Goal: Obtain resource: Download file/media

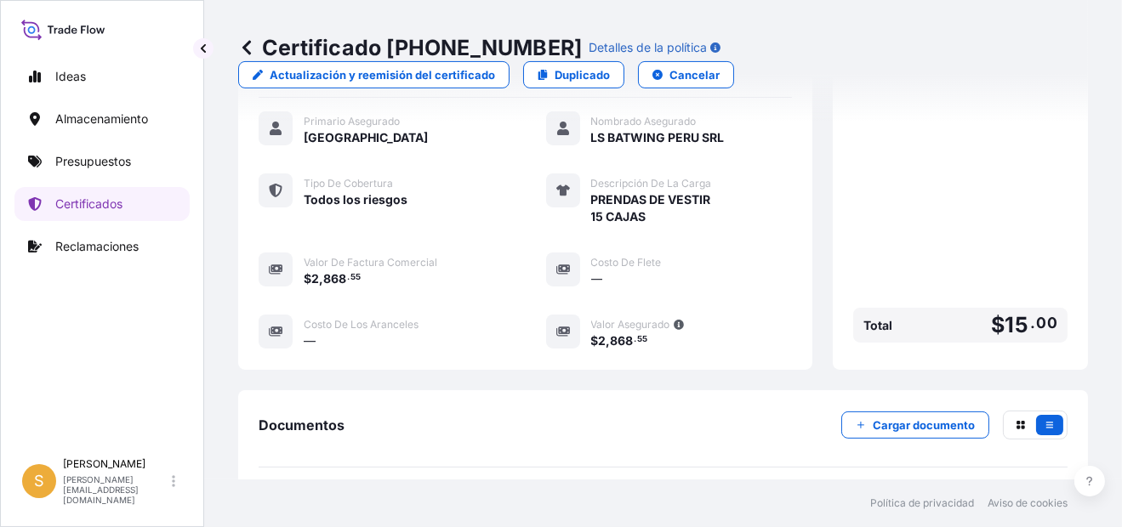
scroll to position [254, 0]
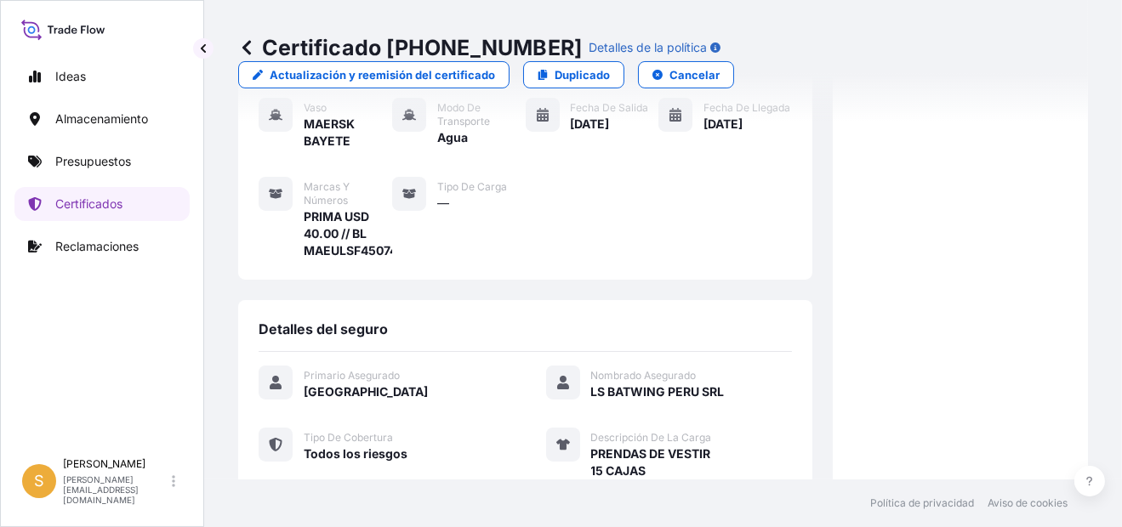
click at [342, 246] on span "PRIMA USD 40.00 // BL MAEULSF450741" at bounding box center [348, 233] width 88 height 51
copy span "MAEULSF450741"
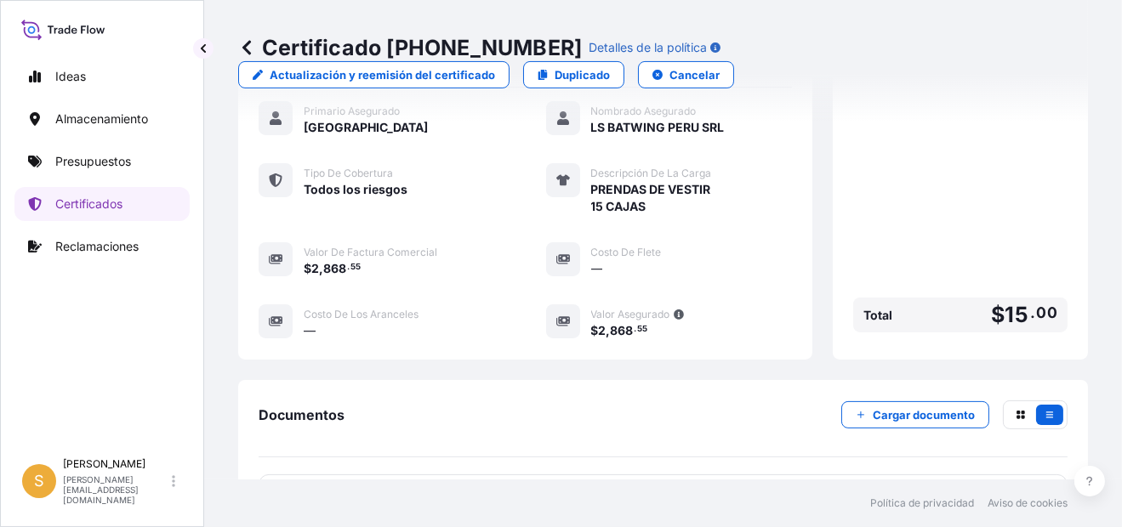
scroll to position [594, 0]
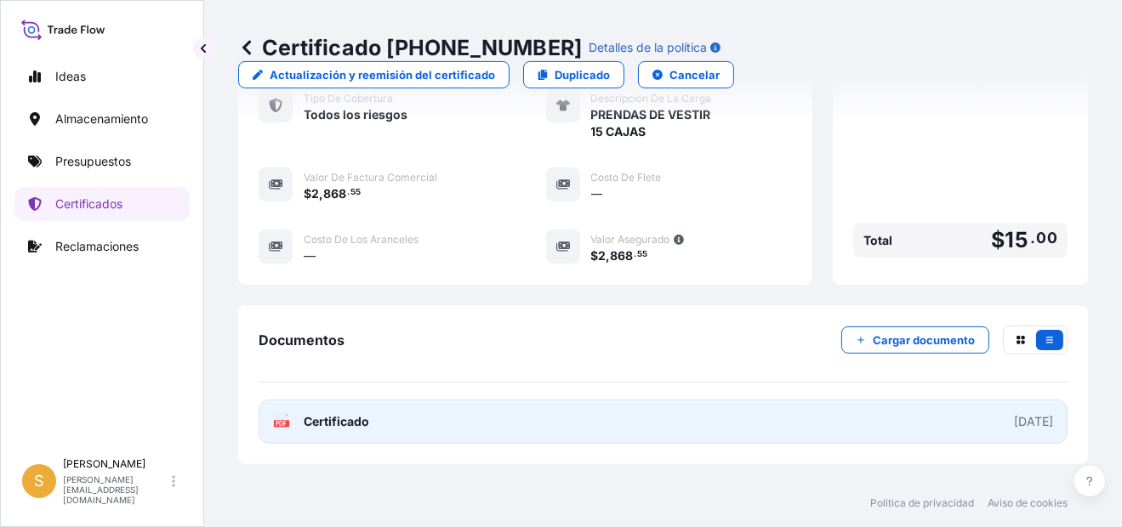
click at [577, 418] on link "PDF Certificado [DATE]" at bounding box center [663, 422] width 809 height 44
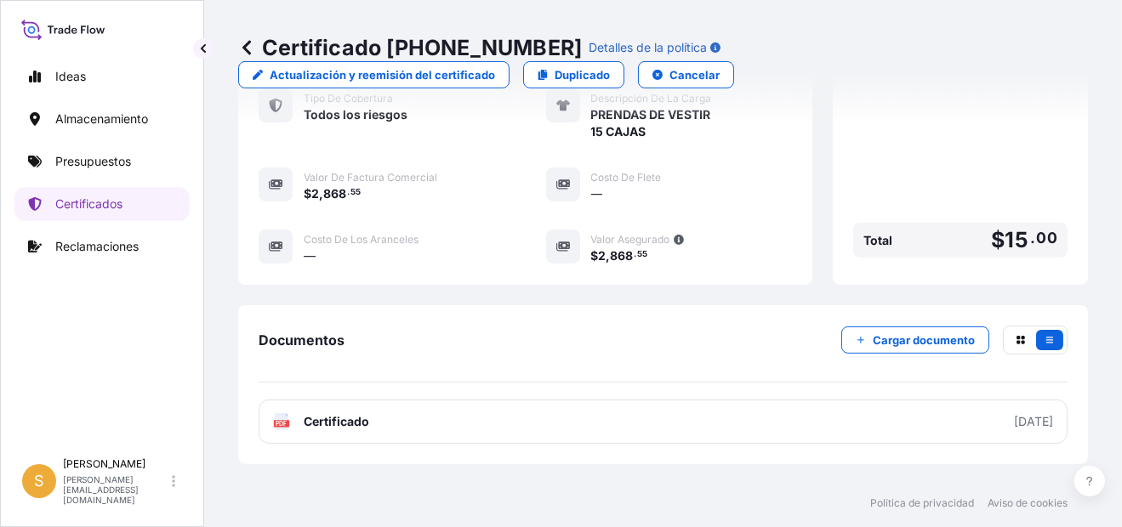
click at [253, 46] on icon at bounding box center [246, 47] width 17 height 17
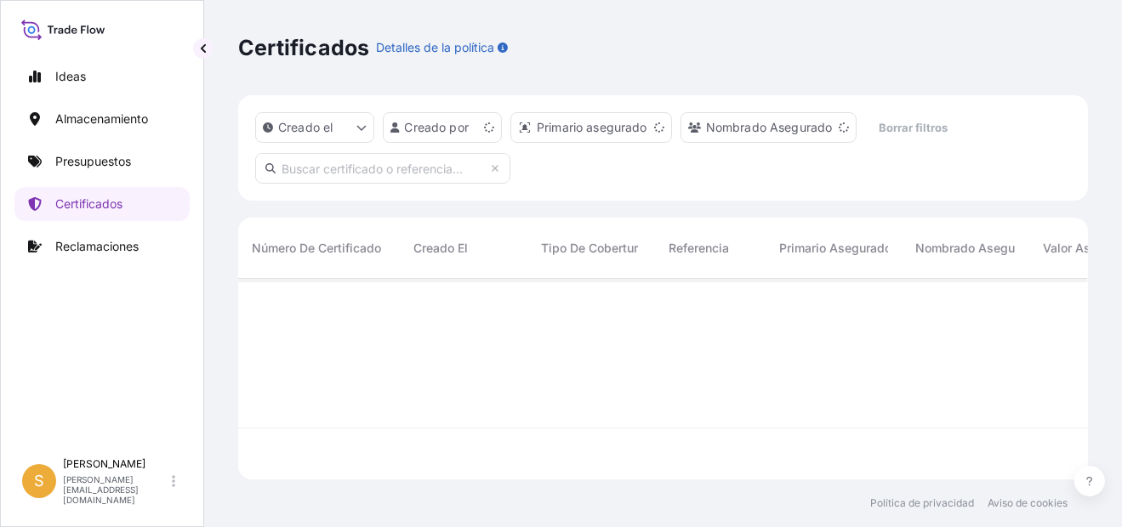
scroll to position [197, 836]
click at [83, 151] on link "Presupuestos" at bounding box center [101, 162] width 175 height 34
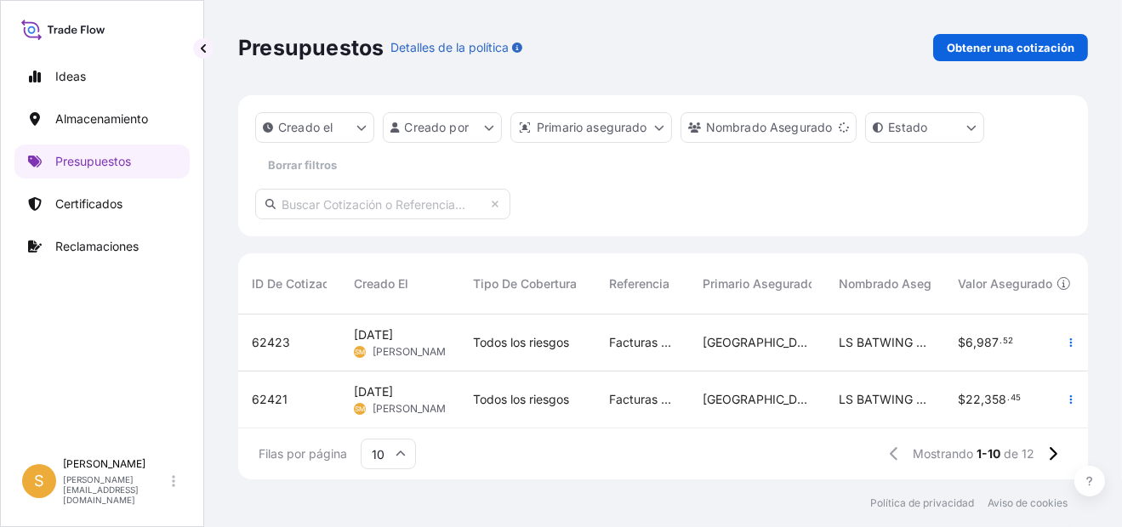
click at [277, 342] on span "62423" at bounding box center [271, 342] width 38 height 17
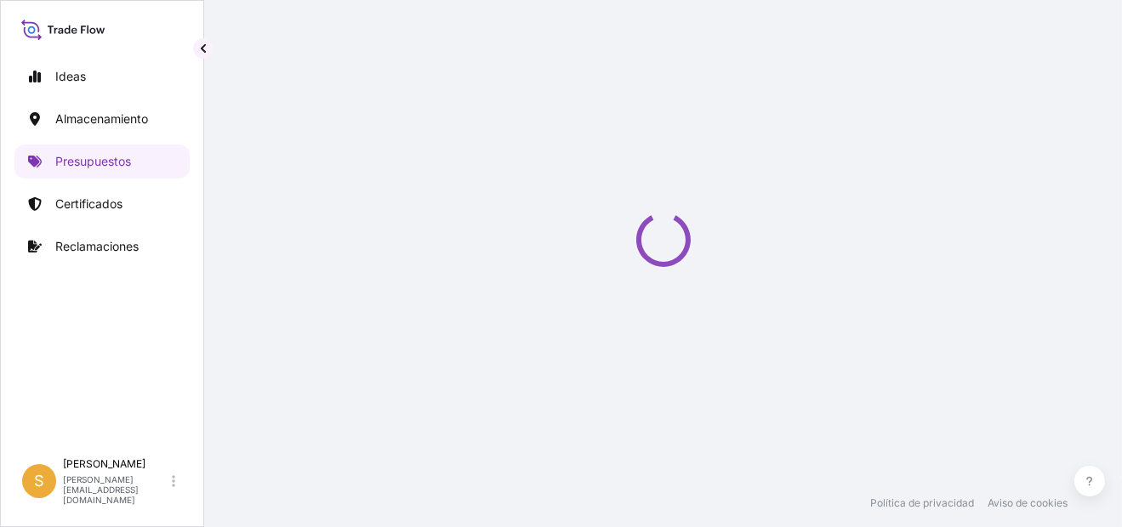
select select "Water"
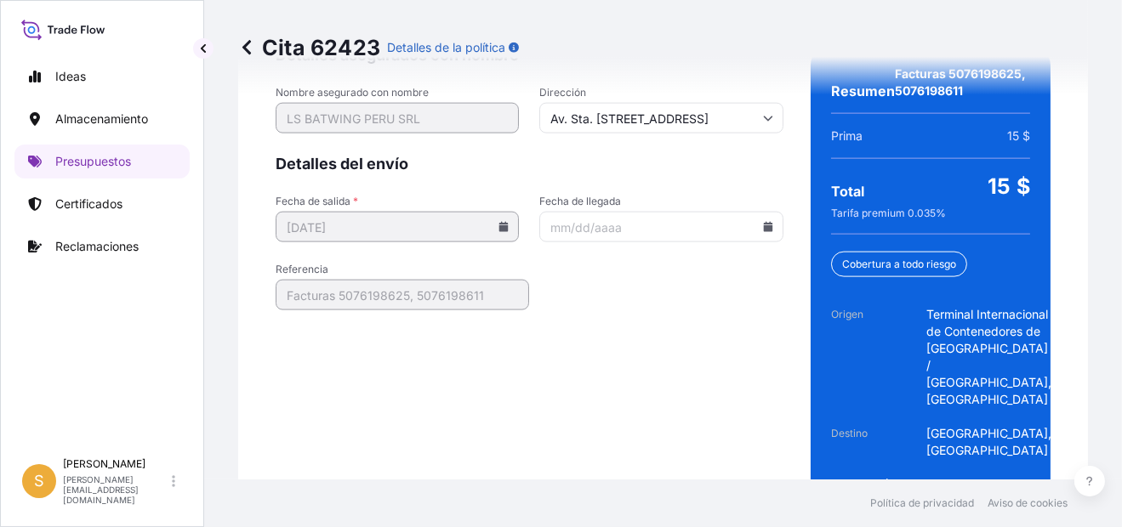
scroll to position [2751, 0]
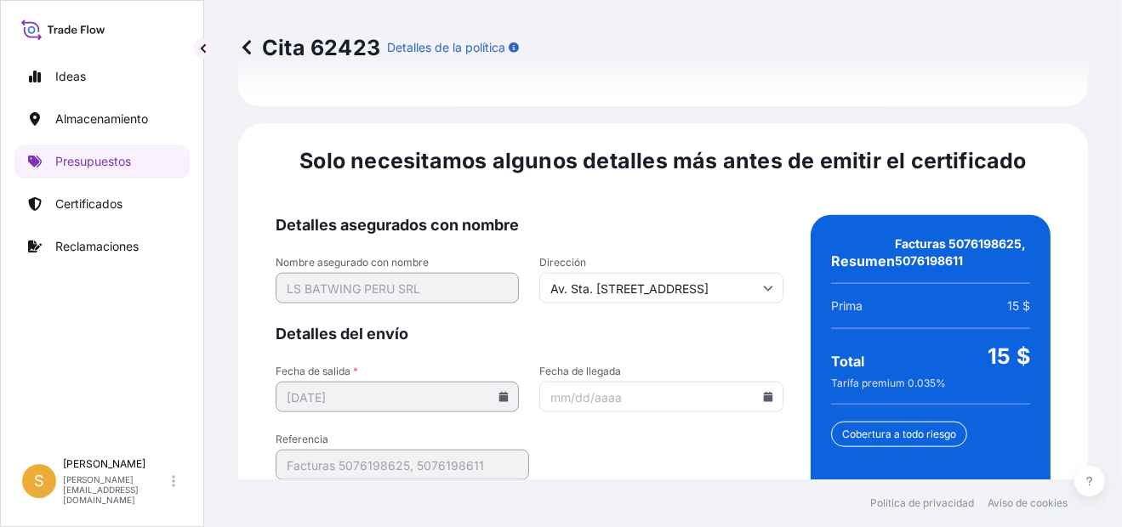
click at [763, 392] on icon at bounding box center [767, 397] width 9 height 10
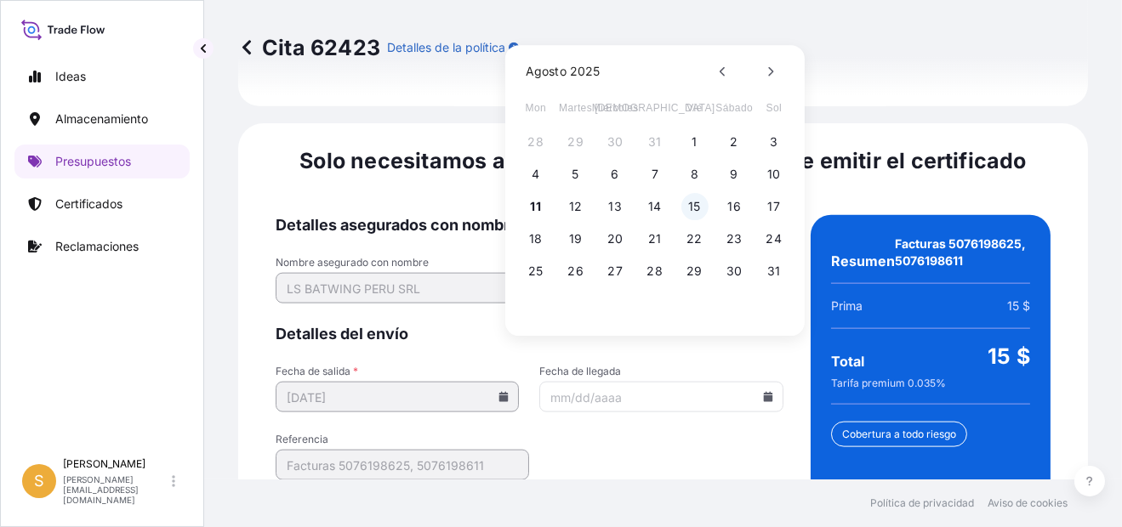
click at [689, 204] on button "15" at bounding box center [694, 206] width 27 height 27
type input "[DATE]"
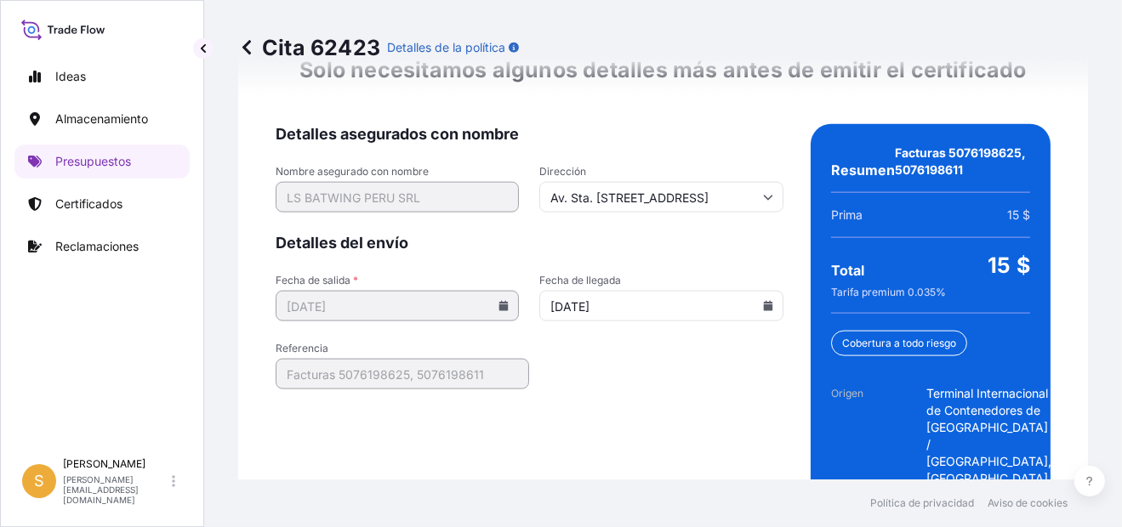
scroll to position [2921, 0]
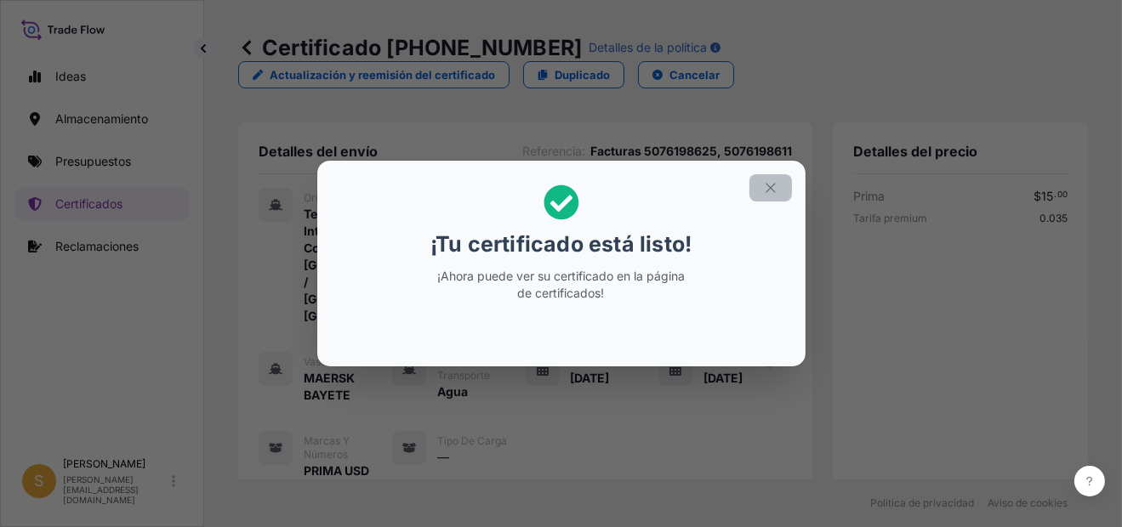
click at [778, 186] on button "button" at bounding box center [770, 187] width 43 height 27
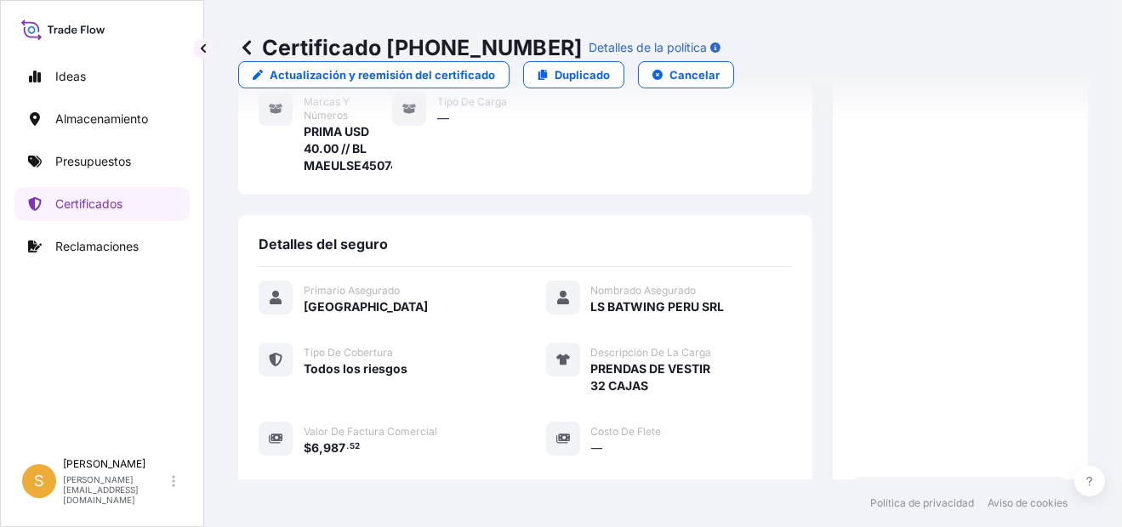
scroll to position [254, 0]
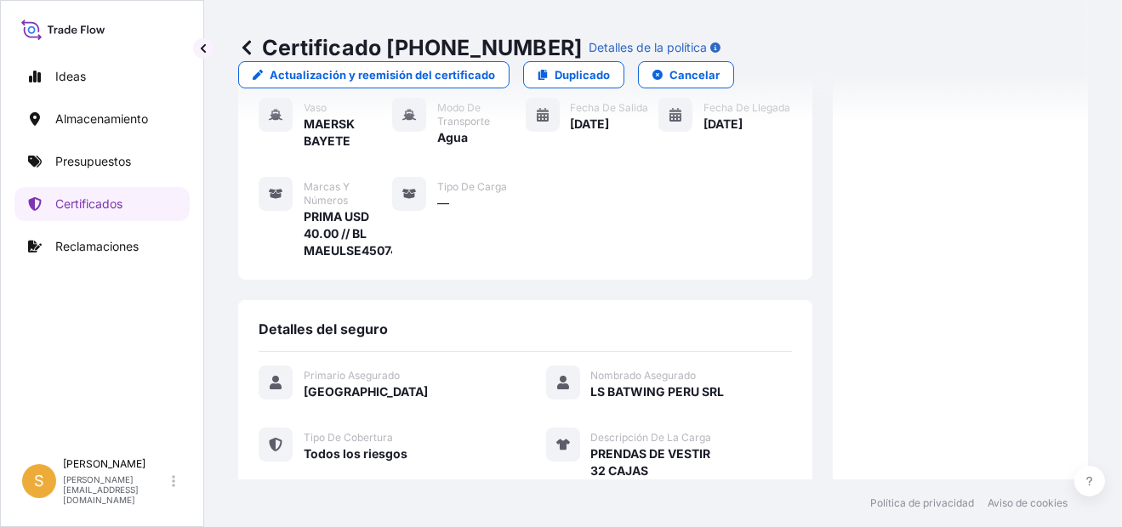
click at [376, 251] on span "PRIMA USD 40.00 // BL MAEULSE450741" at bounding box center [348, 233] width 88 height 51
copy span "MAEULSE450741"
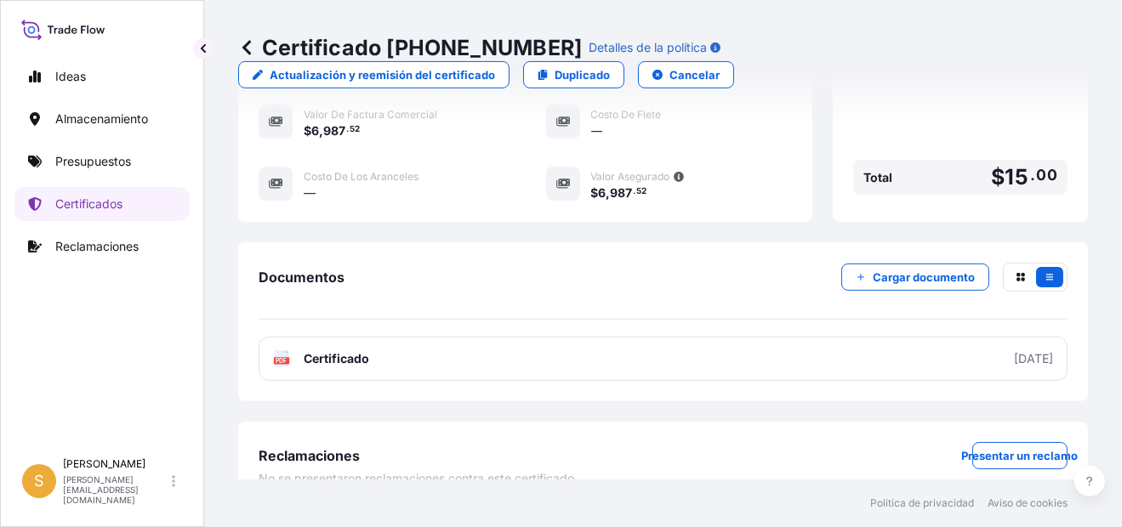
scroll to position [680, 0]
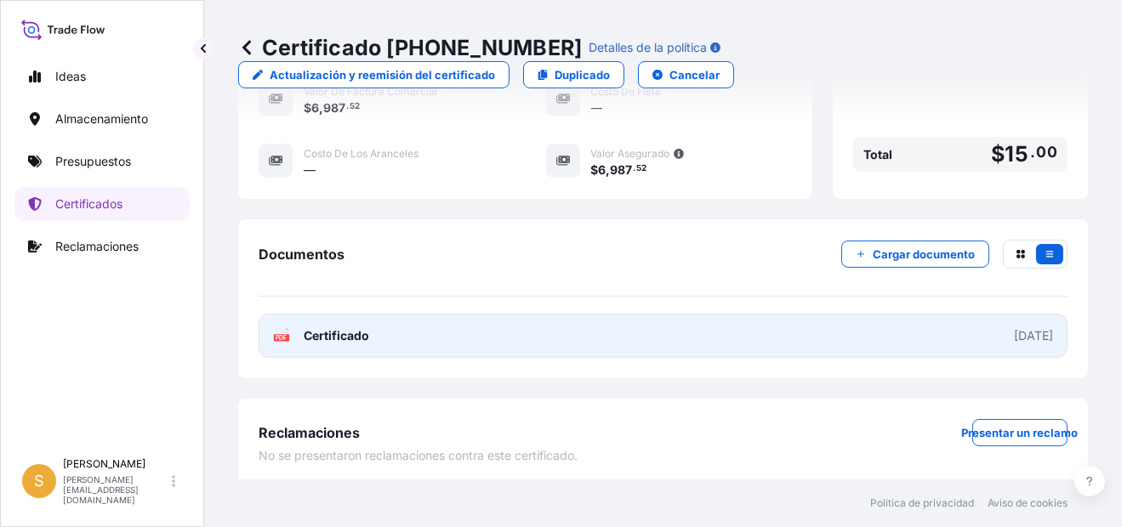
click at [516, 327] on link "PDF Certificado [DATE]" at bounding box center [663, 336] width 809 height 44
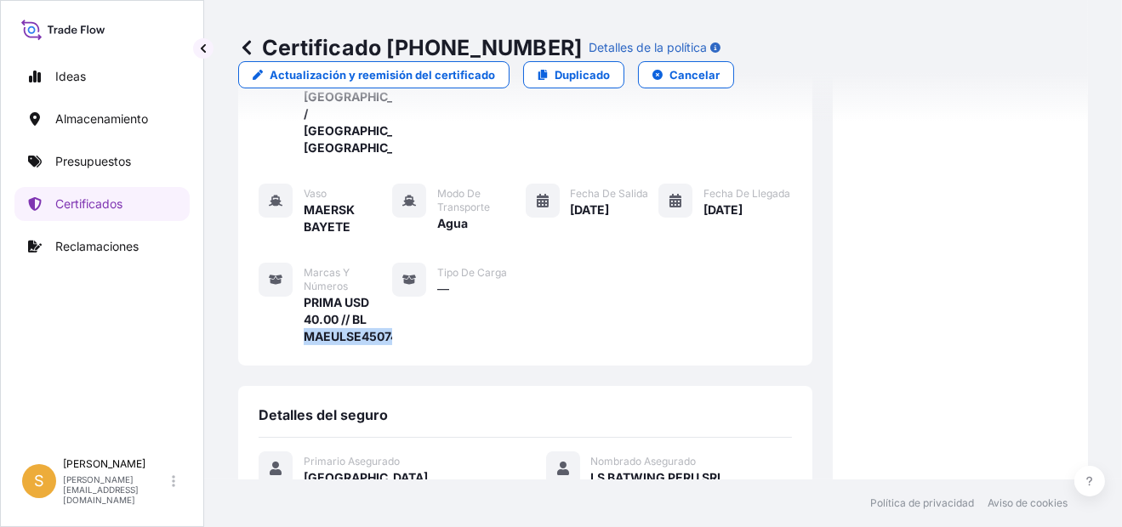
scroll to position [0, 0]
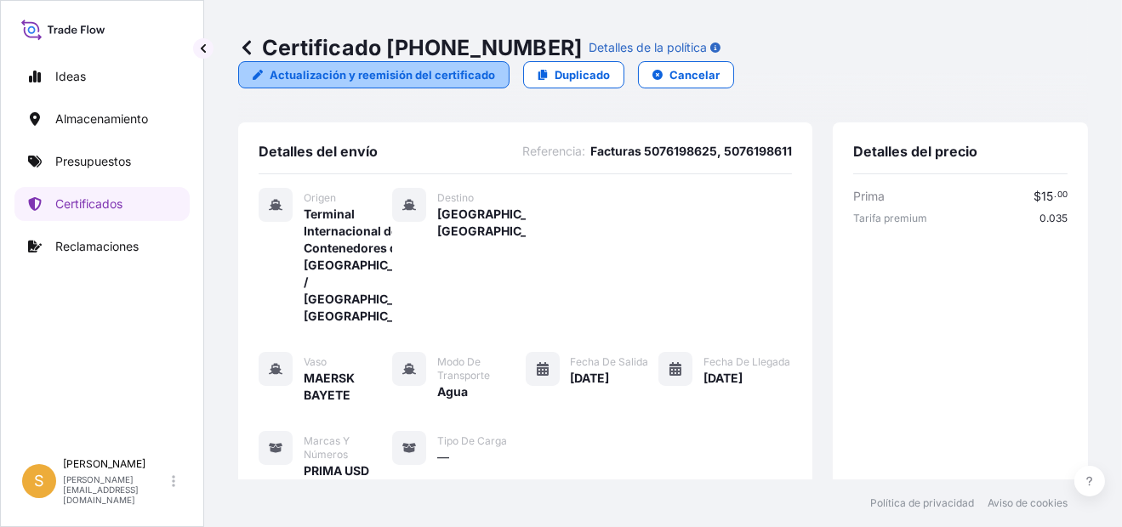
click at [378, 72] on p "Actualización y reemisión del certificado" at bounding box center [382, 74] width 225 height 17
select select "Water"
select select "31635"
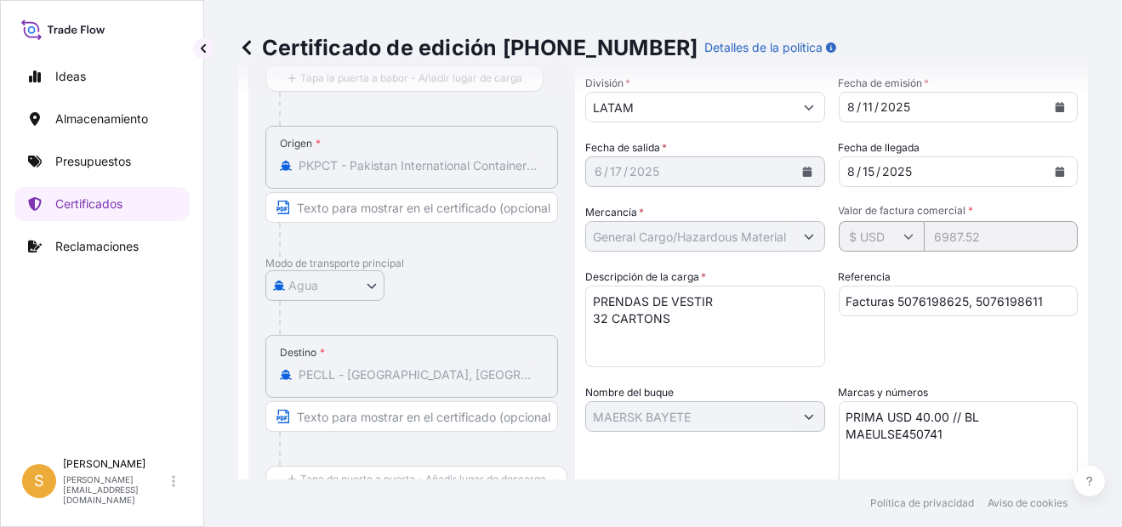
scroll to position [170, 0]
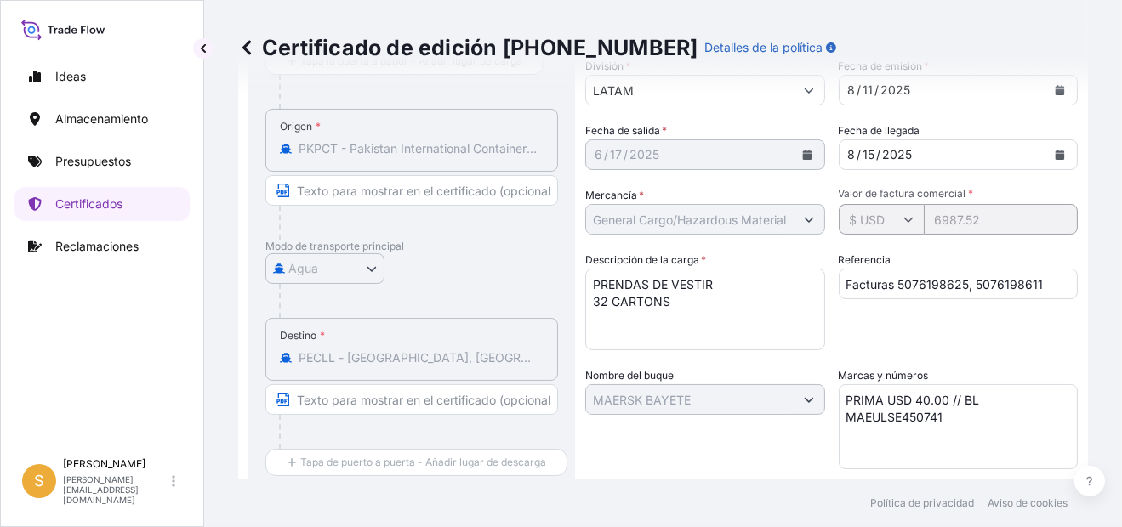
click at [926, 281] on input "Facturas 5076198625, 5076198611" at bounding box center [959, 284] width 240 height 31
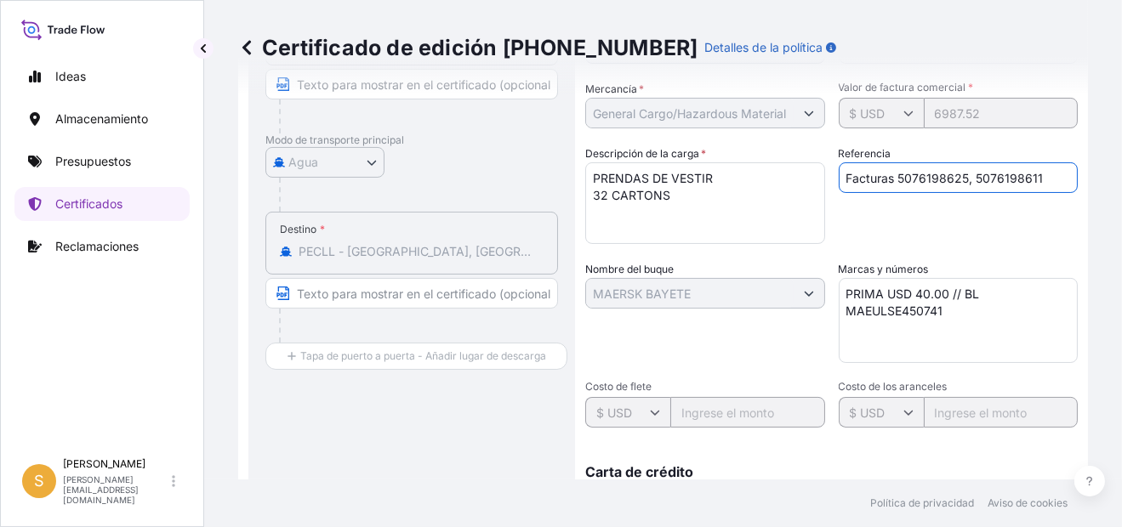
scroll to position [0, 0]
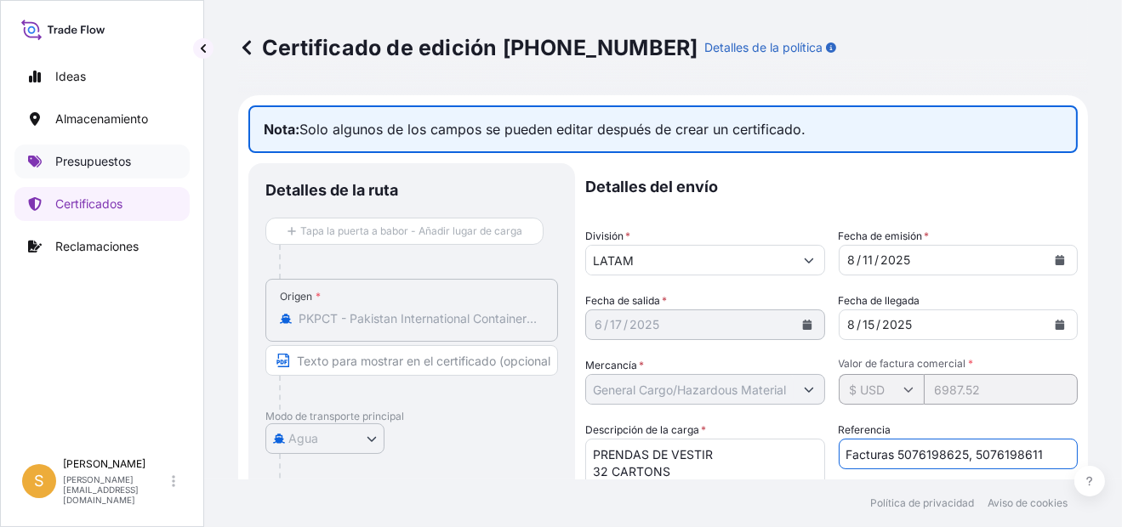
click at [118, 166] on p "Presupuestos" at bounding box center [93, 161] width 76 height 17
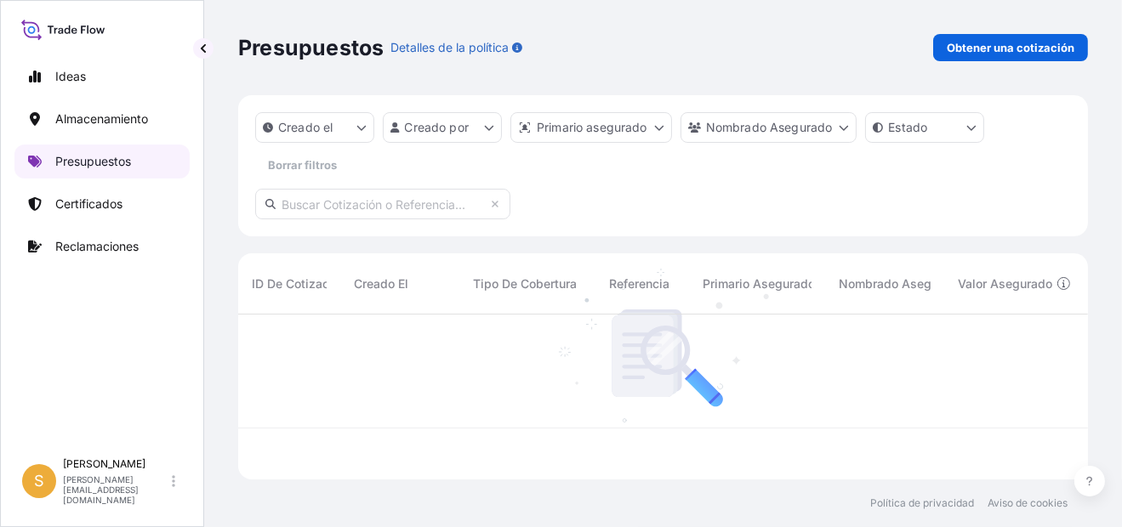
scroll to position [161, 836]
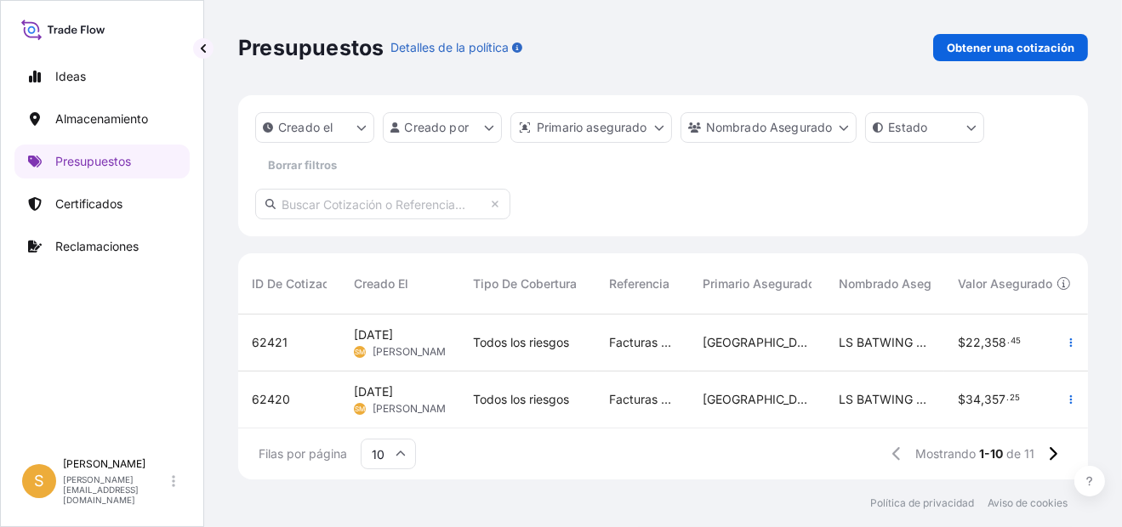
click at [273, 339] on span "62421" at bounding box center [270, 342] width 36 height 17
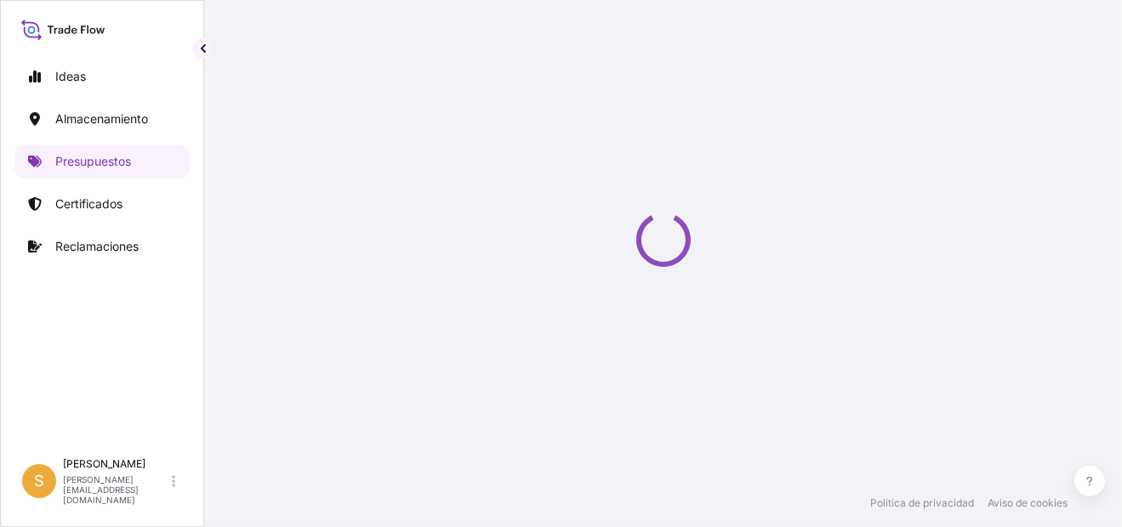
select select "Water"
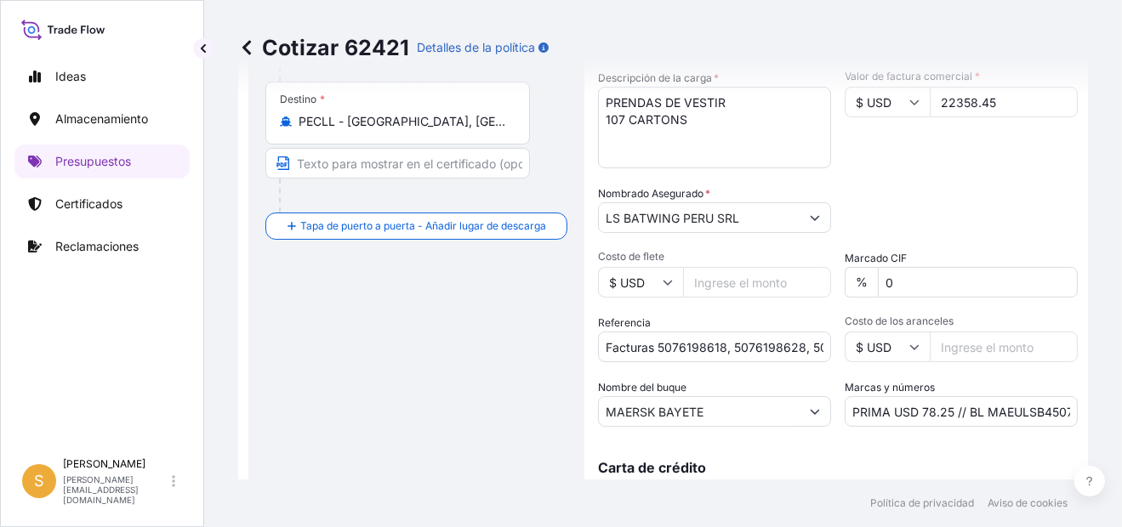
scroll to position [418, 0]
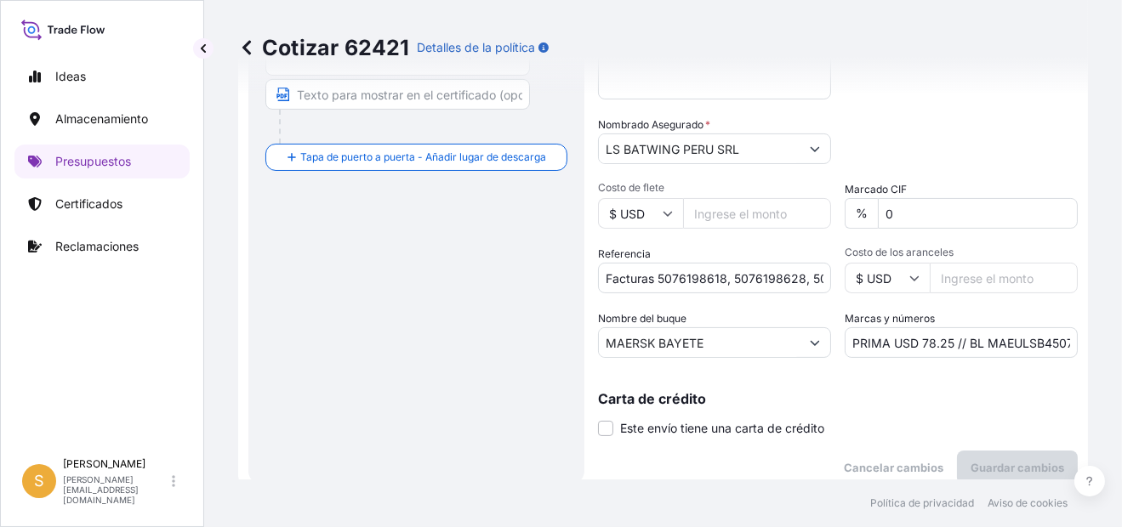
click at [1010, 339] on input "PRIMA USD 78.25 // BL MAEULSB450741" at bounding box center [961, 342] width 233 height 31
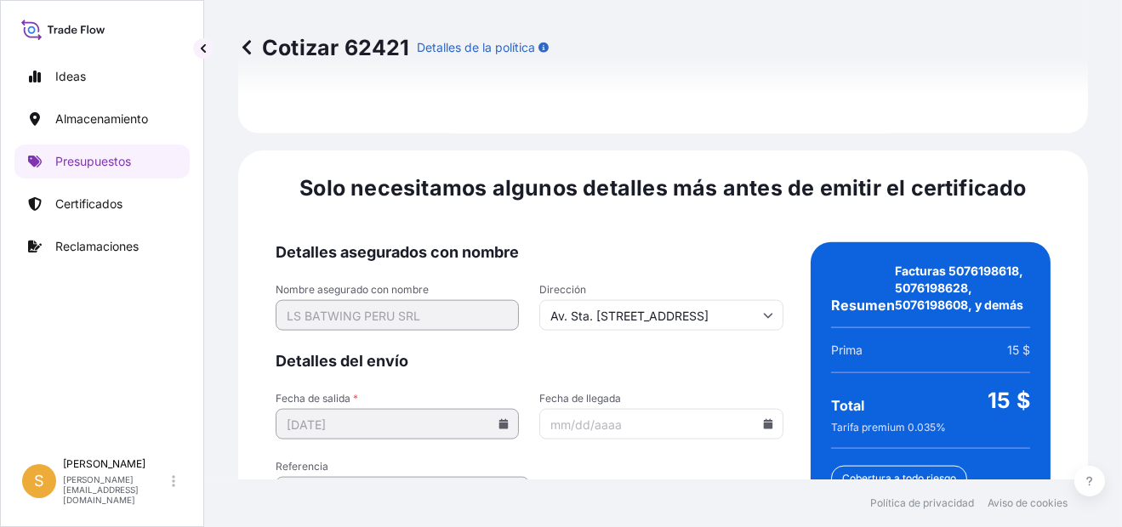
scroll to position [2783, 0]
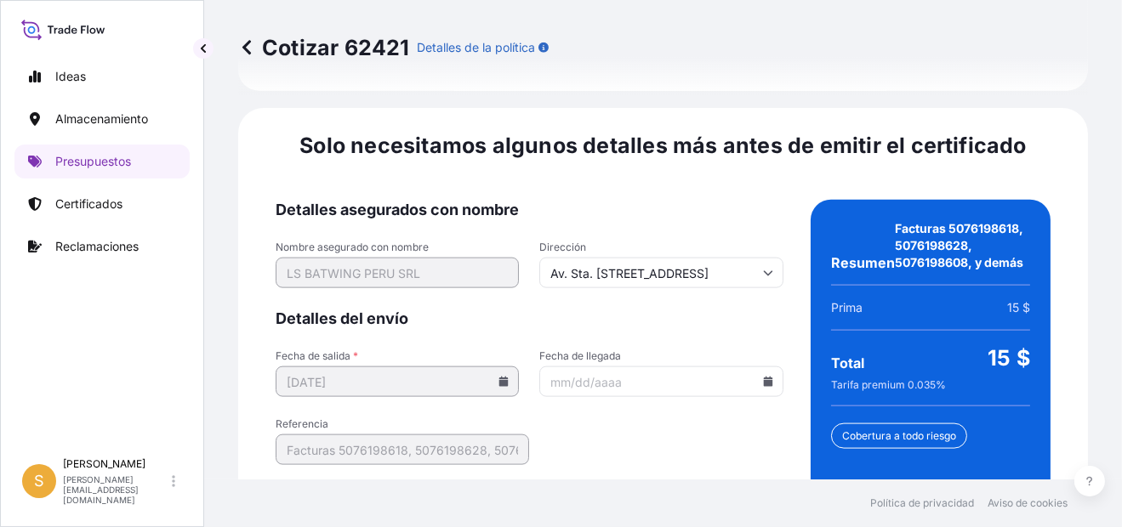
click at [758, 367] on input "Fecha de llegada" at bounding box center [660, 382] width 243 height 31
click at [763, 377] on icon at bounding box center [767, 382] width 9 height 10
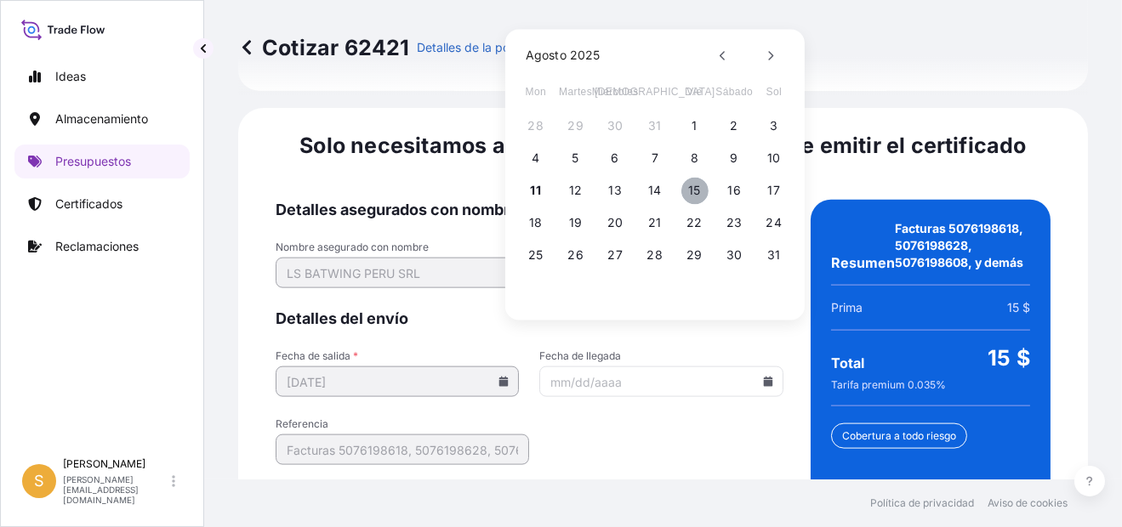
click at [699, 188] on button "15" at bounding box center [694, 190] width 27 height 27
type input "[DATE]"
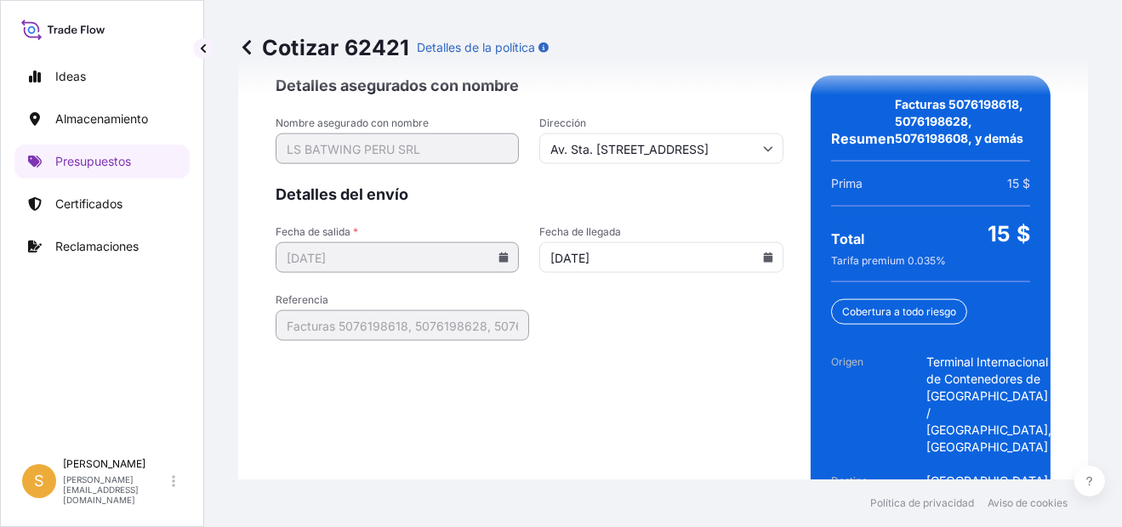
scroll to position [2955, 0]
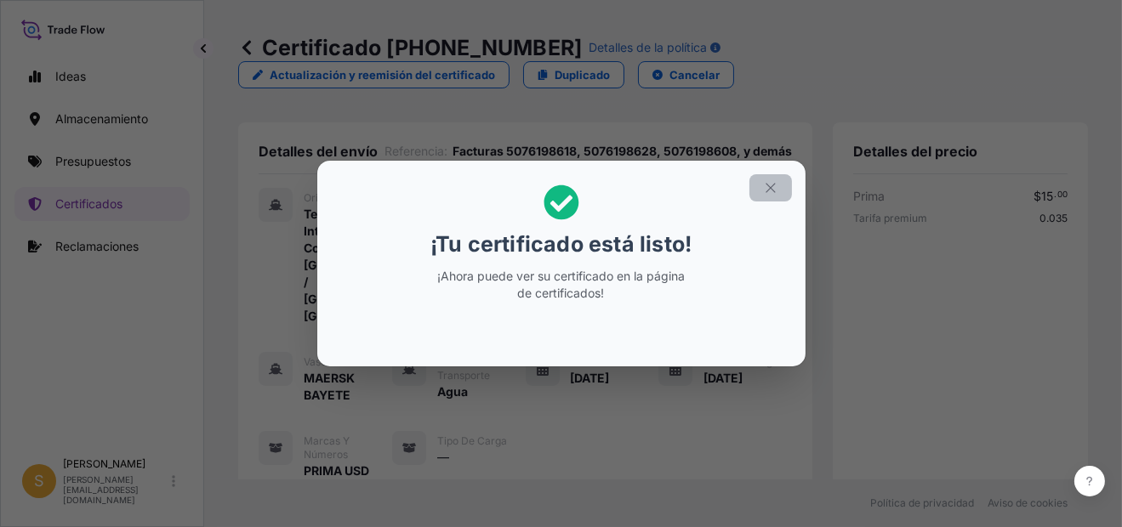
click at [777, 185] on icon "button" at bounding box center [770, 187] width 15 height 15
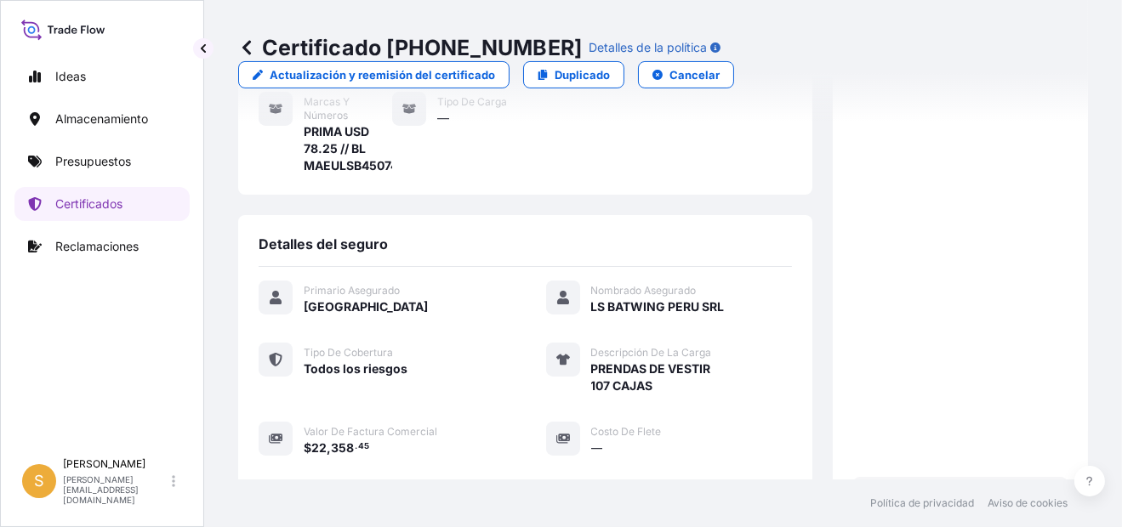
scroll to position [697, 0]
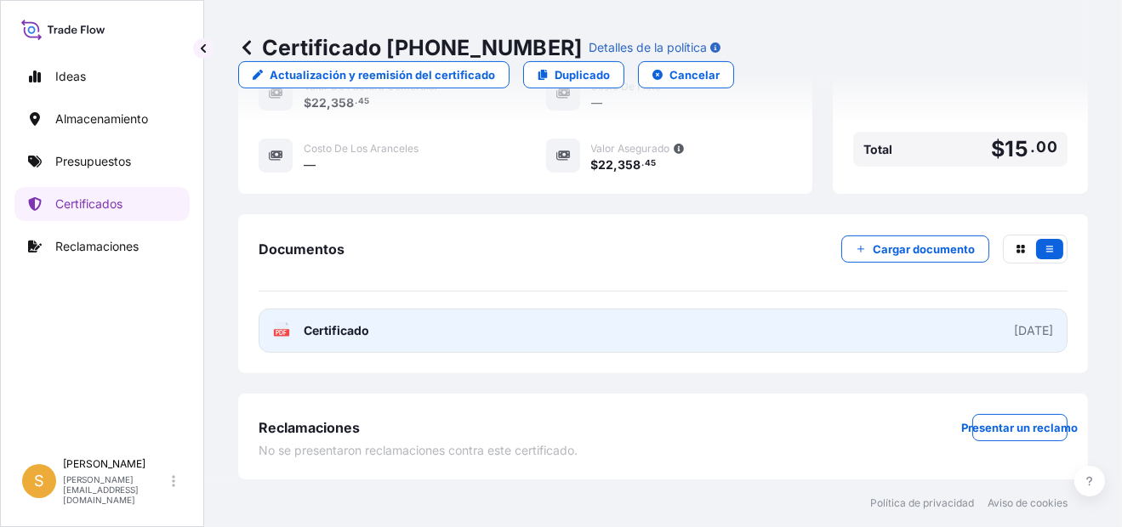
click at [479, 342] on link "PDF Certificado [DATE]" at bounding box center [663, 331] width 809 height 44
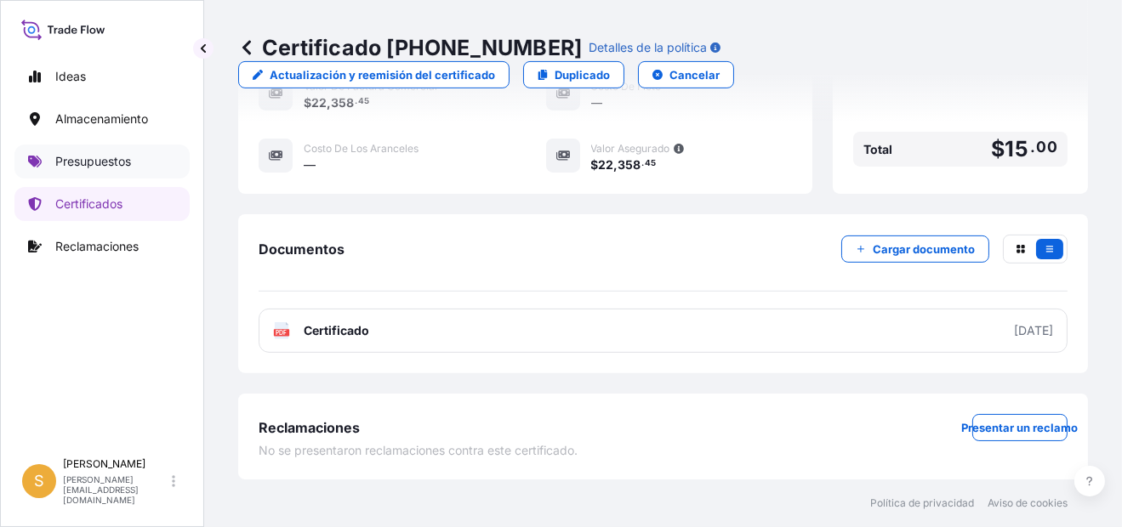
click at [125, 163] on p "Presupuestos" at bounding box center [93, 161] width 76 height 17
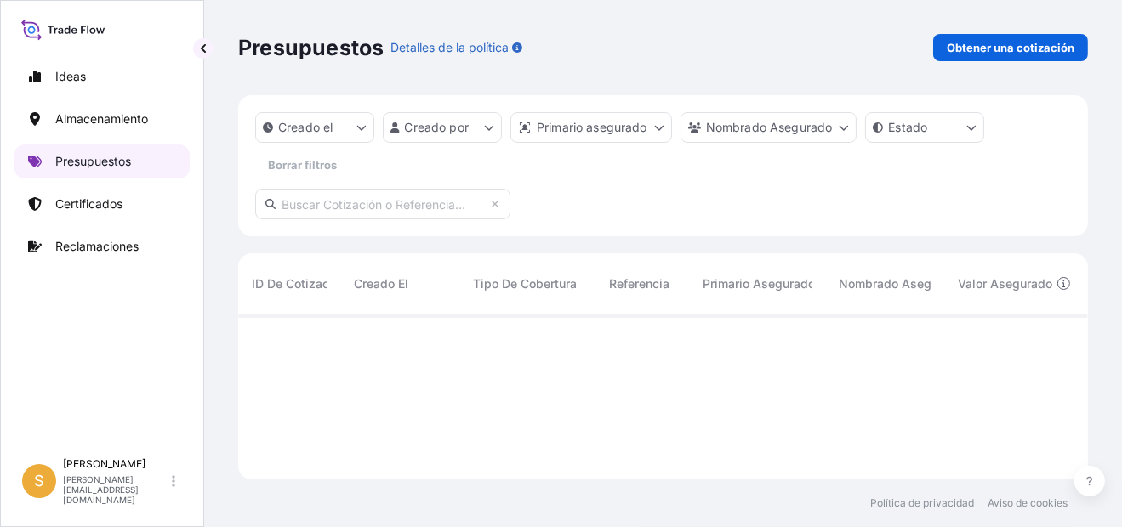
scroll to position [161, 836]
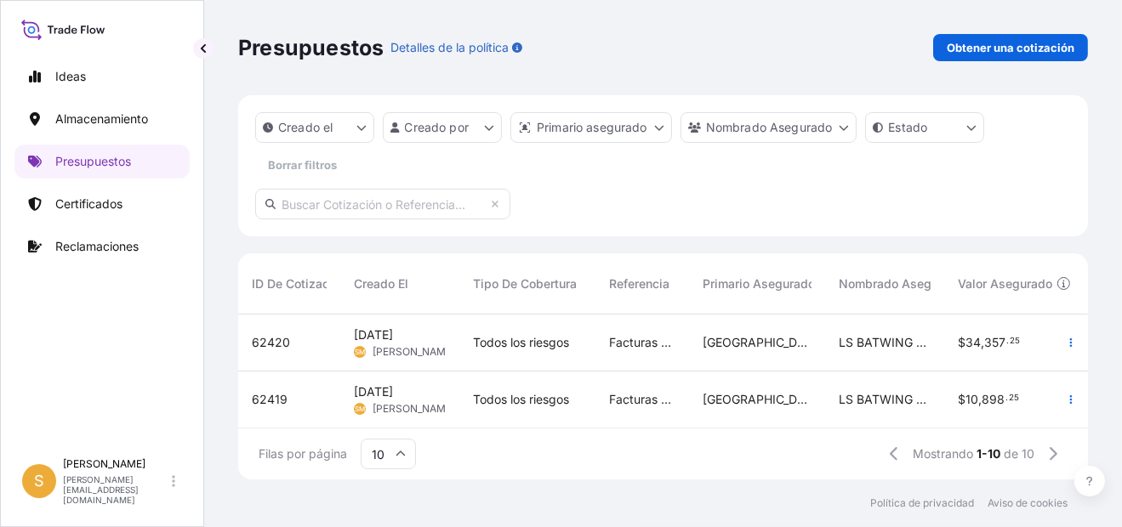
click at [259, 339] on span "62420" at bounding box center [271, 342] width 38 height 17
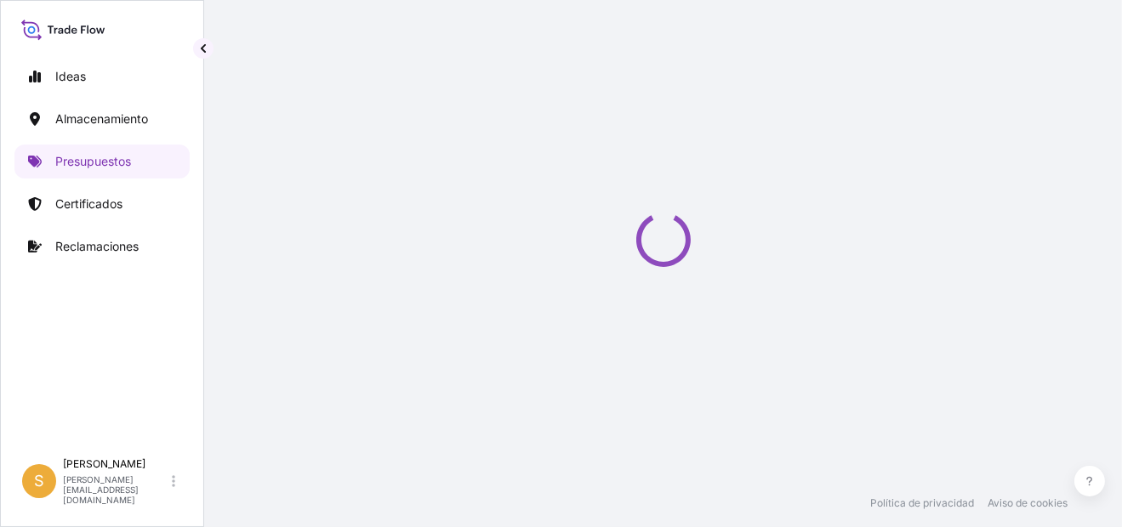
select select "Water"
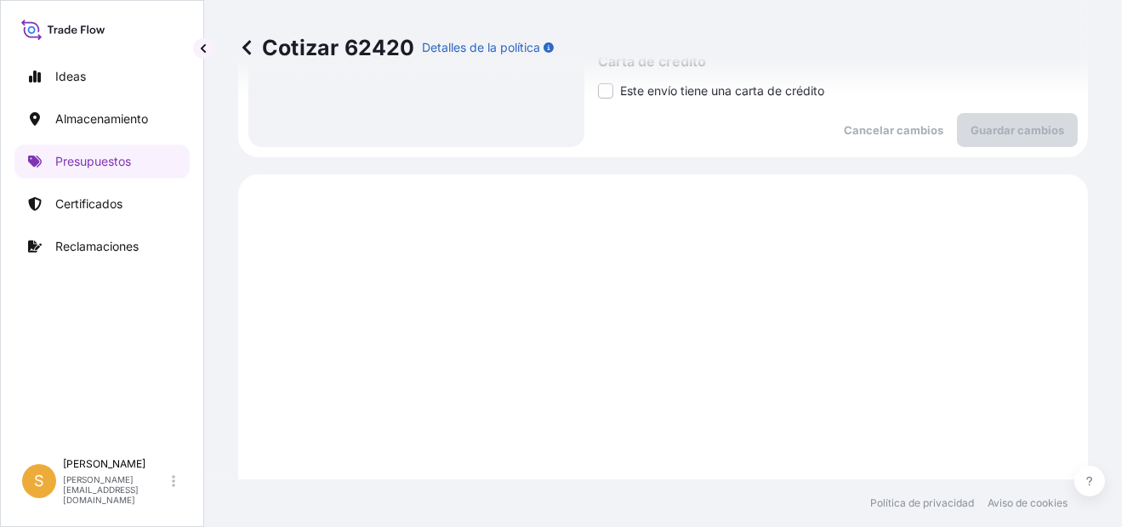
scroll to position [503, 0]
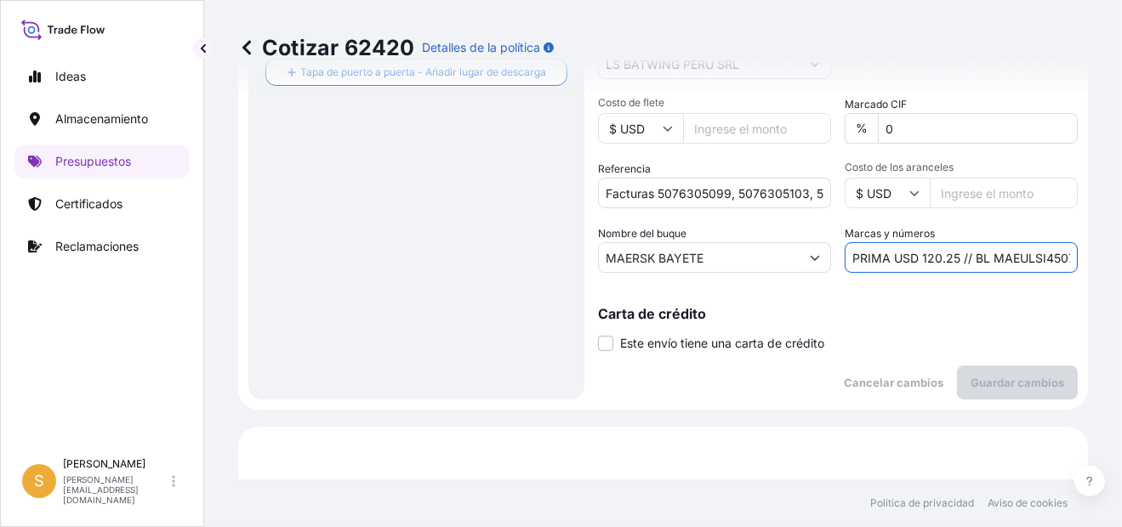
click at [1021, 265] on input "PRIMA USD 120.25 // BL MAEULSI450741" at bounding box center [961, 257] width 233 height 31
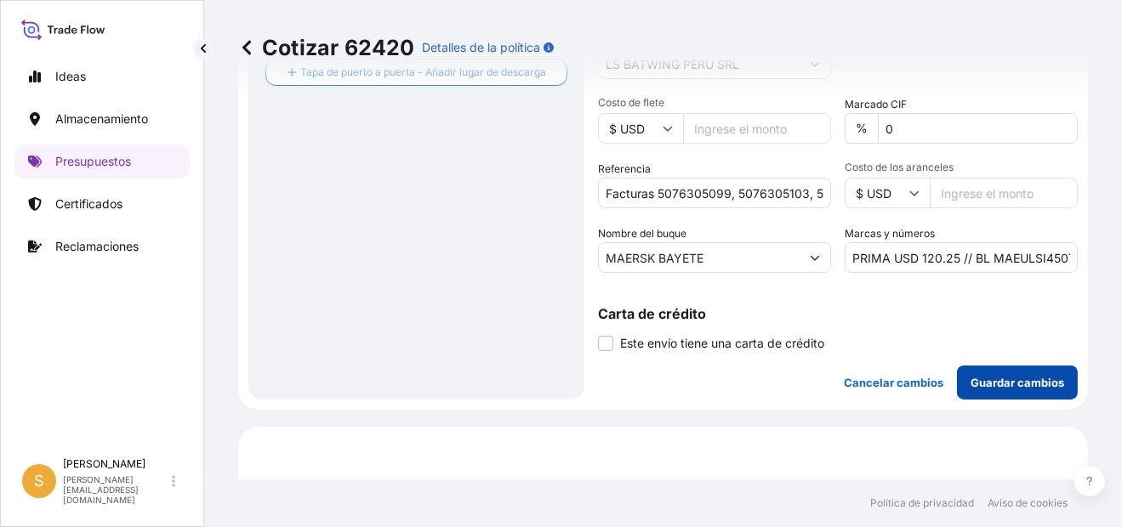
click at [983, 323] on div "Carta de crédito Este envío tiene una carta de crédito Letter of credit * Lette…" at bounding box center [838, 329] width 480 height 45
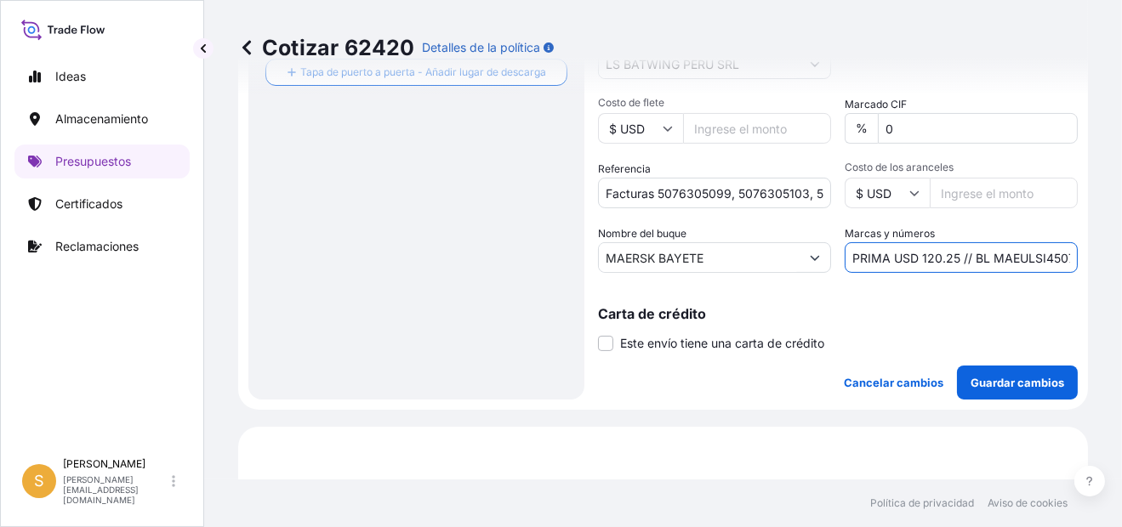
click at [1004, 265] on input "PRIMA USD 120.25 // BL MAEULSI450741" at bounding box center [961, 257] width 233 height 31
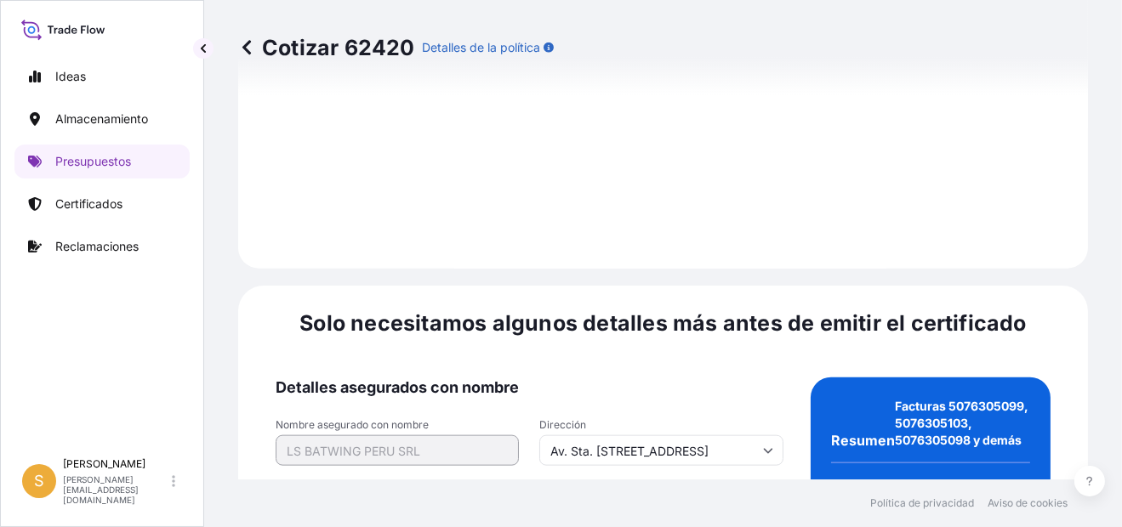
scroll to position [2801, 0]
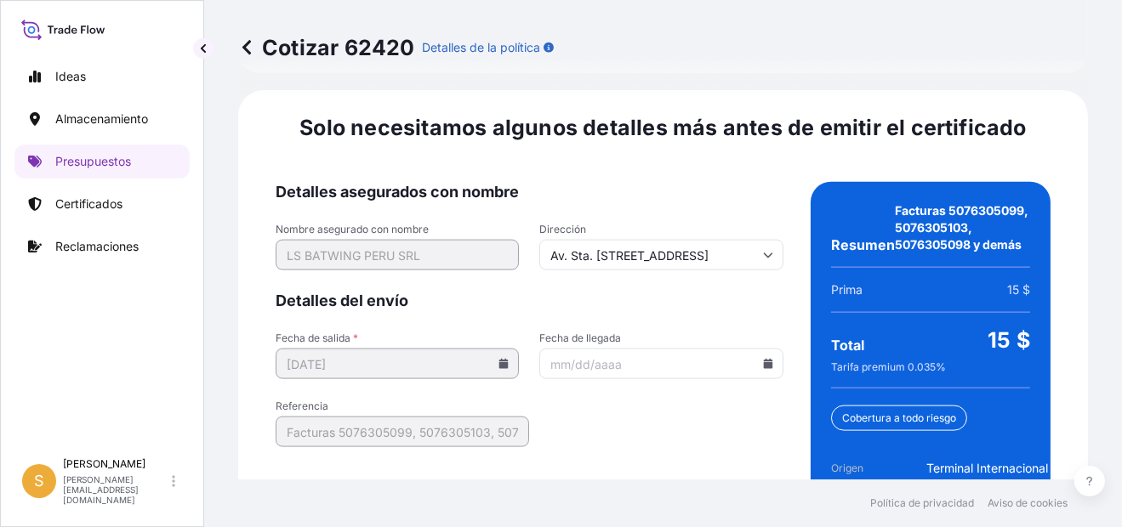
click at [753, 349] on input "Fecha de llegada" at bounding box center [660, 364] width 243 height 31
click at [765, 349] on input "Fecha de llegada" at bounding box center [660, 364] width 243 height 31
click at [763, 359] on icon at bounding box center [767, 364] width 9 height 10
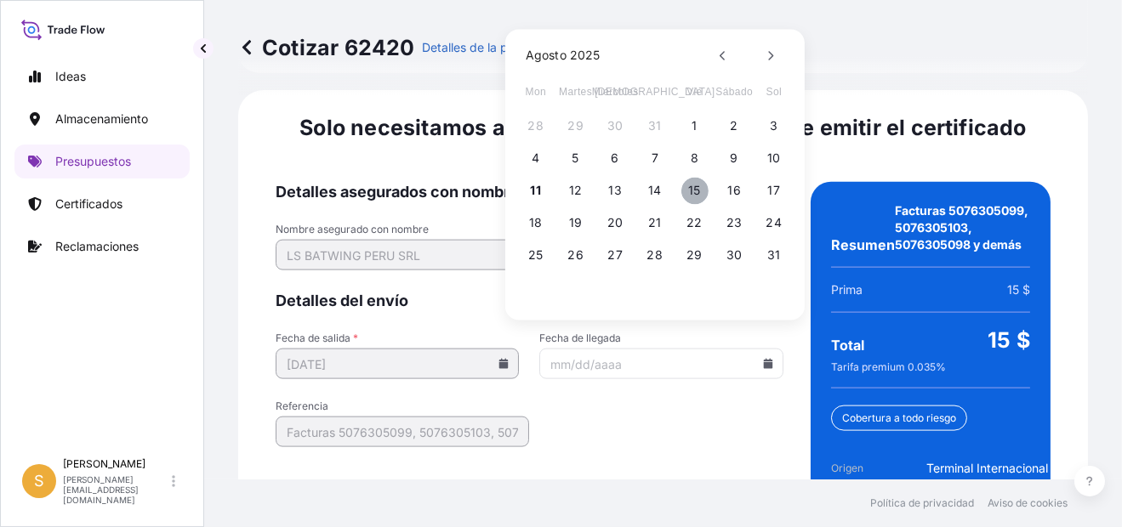
click at [697, 193] on button "15" at bounding box center [694, 190] width 27 height 27
type input "[DATE]"
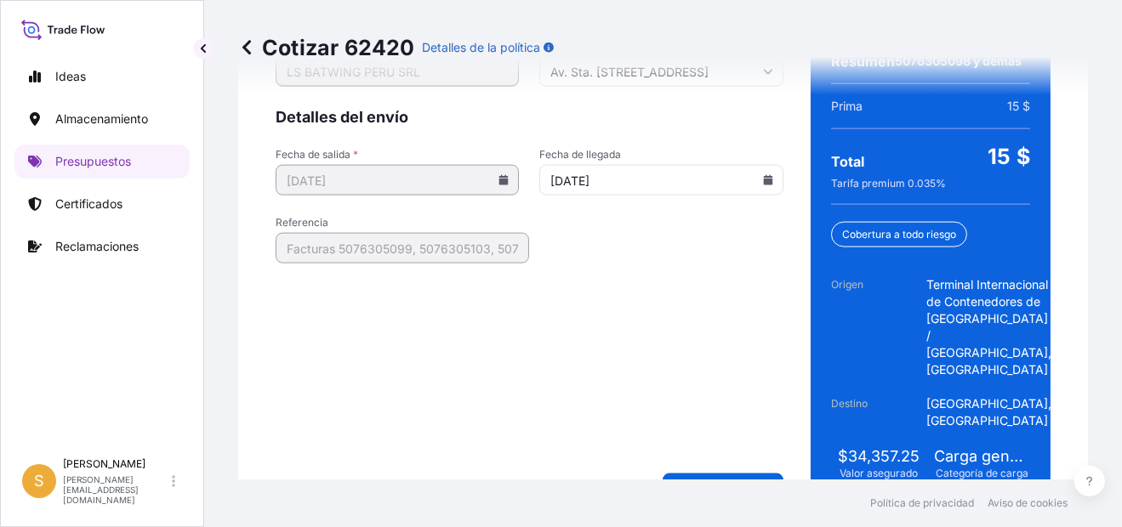
scroll to position [2989, 0]
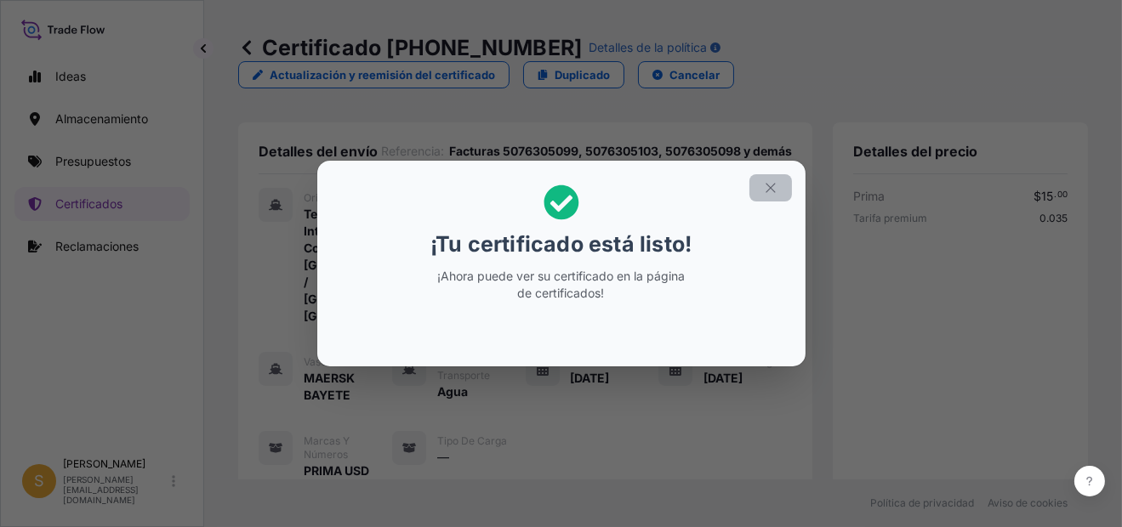
click at [767, 191] on icon "button" at bounding box center [770, 187] width 15 height 15
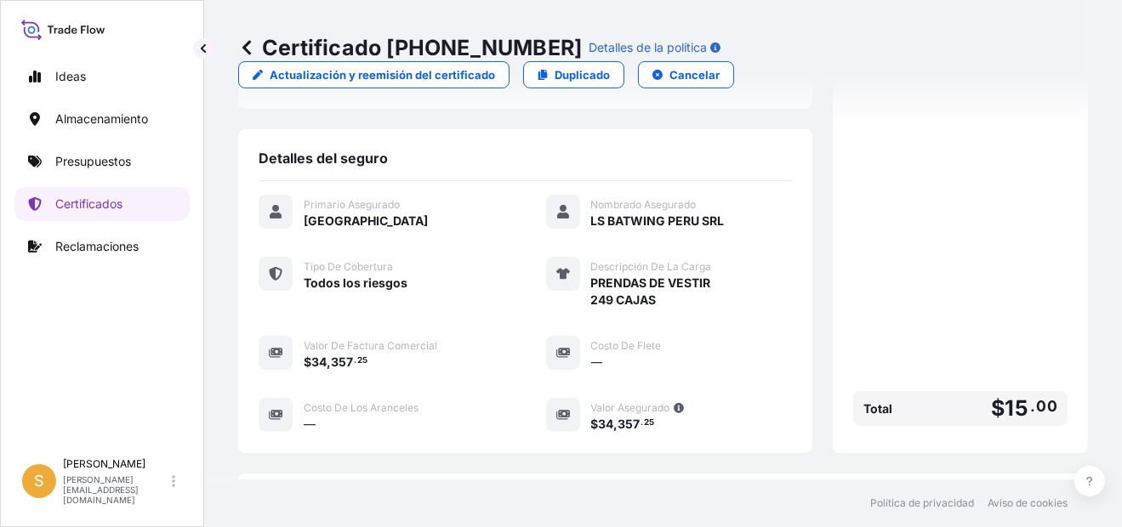
scroll to position [697, 0]
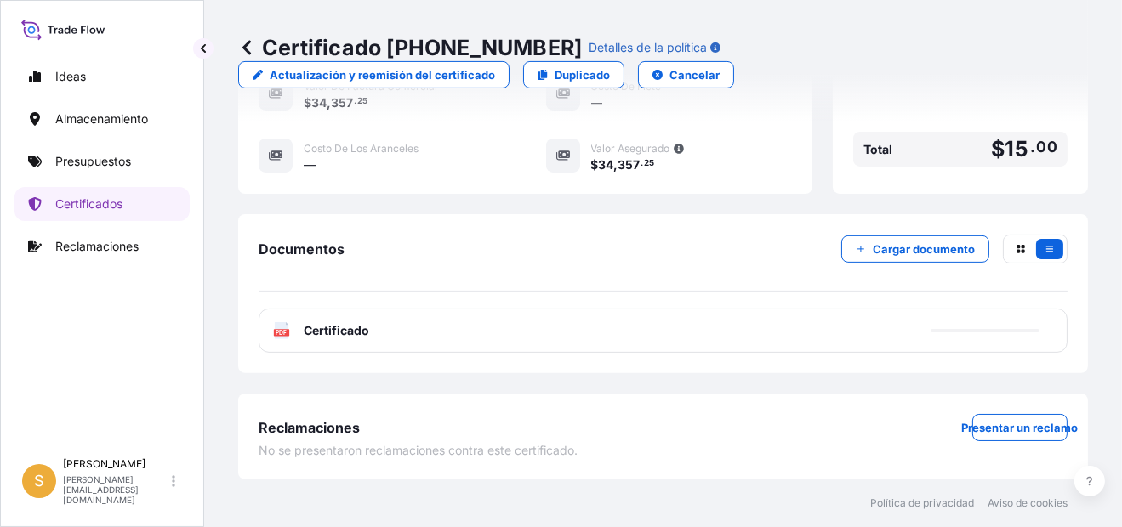
click at [480, 342] on div "PDF Certificado" at bounding box center [663, 331] width 809 height 44
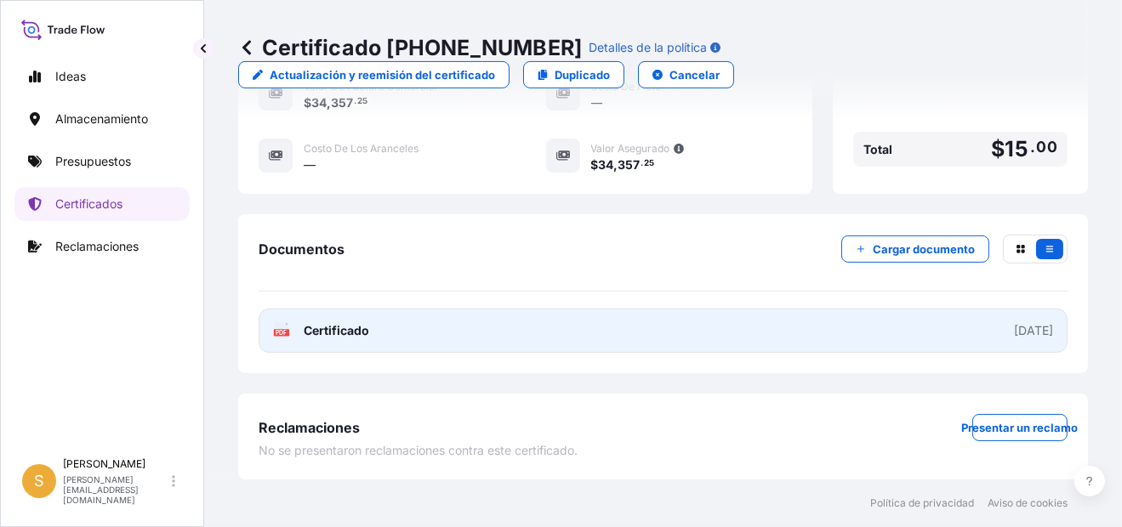
click at [480, 342] on link "PDF Certificado [DATE]" at bounding box center [663, 331] width 809 height 44
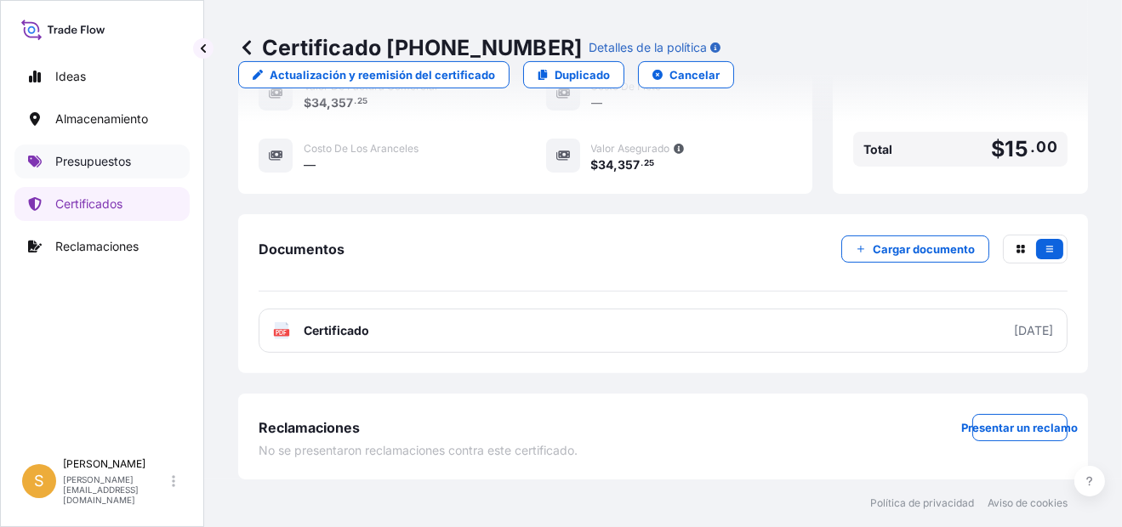
click at [97, 164] on p "Presupuestos" at bounding box center [93, 161] width 76 height 17
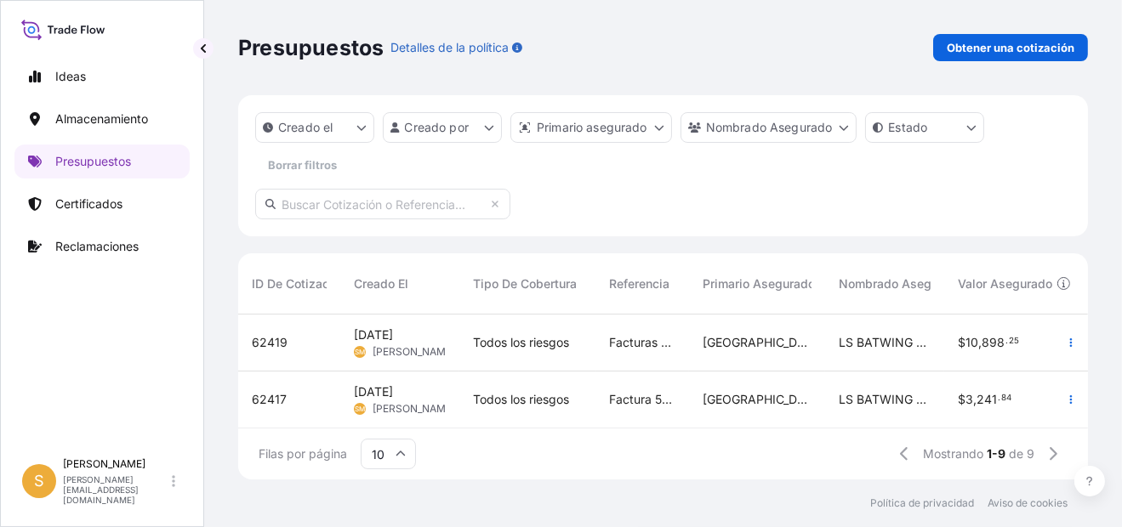
click at [265, 339] on span "62419" at bounding box center [270, 342] width 36 height 17
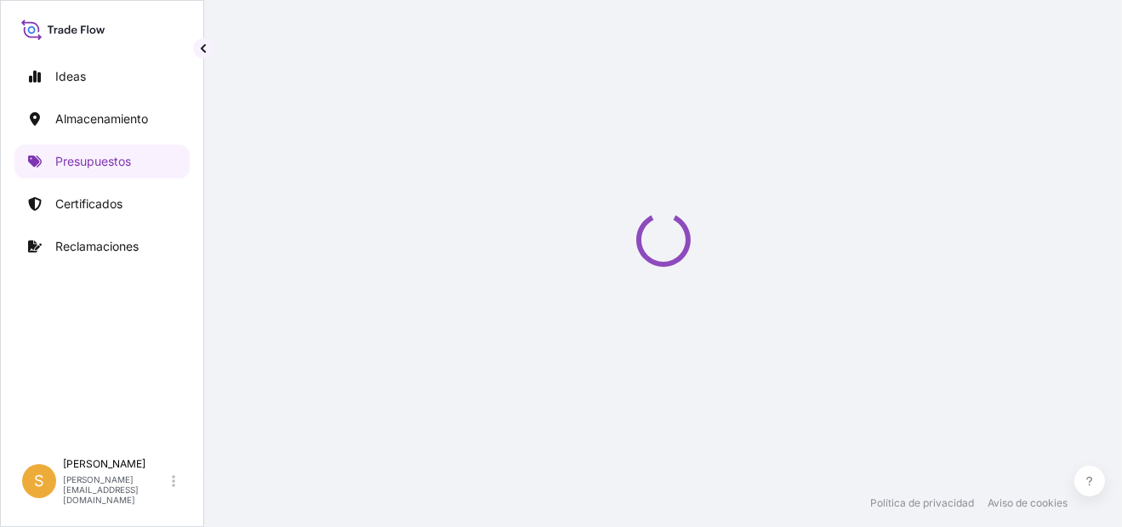
select select "Water"
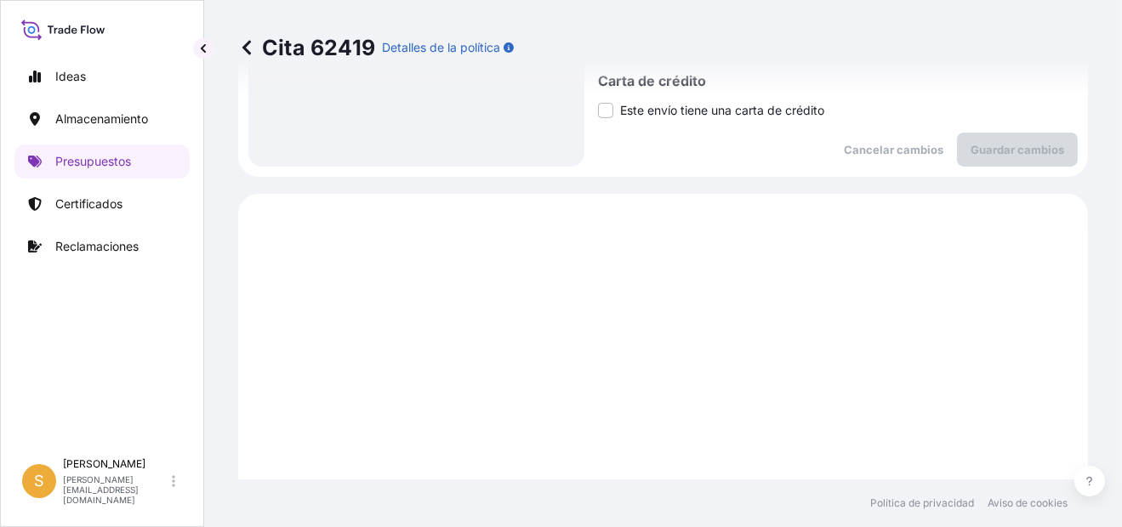
scroll to position [503, 0]
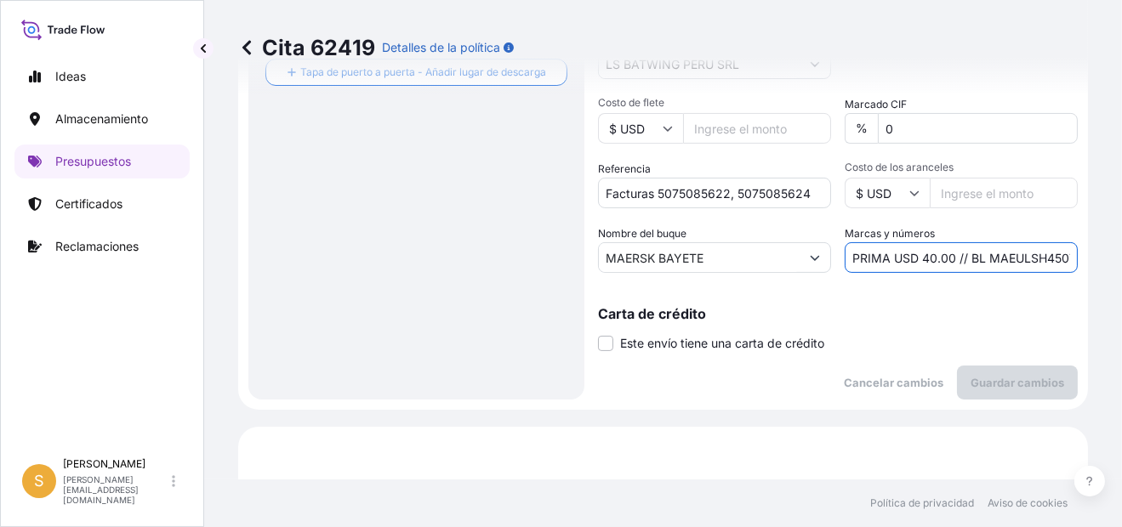
click at [999, 259] on input "PRIMA USD 40.00 // BL MAEULSH450741" at bounding box center [961, 257] width 233 height 31
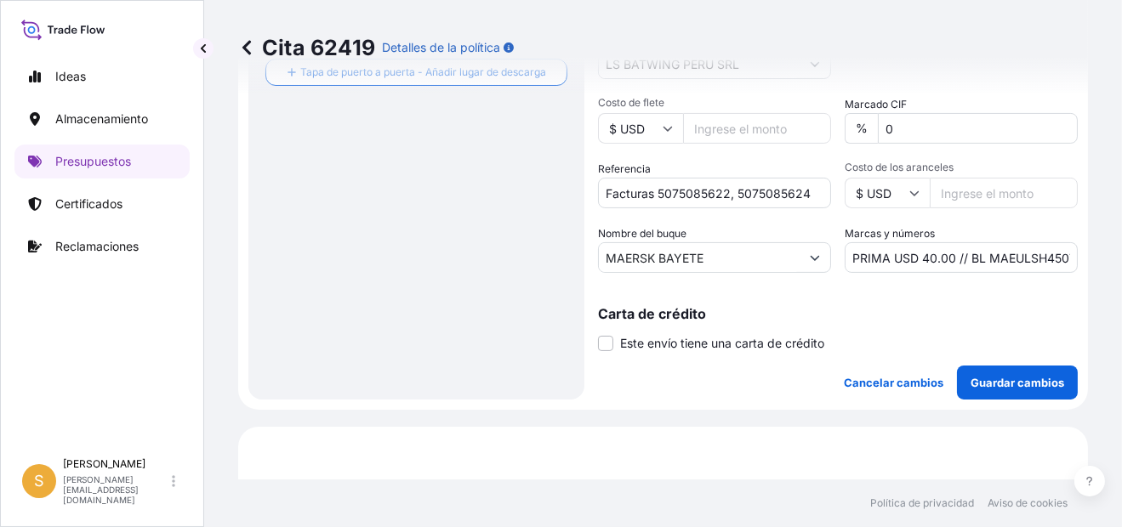
click at [942, 330] on div "Carta de crédito Este envío tiene una carta de crédito Letter of credit * Lette…" at bounding box center [838, 329] width 480 height 45
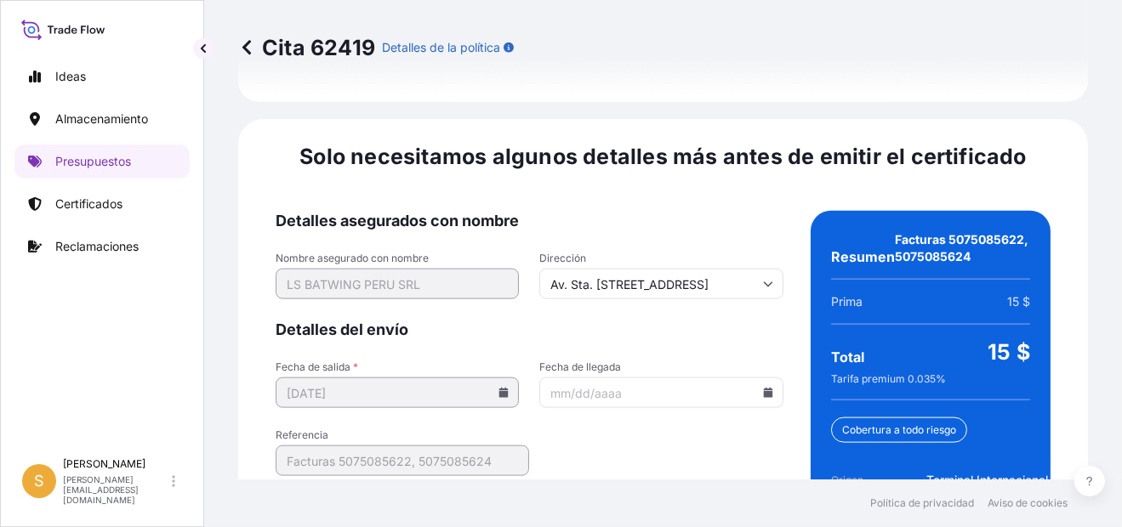
scroll to position [2783, 0]
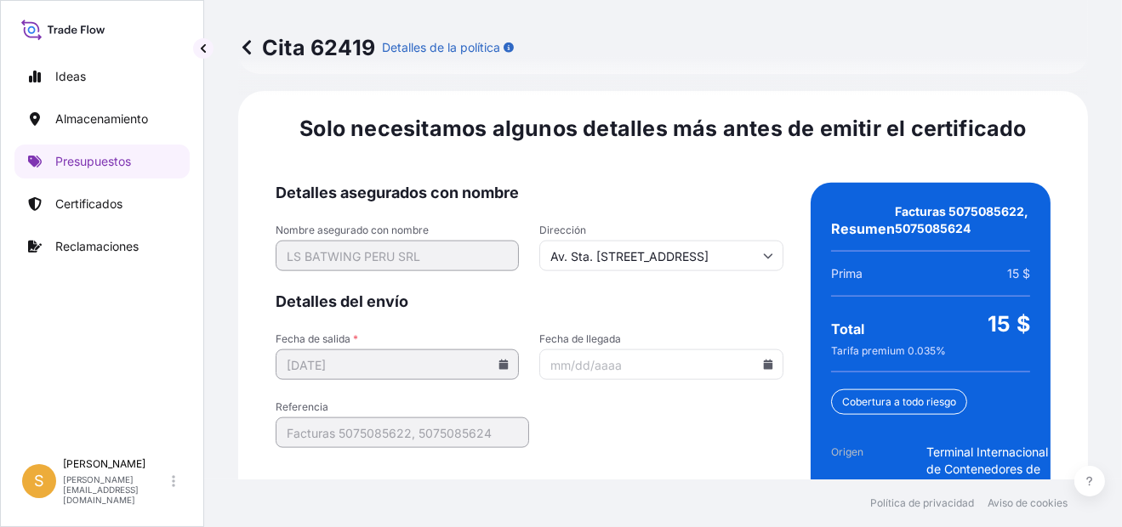
click at [753, 350] on input "Fecha de llegada" at bounding box center [660, 365] width 243 height 31
click at [764, 350] on input "Fecha de llegada" at bounding box center [660, 365] width 243 height 31
click at [763, 360] on icon at bounding box center [767, 365] width 9 height 10
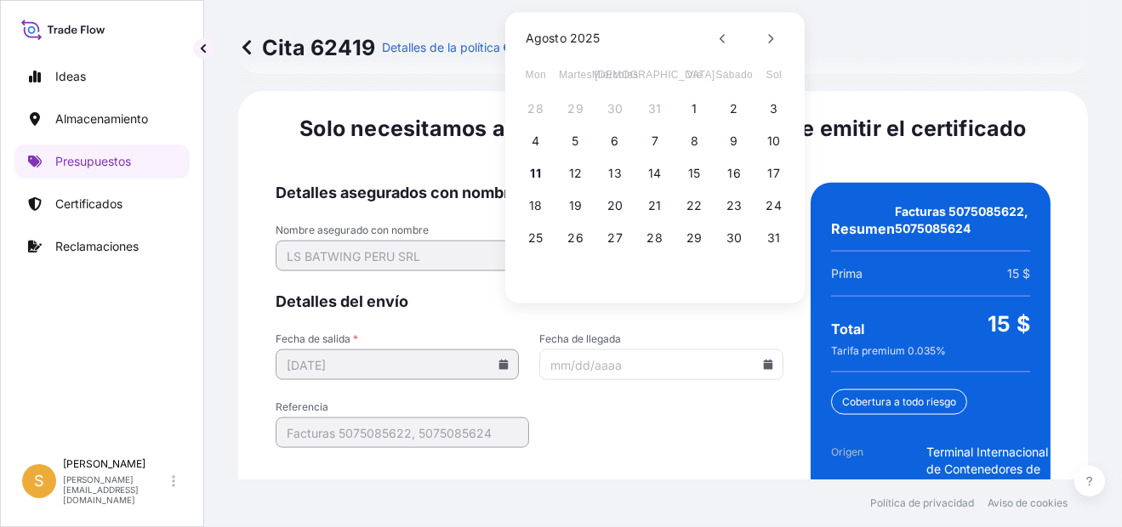
click at [763, 360] on icon at bounding box center [767, 365] width 9 height 10
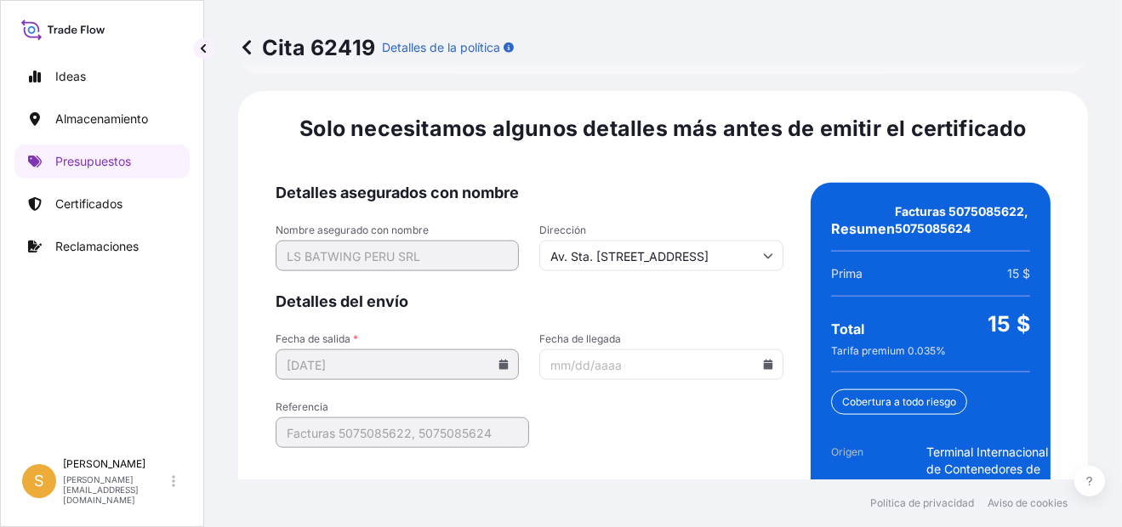
click at [763, 360] on icon at bounding box center [767, 365] width 9 height 10
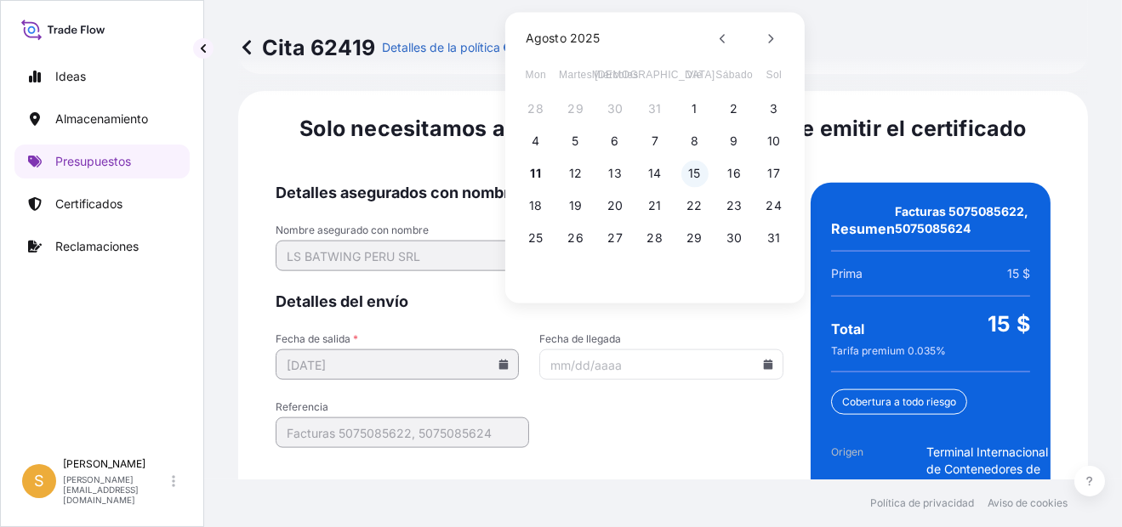
click at [692, 168] on button "15" at bounding box center [694, 173] width 27 height 27
type input "[DATE]"
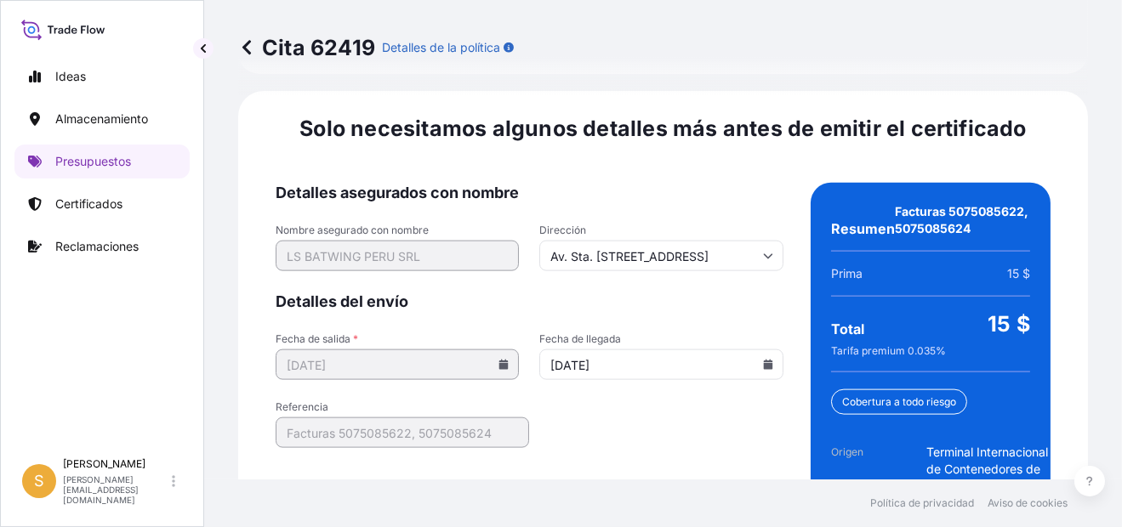
scroll to position [2921, 0]
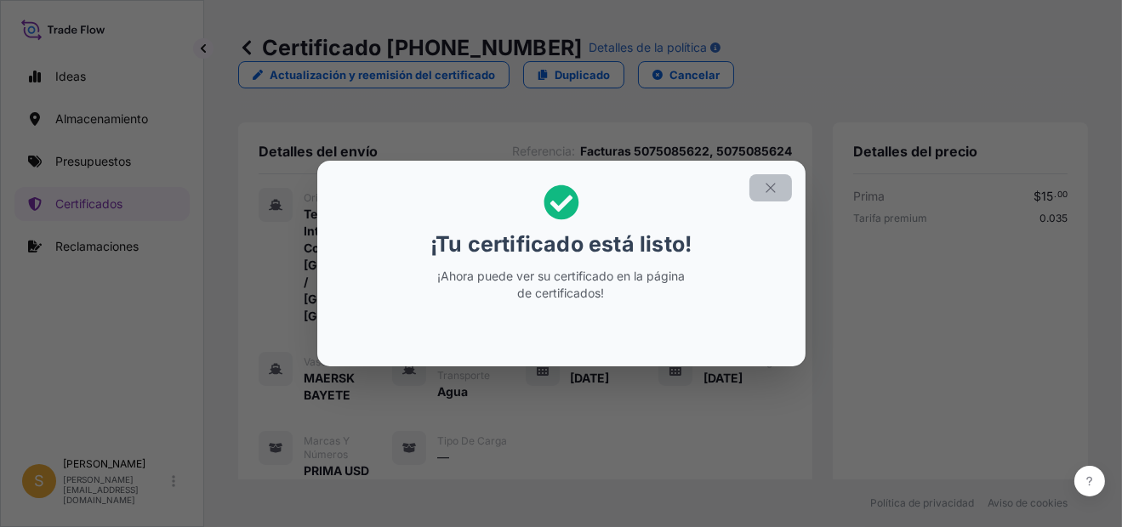
click at [771, 190] on icon "button" at bounding box center [770, 187] width 15 height 15
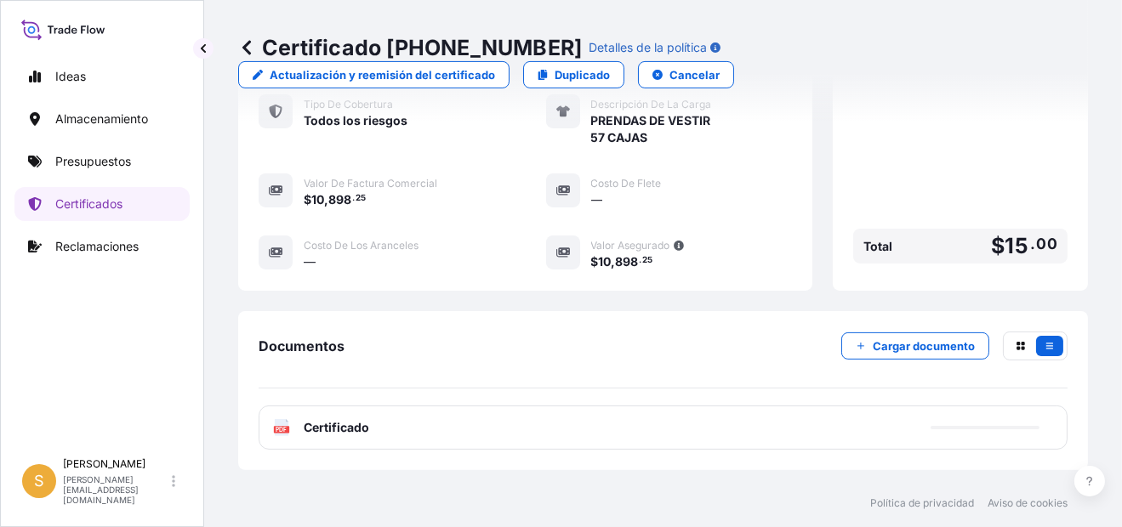
scroll to position [680, 0]
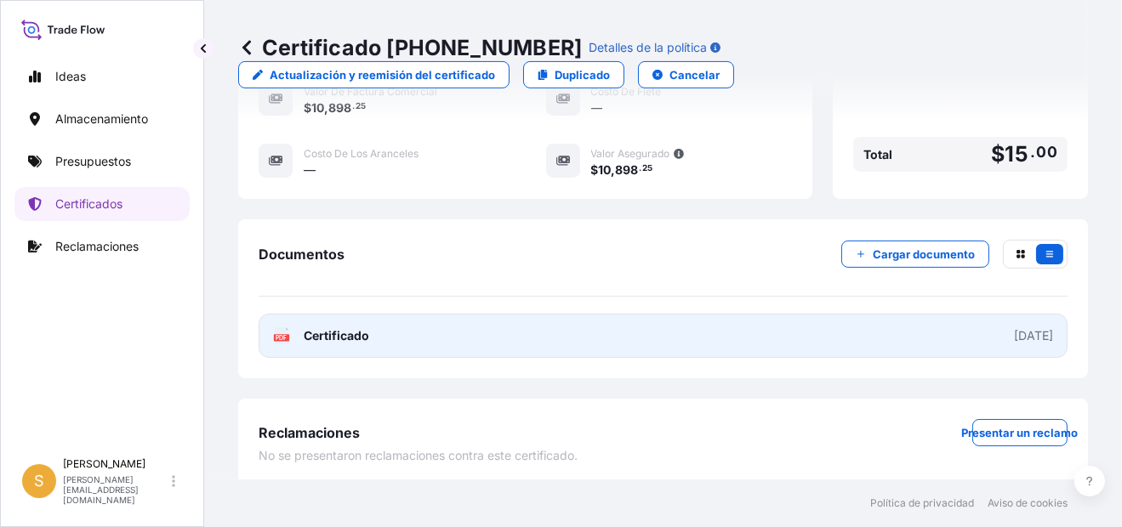
click at [469, 324] on link "PDF Certificado [DATE]" at bounding box center [663, 336] width 809 height 44
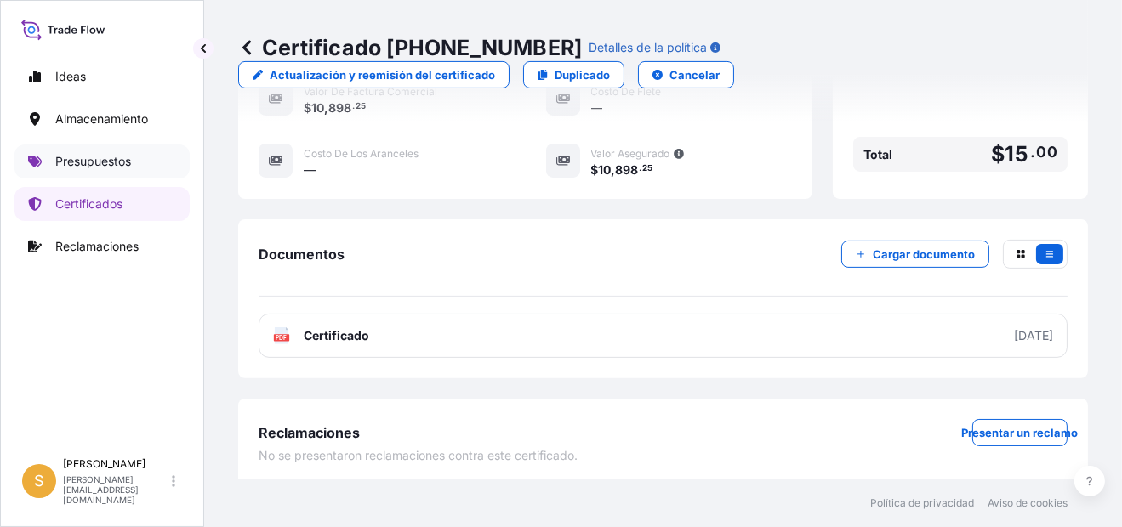
click at [72, 168] on p "Presupuestos" at bounding box center [93, 161] width 76 height 17
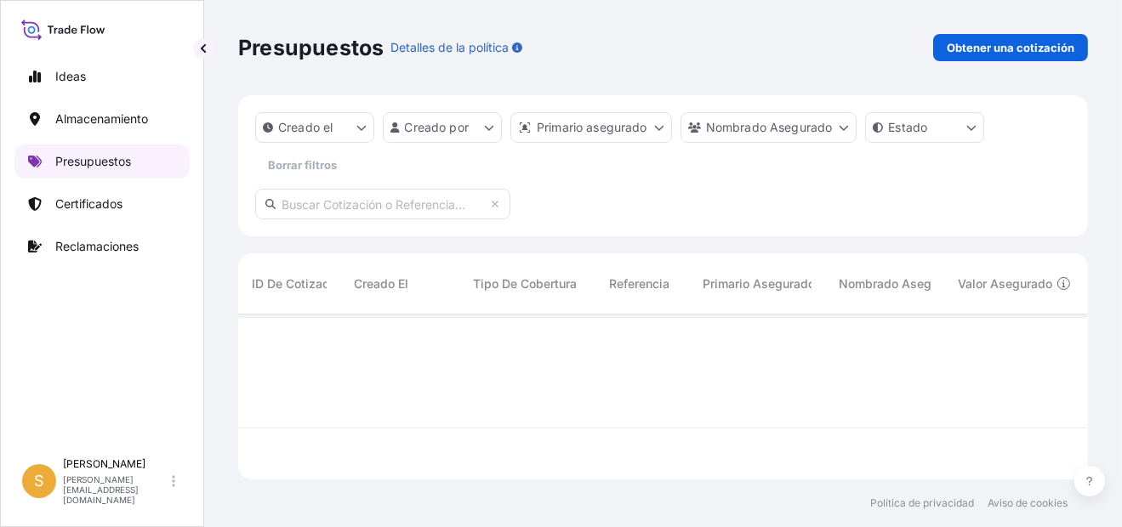
scroll to position [161, 836]
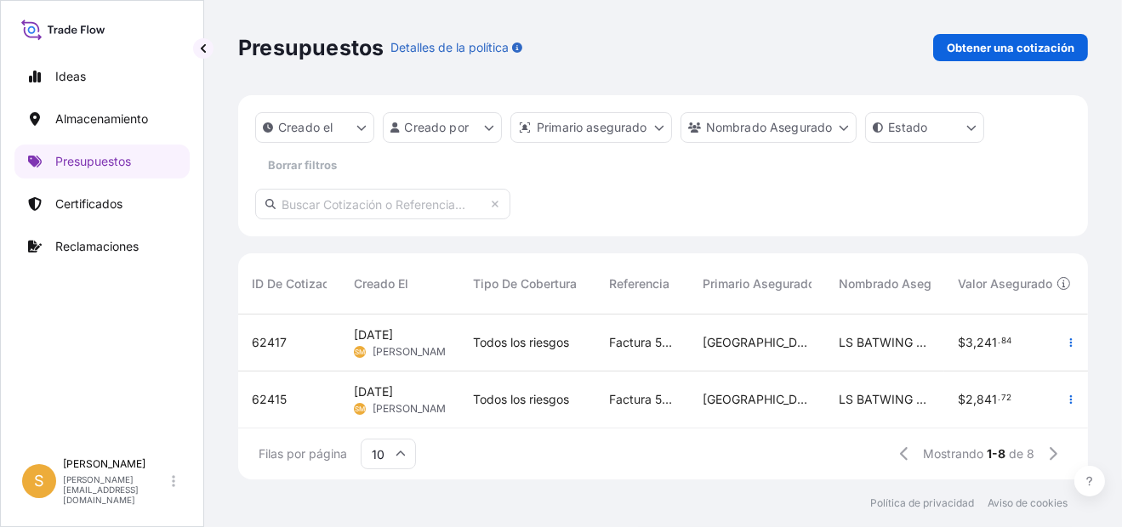
click at [271, 344] on span "62417" at bounding box center [269, 342] width 35 height 17
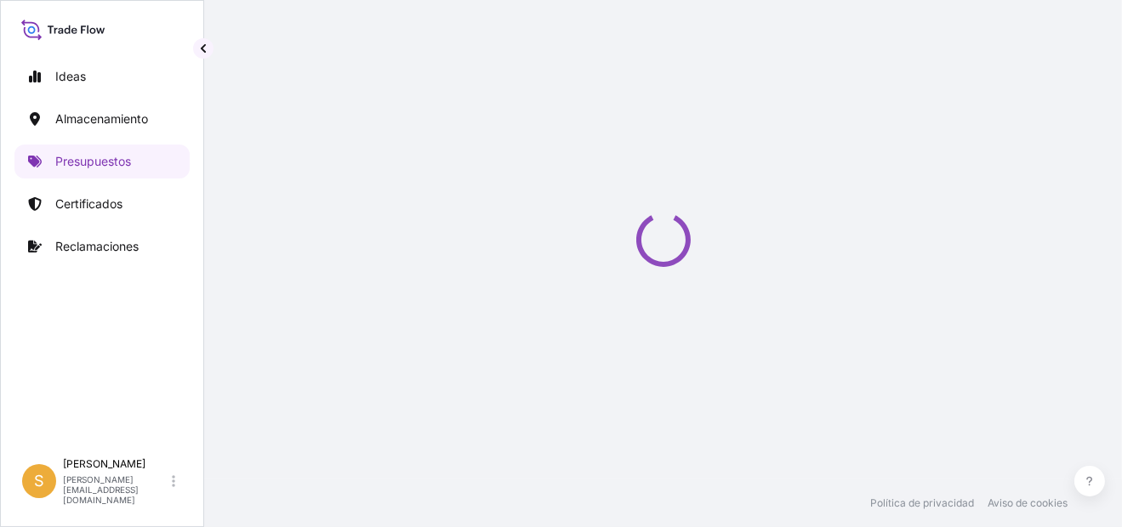
select select "Water"
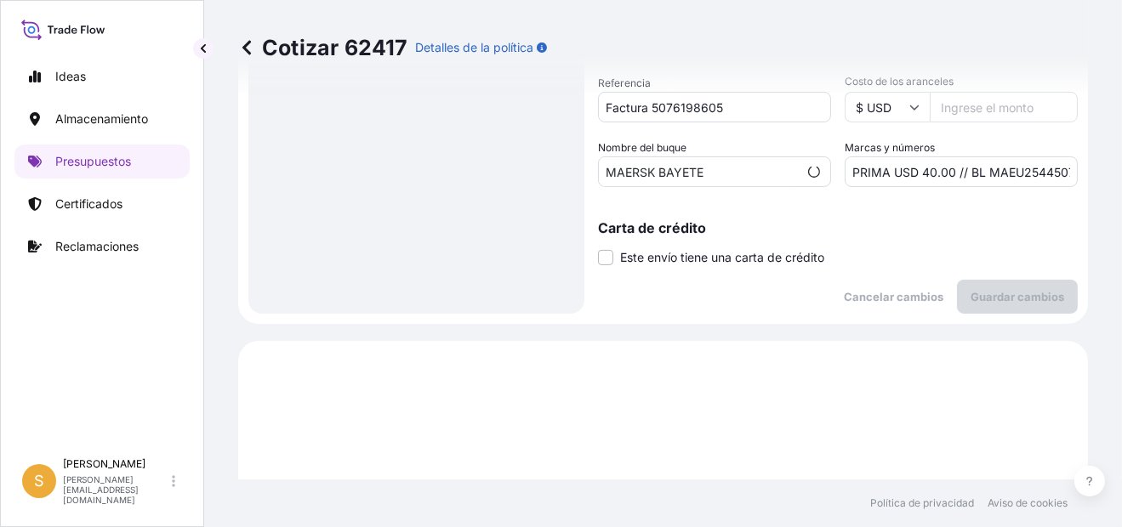
scroll to position [588, 0]
click at [1014, 174] on input "PRIMA USD 40.00 // BL MAEU254450741" at bounding box center [961, 172] width 233 height 31
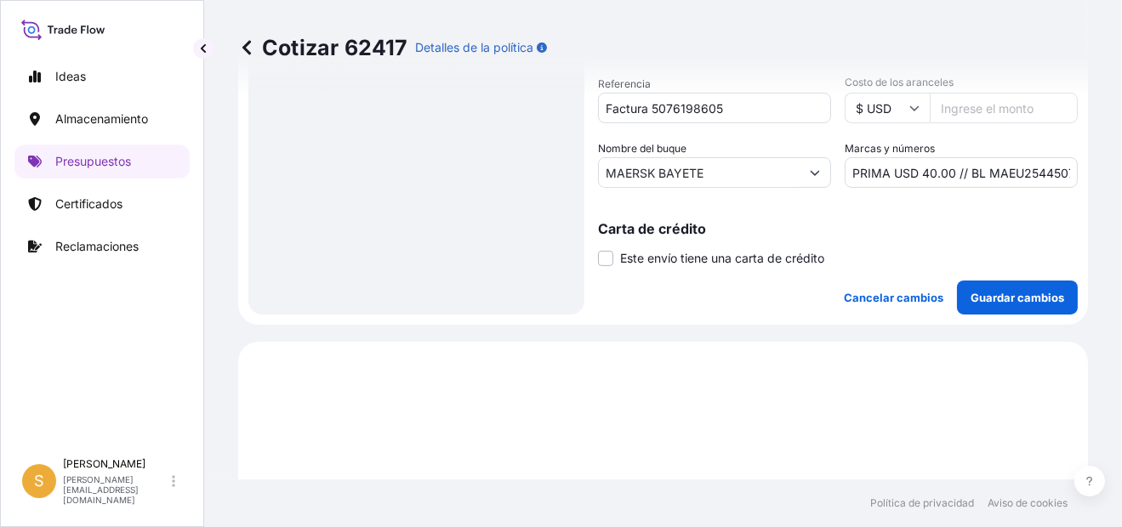
click at [990, 174] on input "PRIMA USD 40.00 // BL MAEU254450741" at bounding box center [961, 172] width 233 height 31
click at [872, 235] on div "Carta de crédito Este envío tiene una carta de crédito Letter of credit * Lette…" at bounding box center [838, 244] width 480 height 45
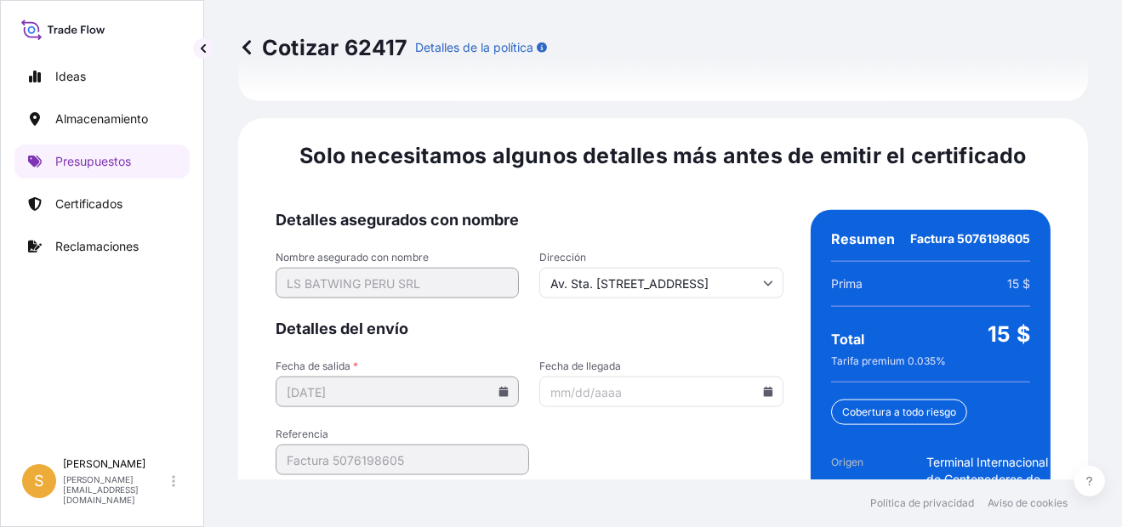
scroll to position [2750, 0]
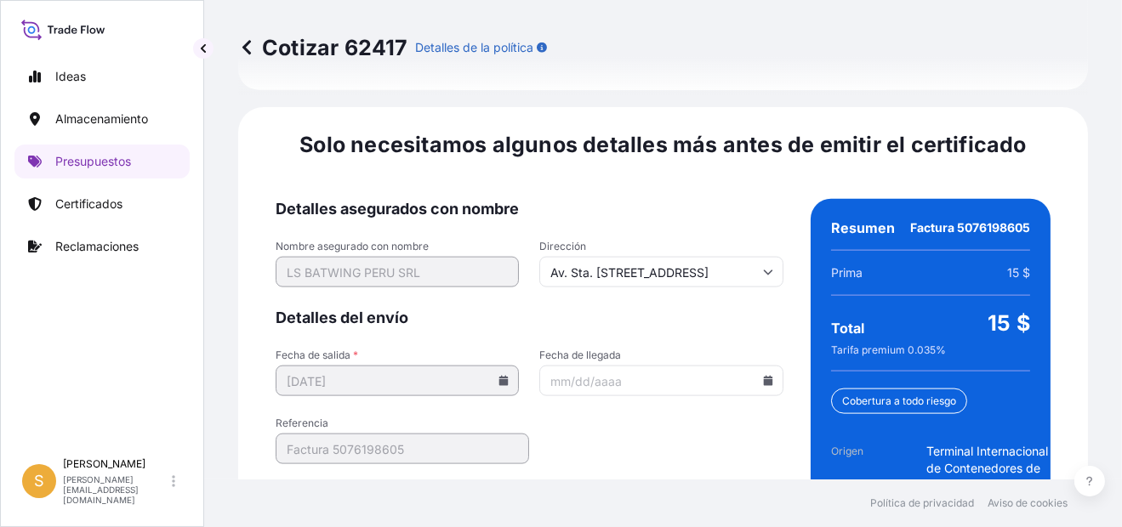
click at [765, 366] on input "Fecha de llegada" at bounding box center [660, 381] width 243 height 31
click at [763, 376] on icon at bounding box center [767, 381] width 9 height 10
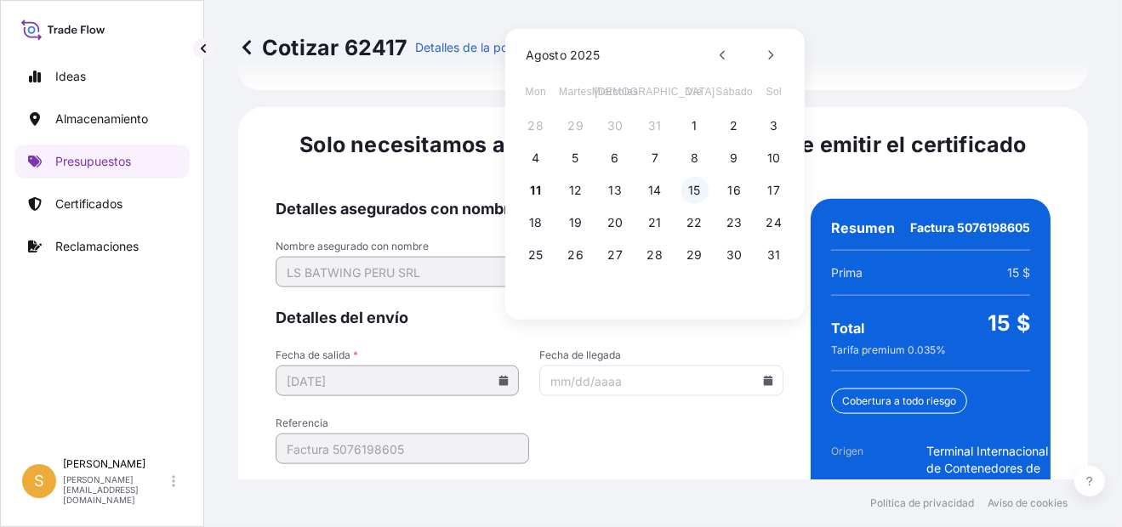
click at [686, 183] on button "15" at bounding box center [694, 190] width 27 height 27
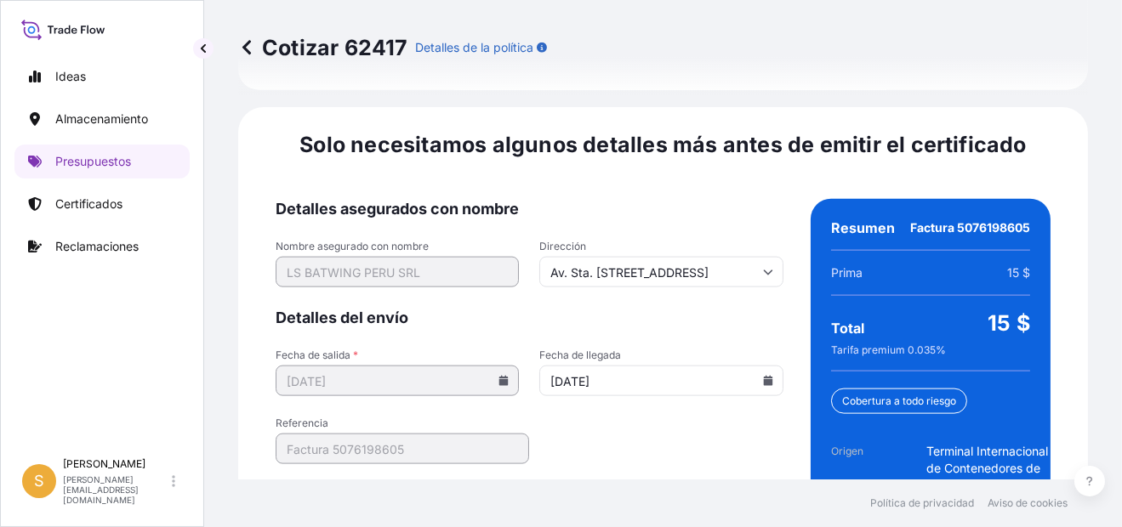
type input "[DATE]"
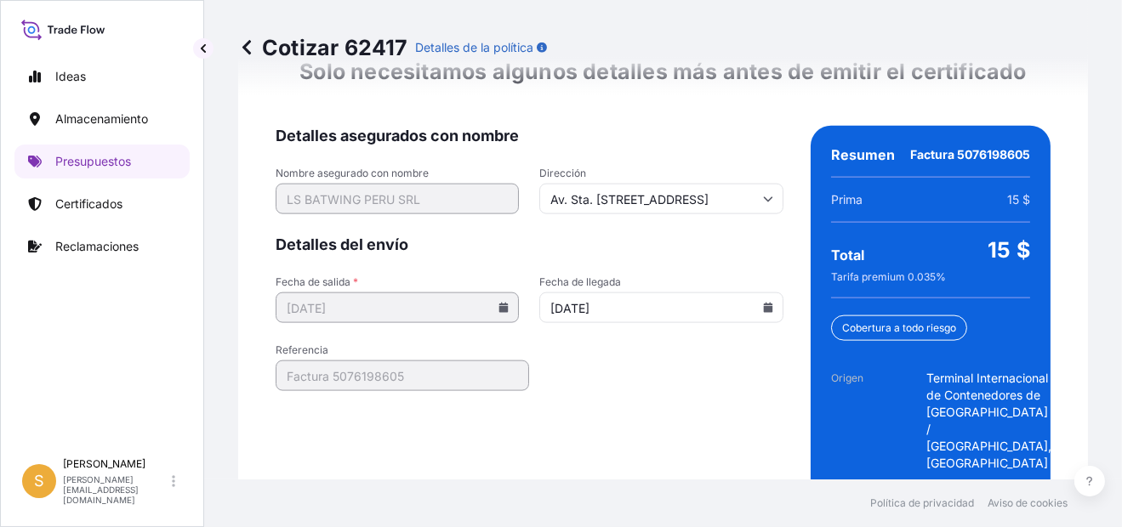
scroll to position [2887, 0]
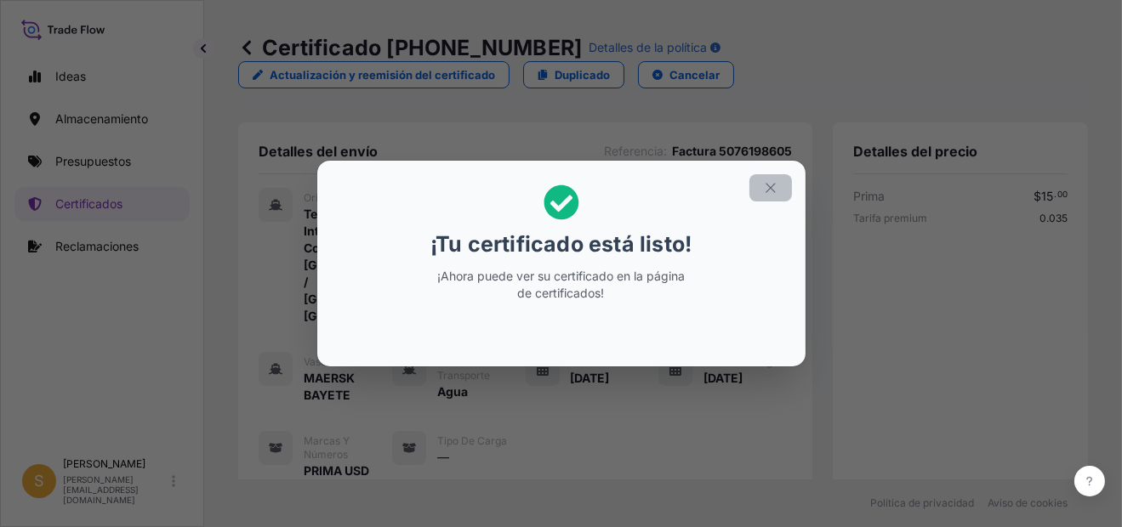
click at [771, 176] on button "button" at bounding box center [770, 187] width 43 height 27
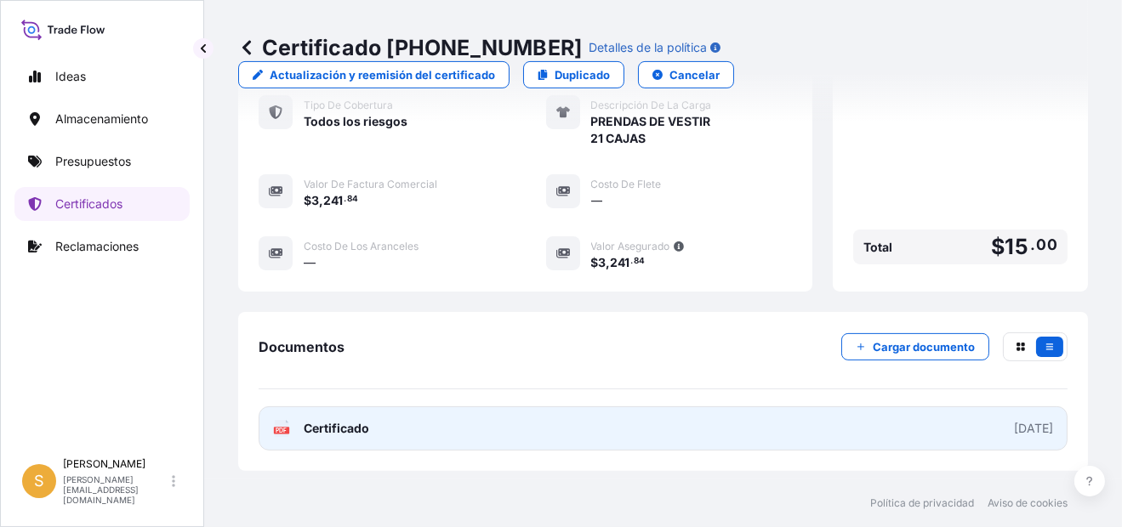
scroll to position [680, 0]
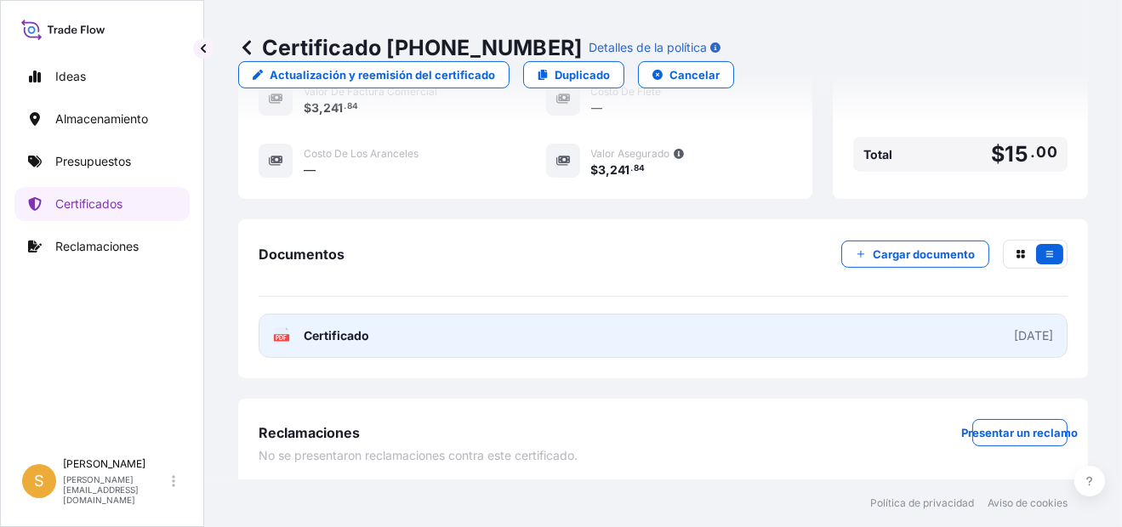
click at [469, 335] on link "PDF Certificado [DATE]" at bounding box center [663, 336] width 809 height 44
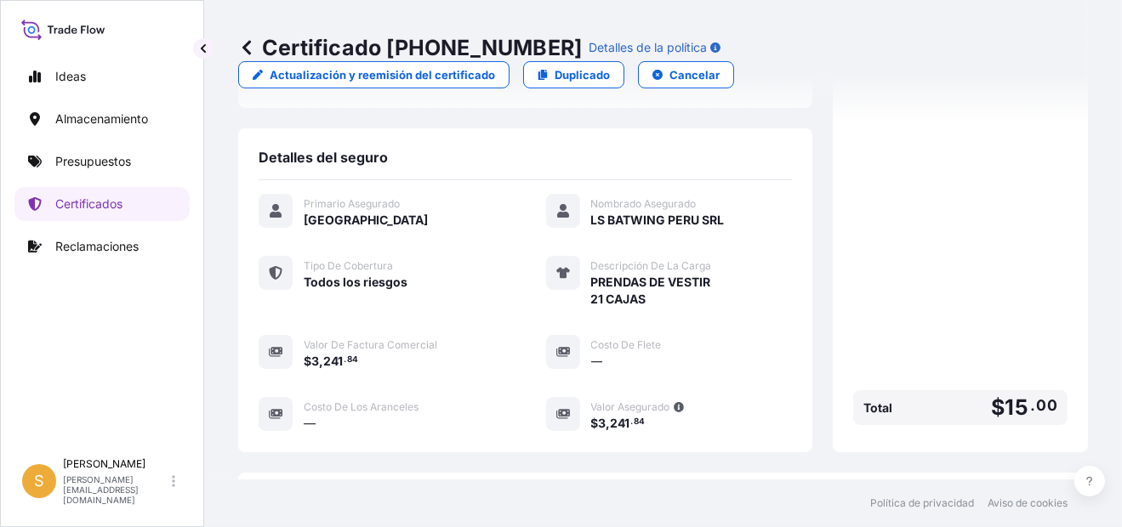
scroll to position [424, 0]
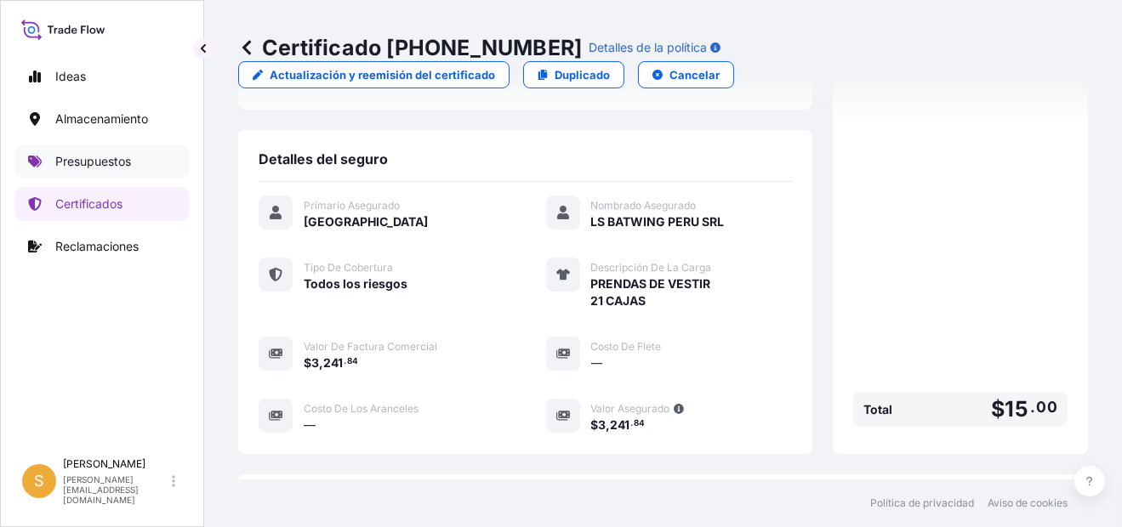
click at [101, 159] on p "Presupuestos" at bounding box center [93, 161] width 76 height 17
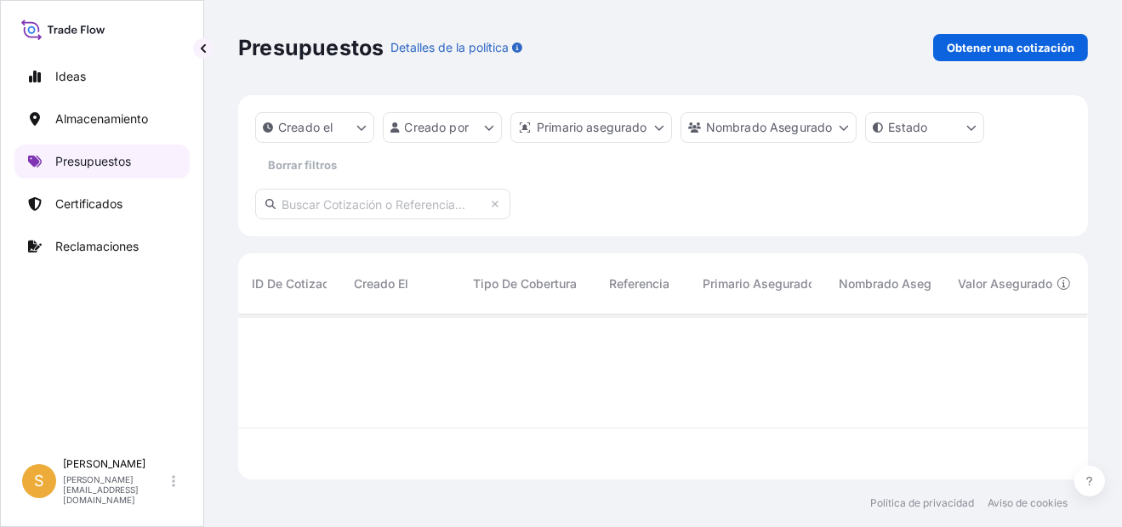
scroll to position [161, 836]
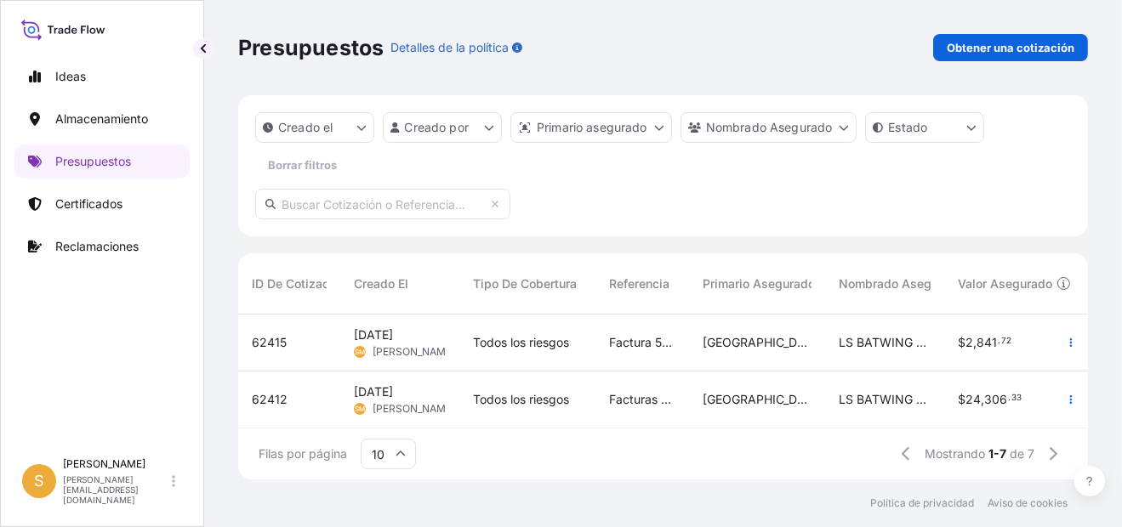
click at [263, 336] on span "62415" at bounding box center [269, 342] width 35 height 17
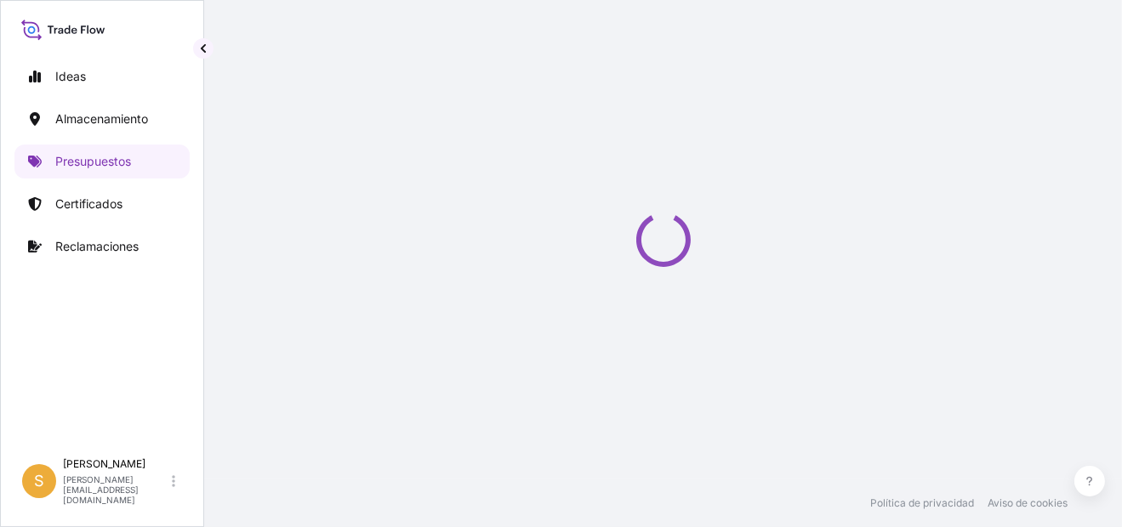
select select "Water"
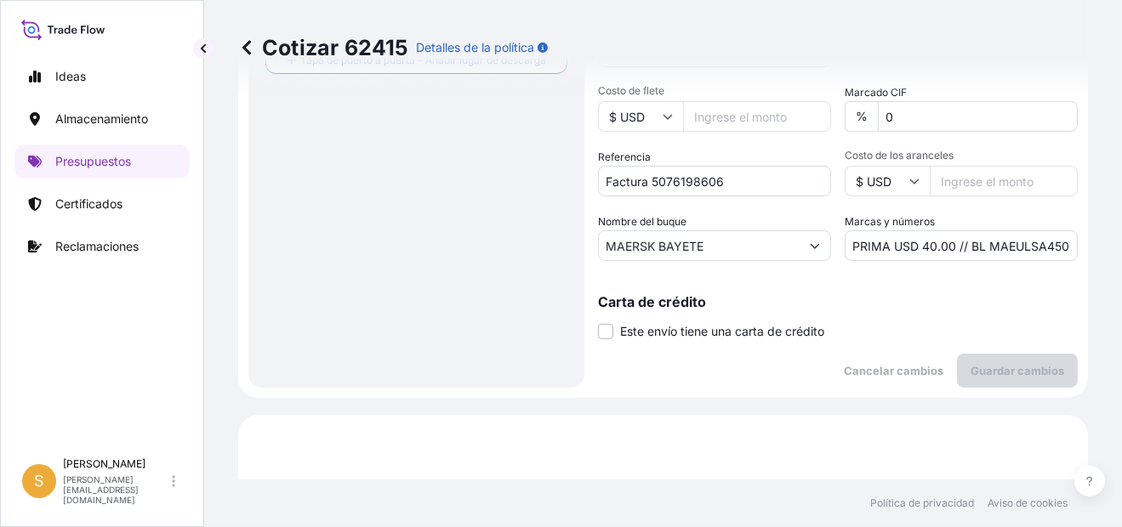
scroll to position [503, 0]
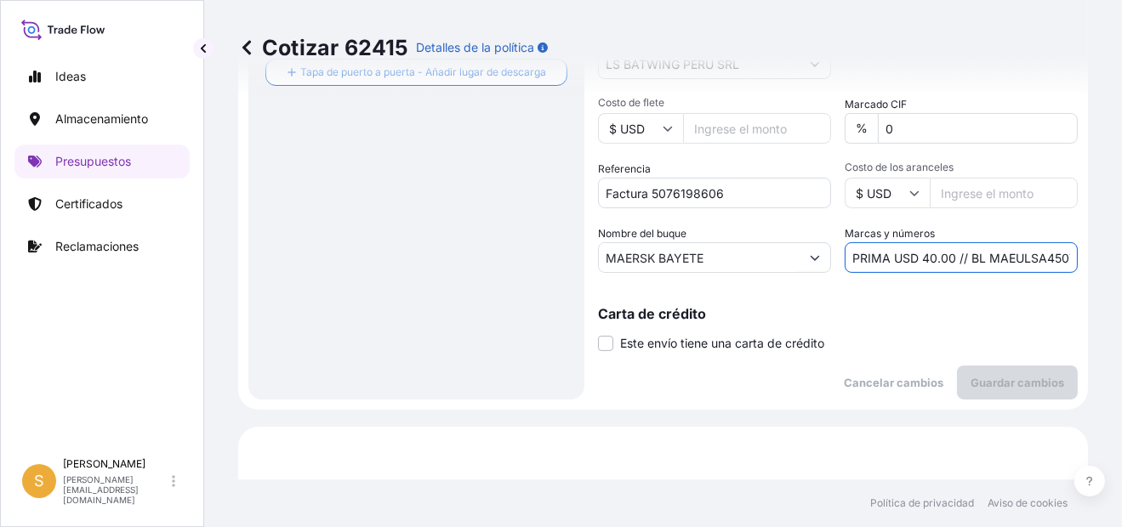
click at [1008, 253] on input "PRIMA USD 40.00 // BL MAEULSA450741" at bounding box center [961, 257] width 233 height 31
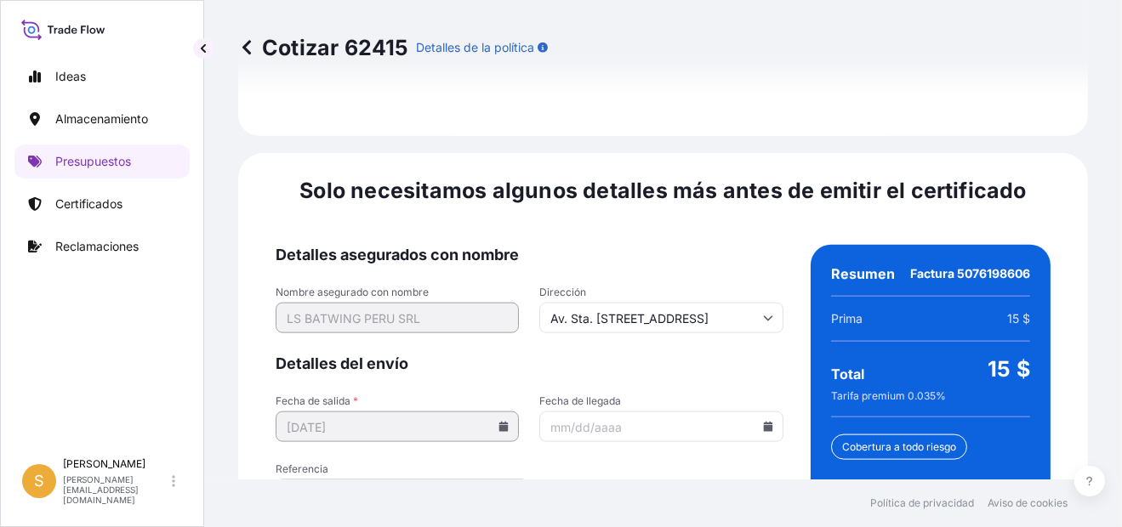
scroll to position [2750, 0]
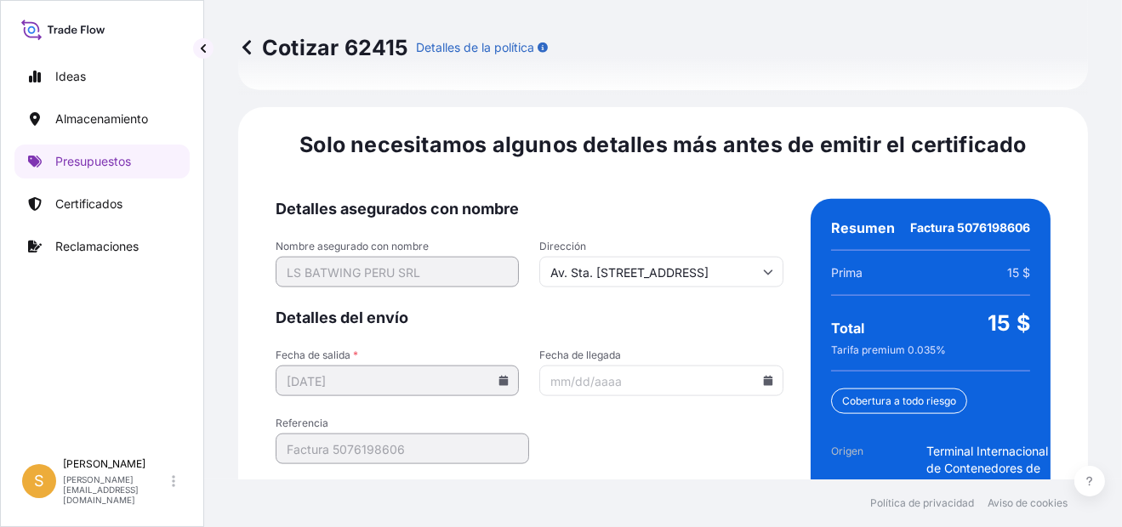
click at [763, 376] on icon at bounding box center [767, 381] width 9 height 10
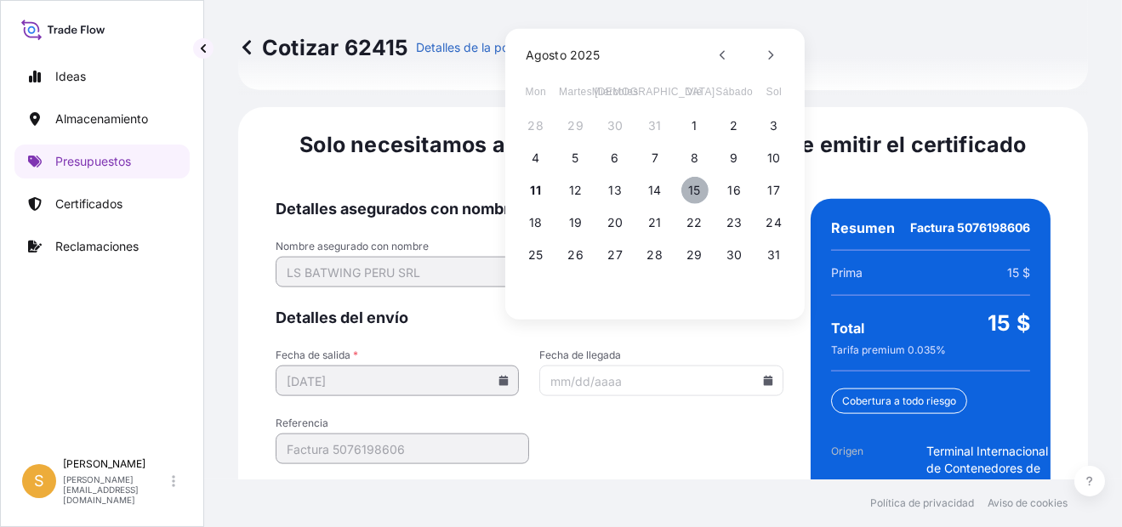
click at [699, 187] on button "15" at bounding box center [694, 190] width 27 height 27
type input "[DATE]"
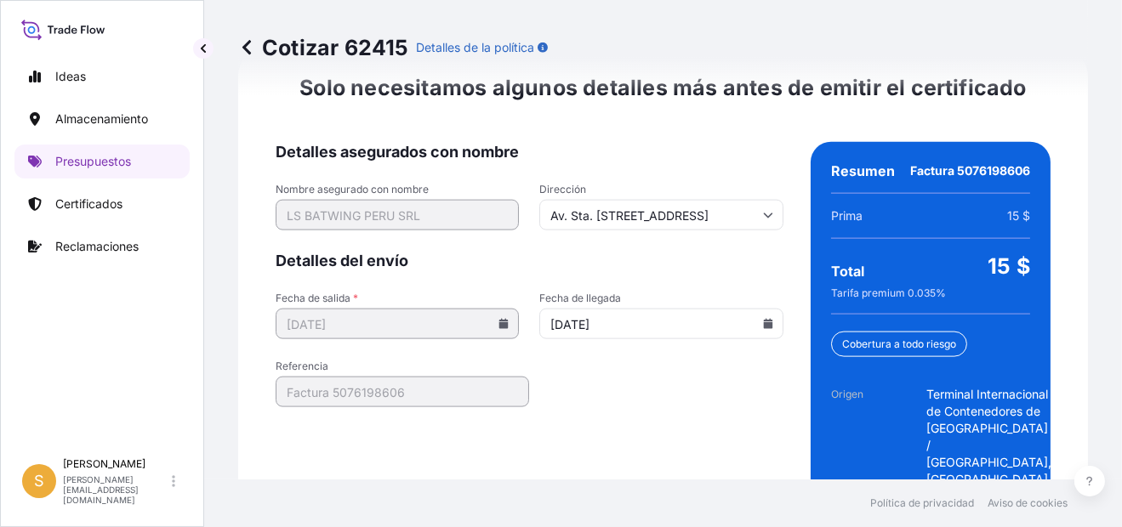
scroll to position [2887, 0]
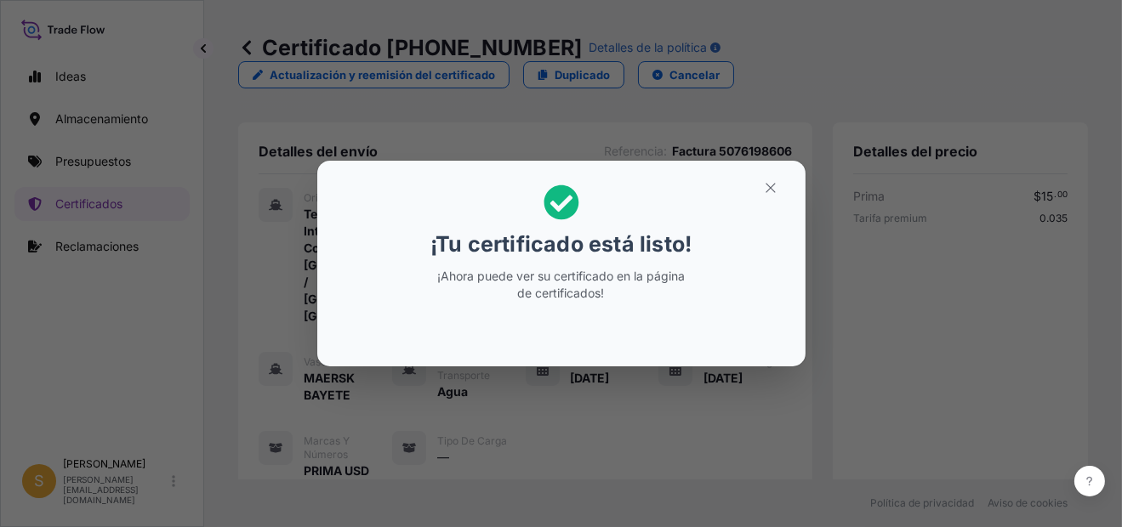
click at [768, 168] on section "¡Tu certificado está listo! ¡Ahora puede ver su certificado en la página de cer…" at bounding box center [561, 264] width 488 height 206
click at [769, 184] on icon "button" at bounding box center [770, 187] width 15 height 15
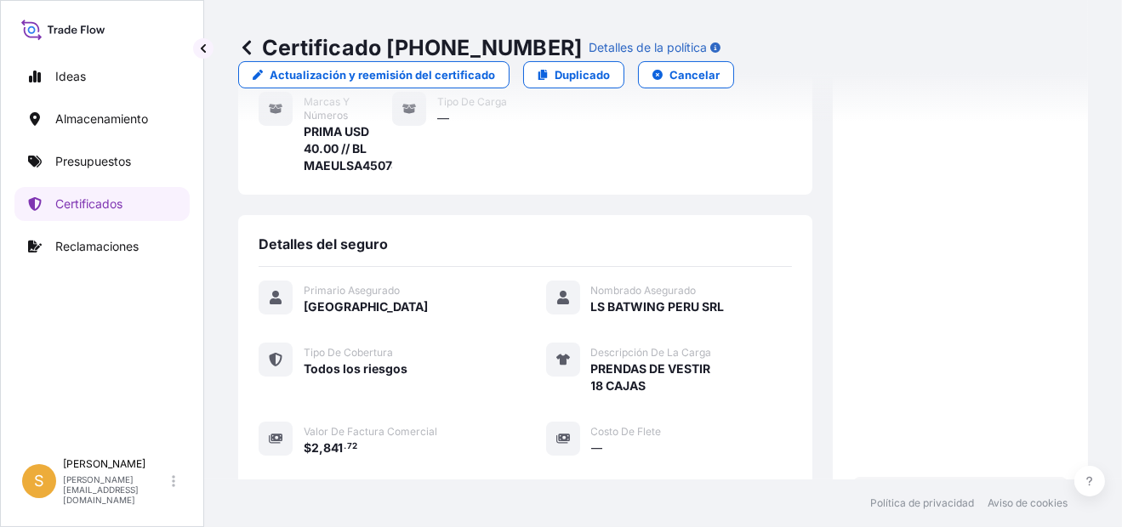
scroll to position [680, 0]
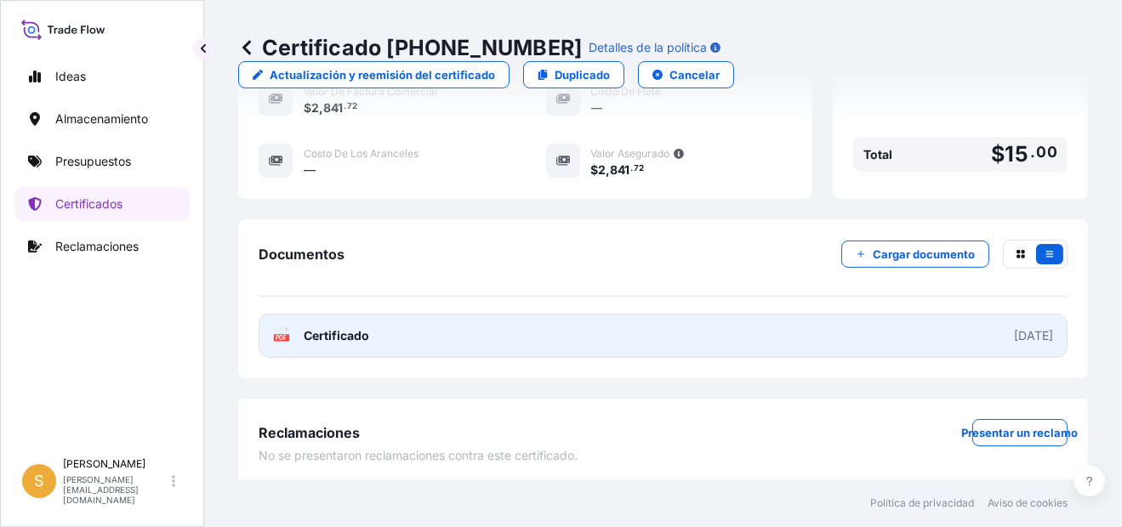
click at [536, 330] on link "PDF Certificado [DATE]" at bounding box center [663, 336] width 809 height 44
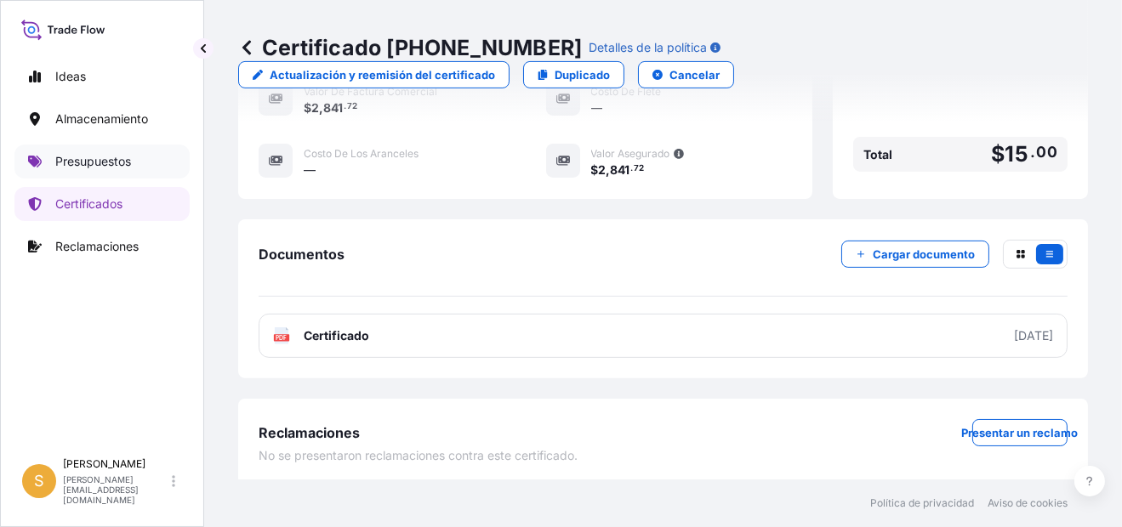
click at [91, 162] on p "Presupuestos" at bounding box center [93, 161] width 76 height 17
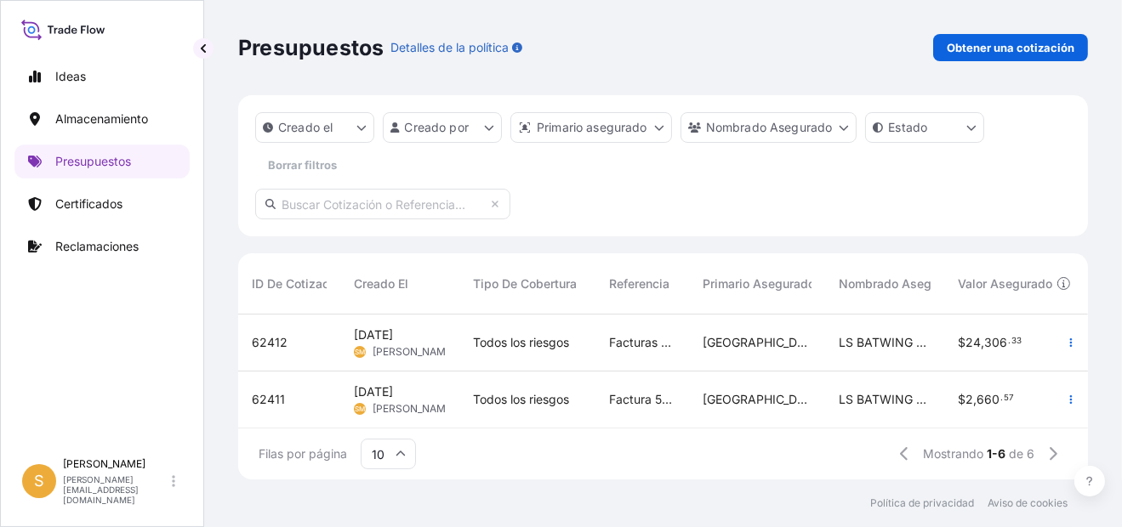
click at [281, 338] on span "62412" at bounding box center [270, 342] width 36 height 17
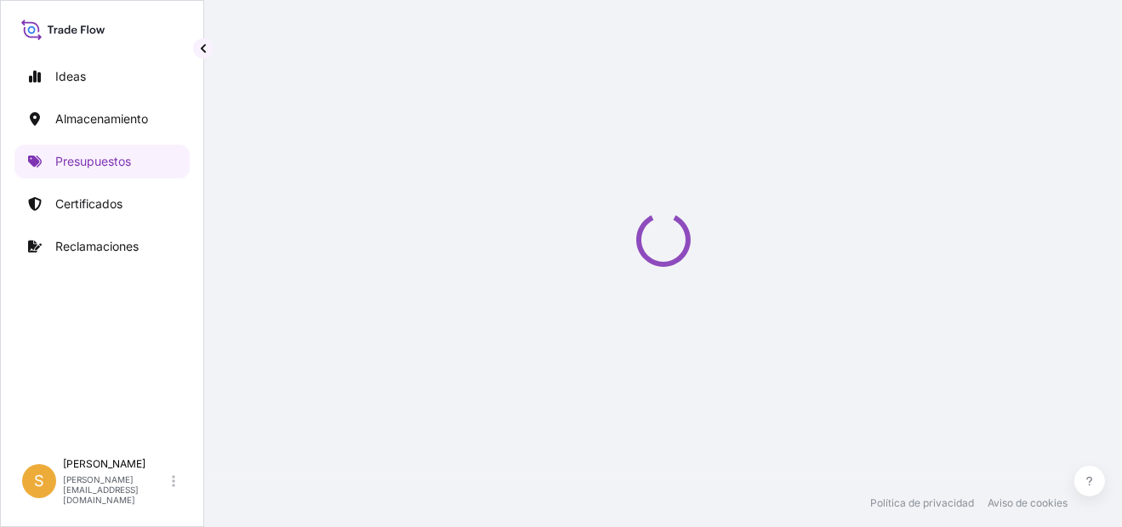
select select "Water"
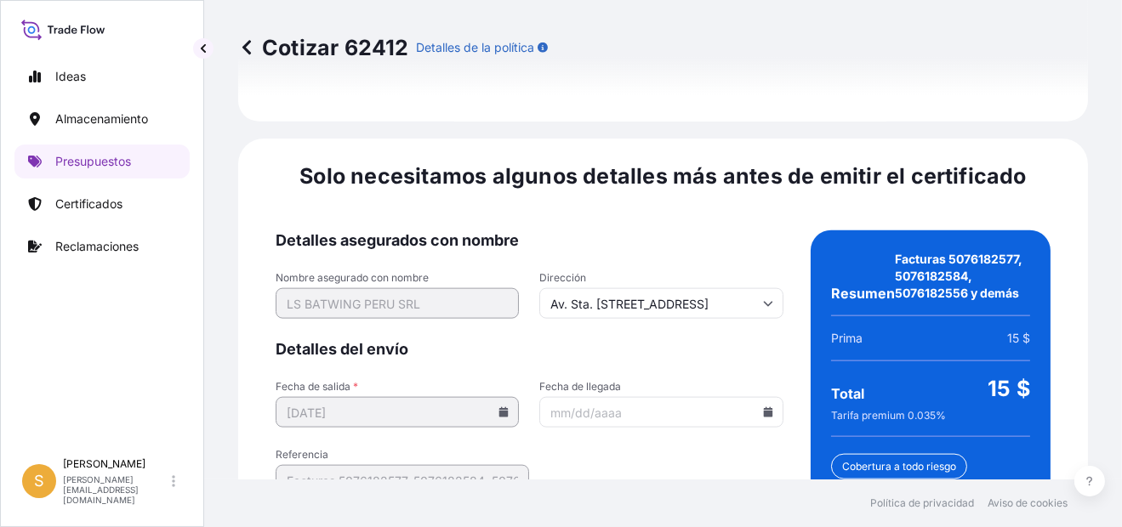
scroll to position [2733, 0]
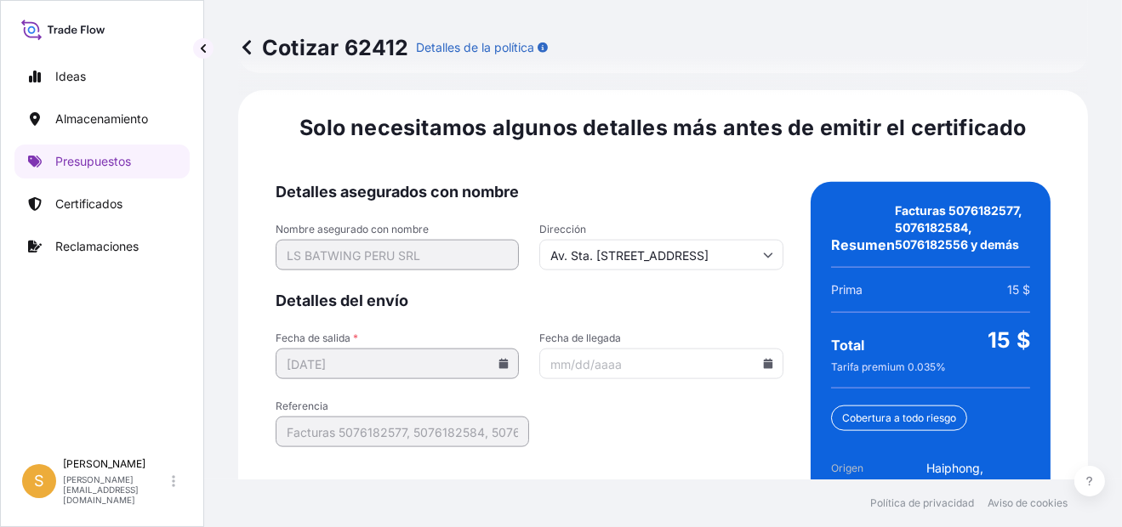
click at [763, 359] on icon at bounding box center [768, 364] width 10 height 10
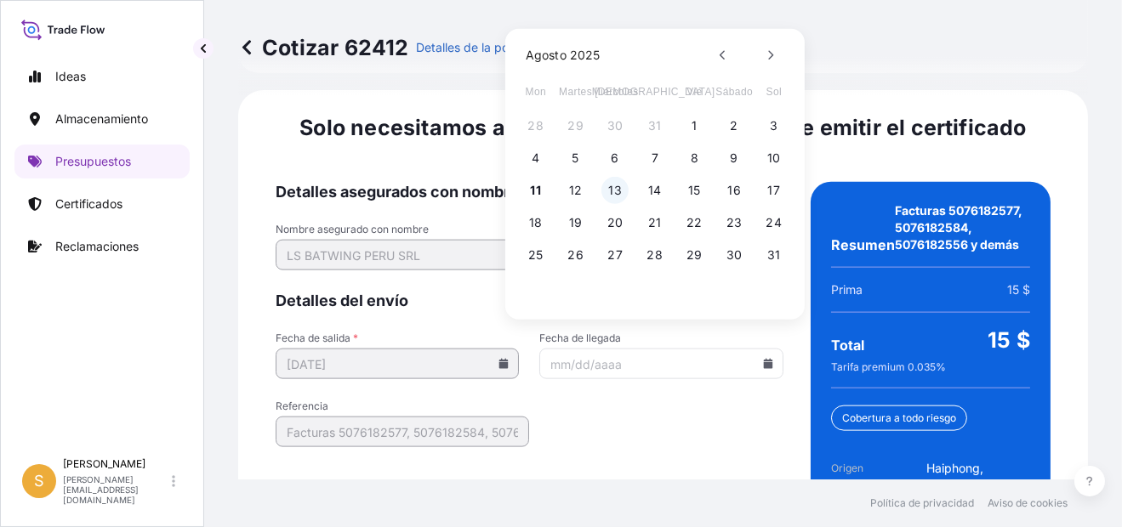
click at [613, 187] on button "13" at bounding box center [614, 190] width 27 height 27
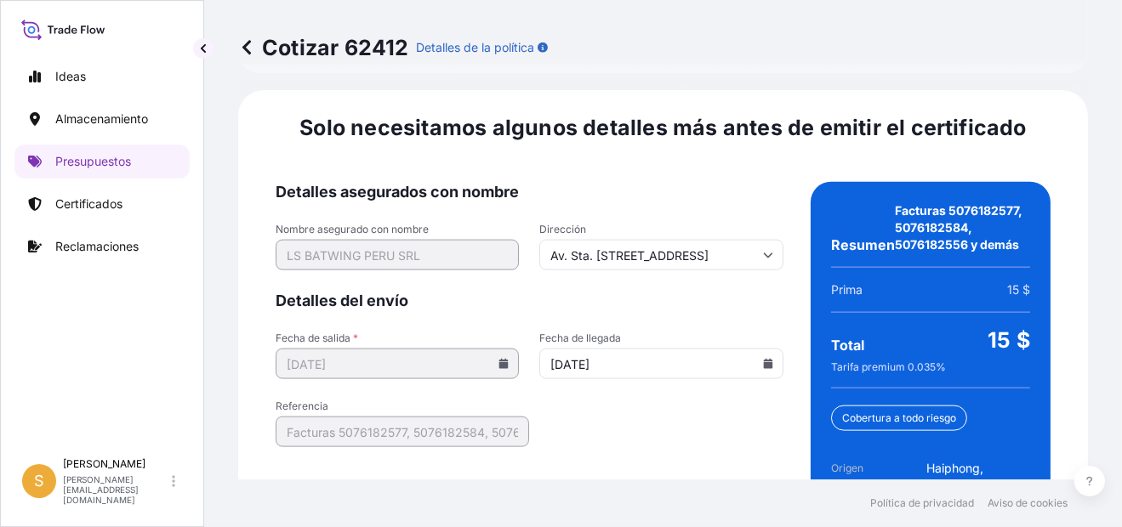
type input "[DATE]"
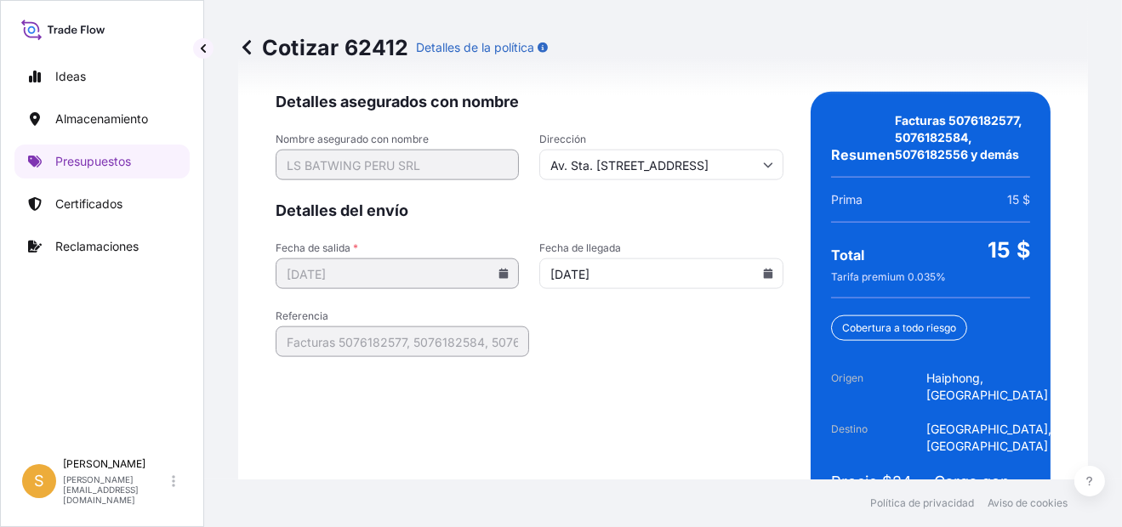
scroll to position [2853, 0]
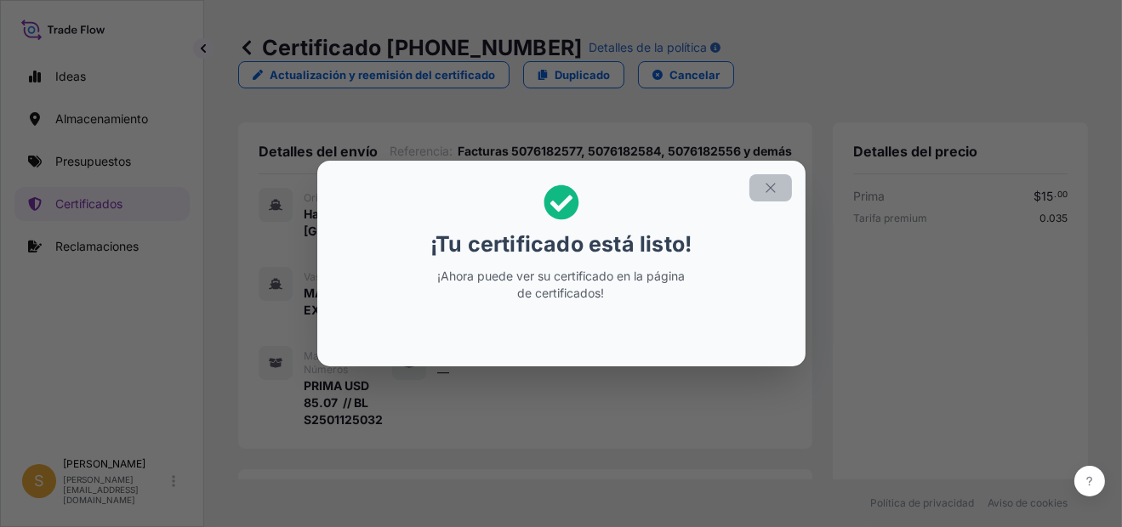
click at [784, 181] on button "button" at bounding box center [770, 187] width 43 height 27
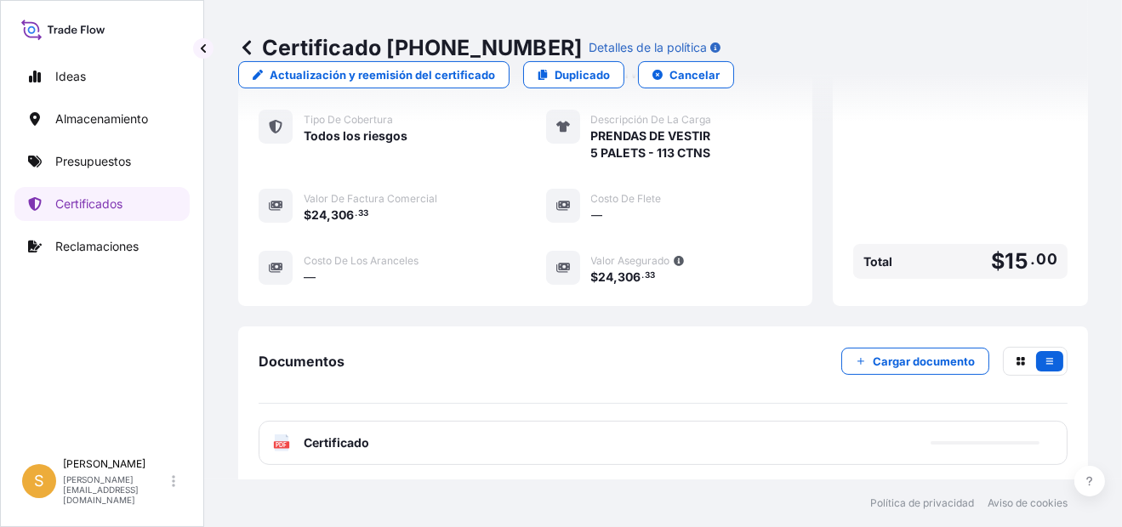
scroll to position [595, 0]
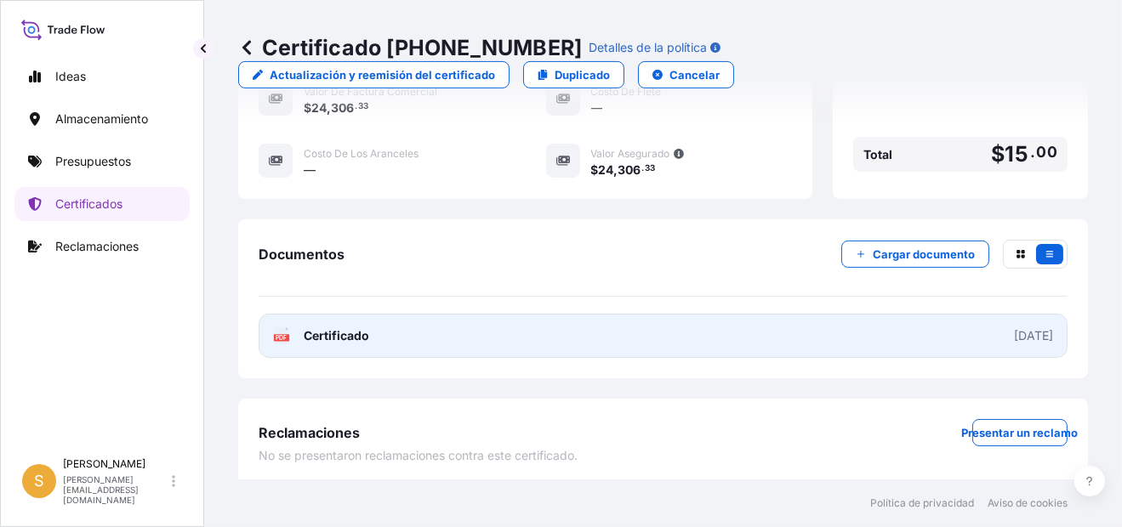
click at [469, 333] on link "PDF Certificado [DATE]" at bounding box center [663, 336] width 809 height 44
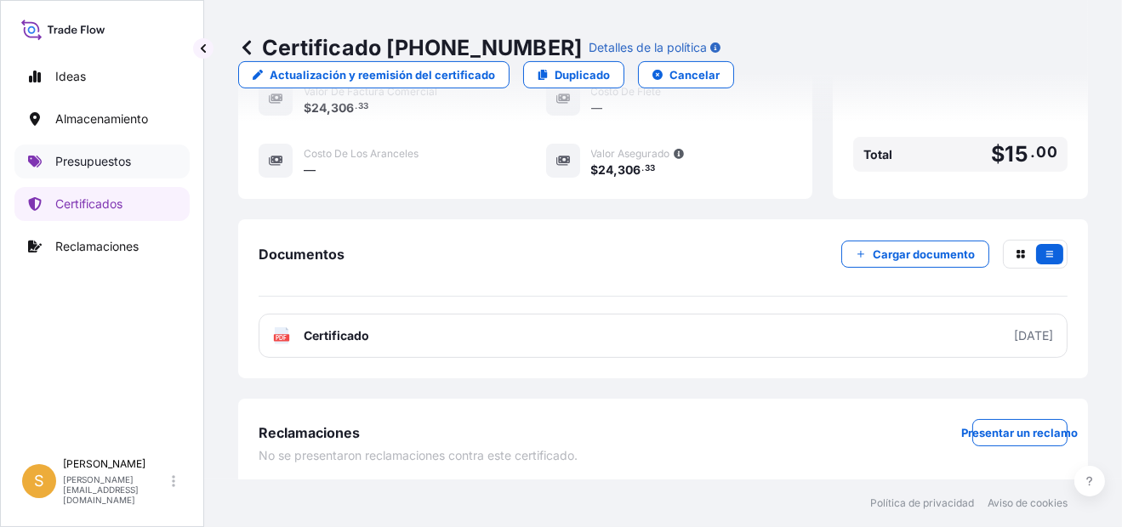
click at [141, 155] on link "Presupuestos" at bounding box center [101, 162] width 175 height 34
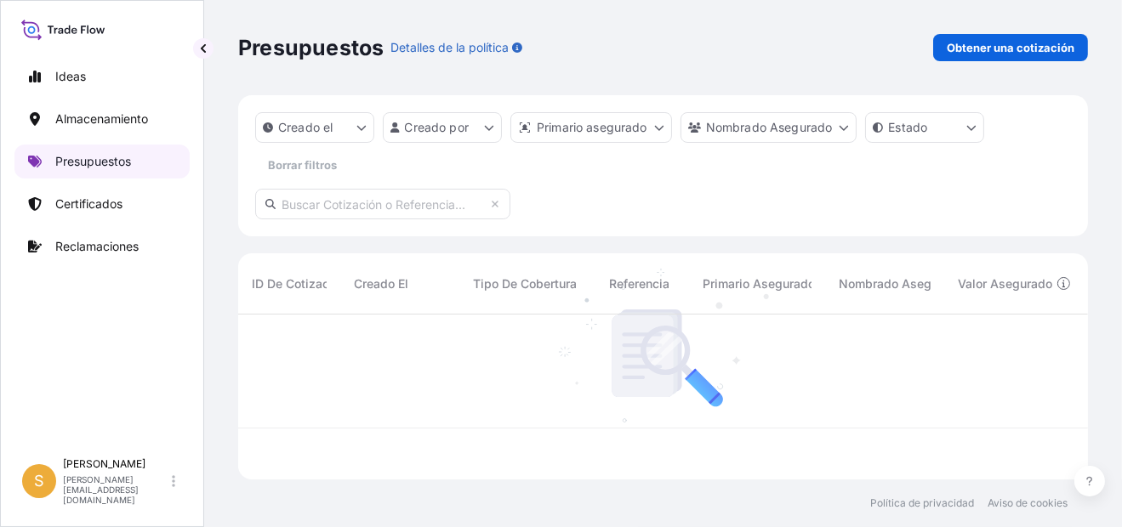
scroll to position [161, 836]
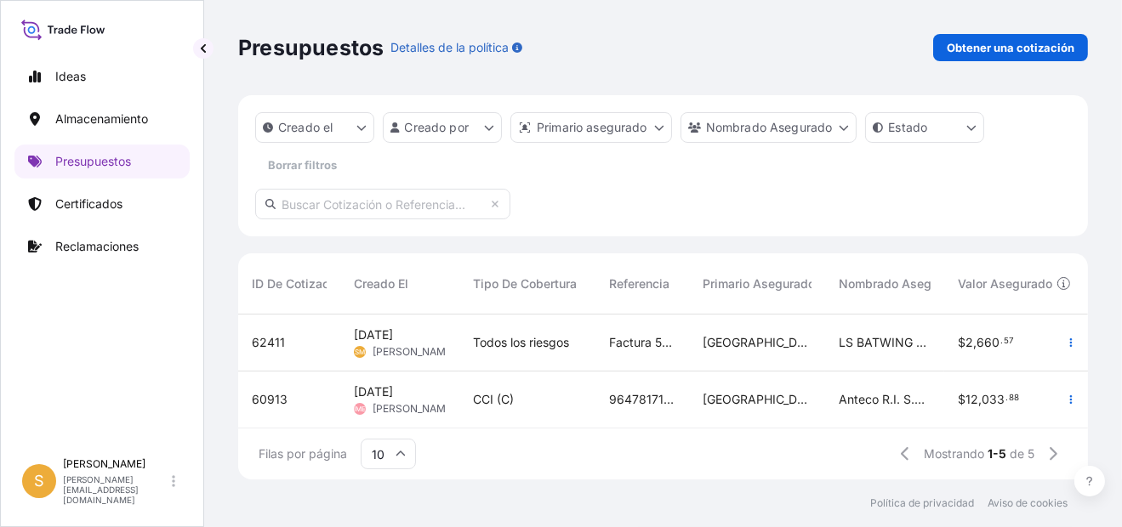
click at [268, 343] on span "62411" at bounding box center [268, 342] width 33 height 17
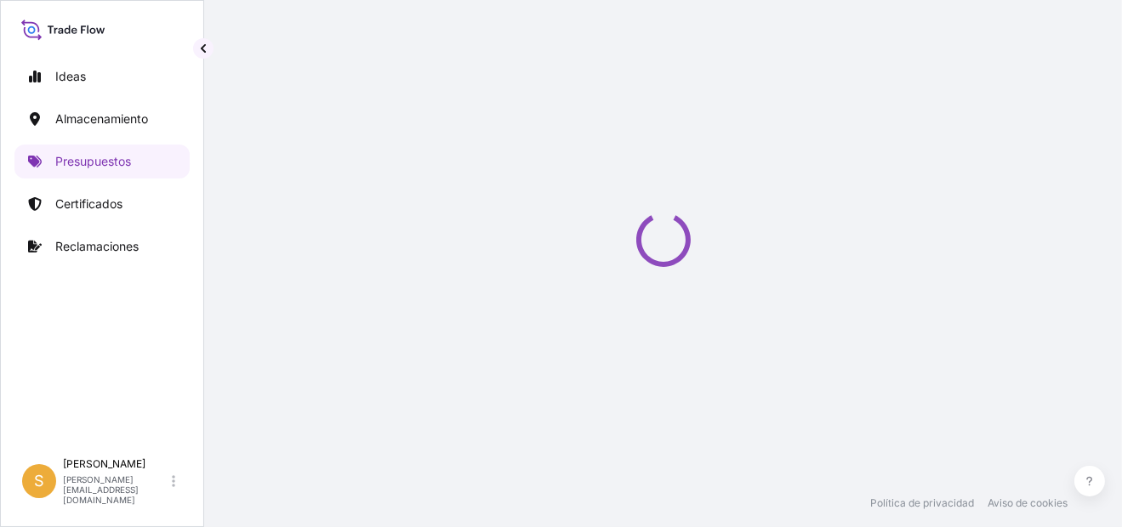
select select "Water"
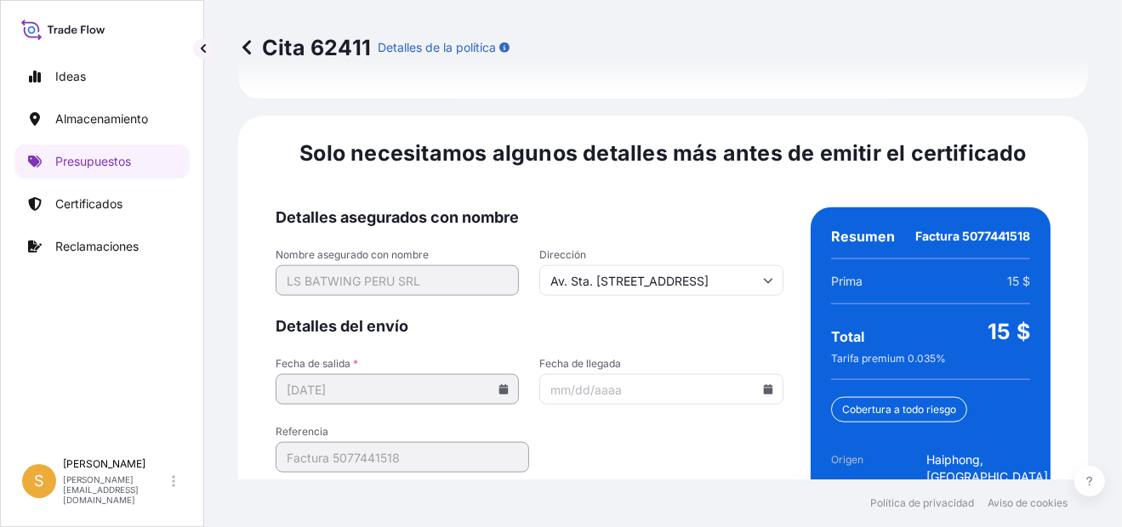
scroll to position [2699, 0]
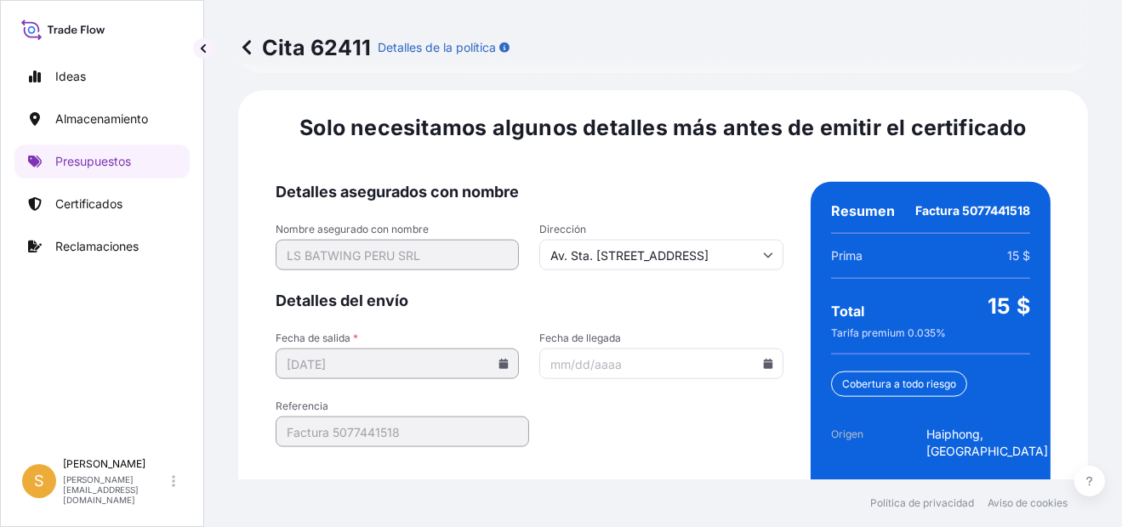
click at [752, 349] on input "Fecha de llegada" at bounding box center [660, 364] width 243 height 31
click at [763, 359] on icon at bounding box center [767, 364] width 9 height 10
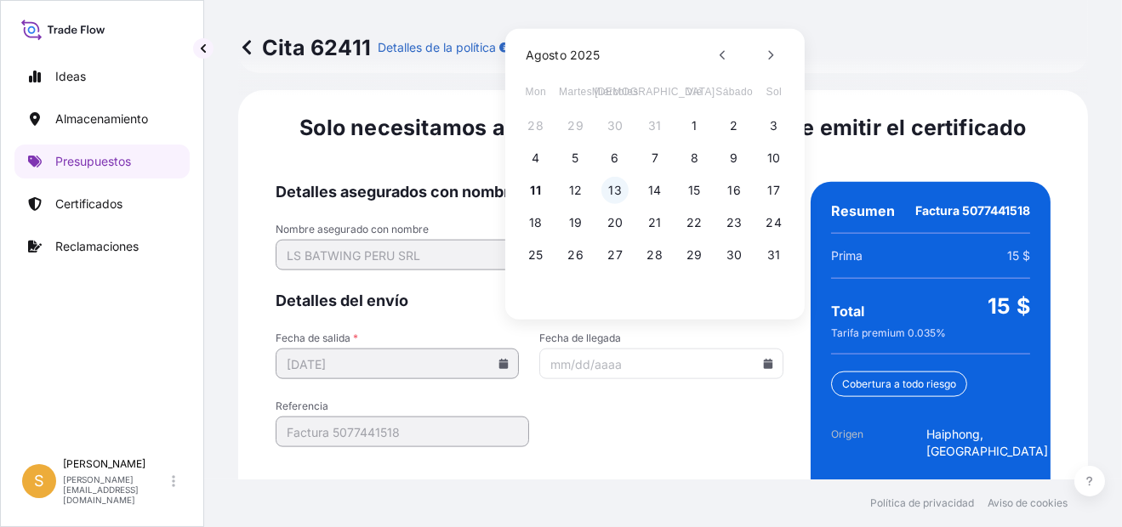
click at [612, 187] on button "13" at bounding box center [614, 190] width 27 height 27
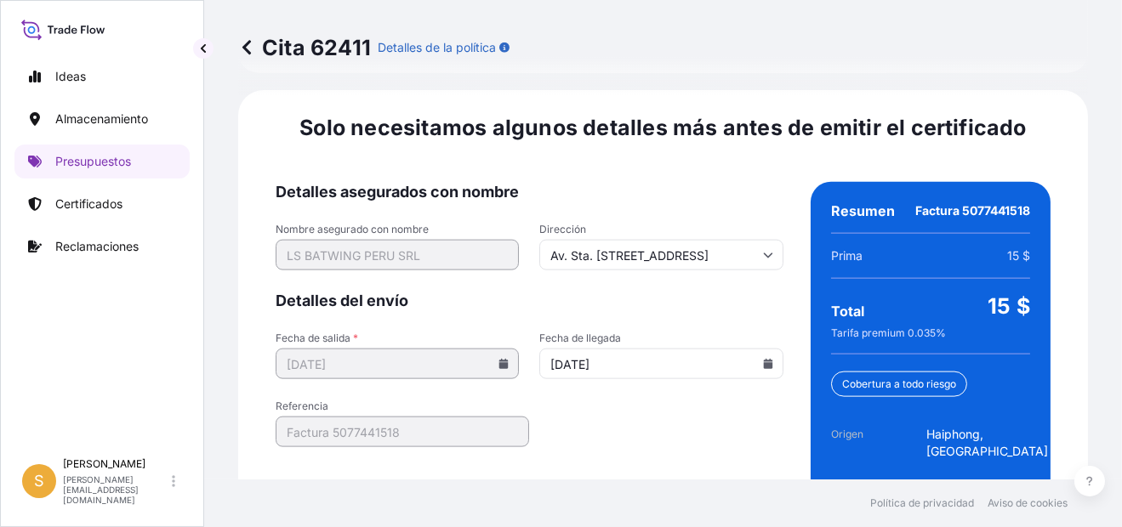
type input "[DATE]"
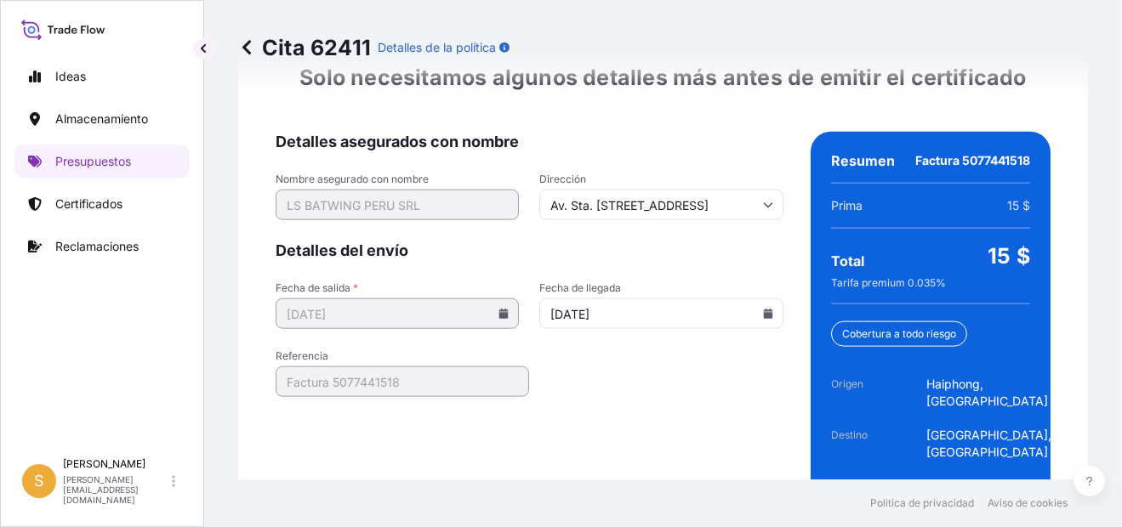
scroll to position [2785, 0]
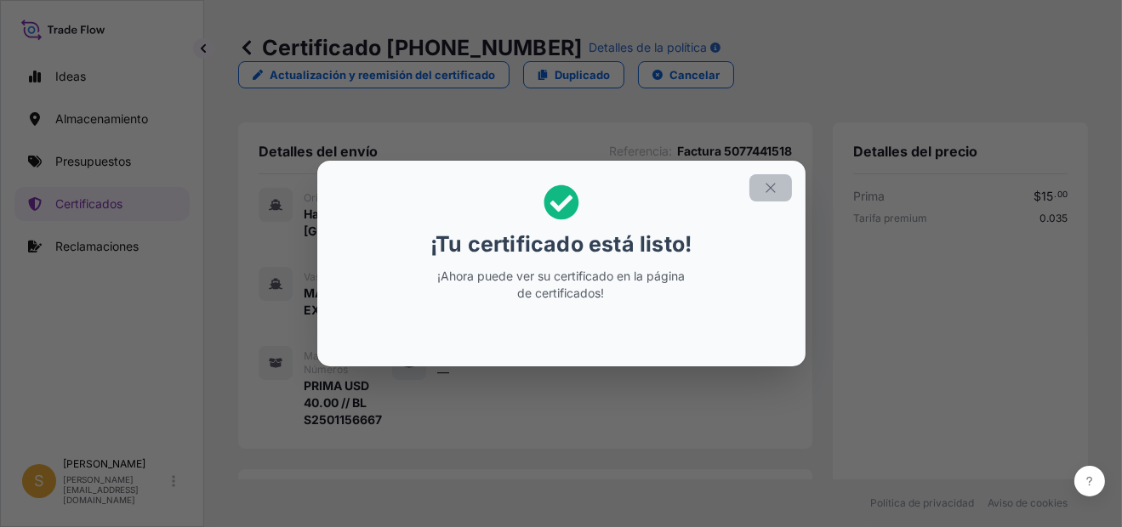
click at [765, 183] on icon "button" at bounding box center [770, 187] width 15 height 15
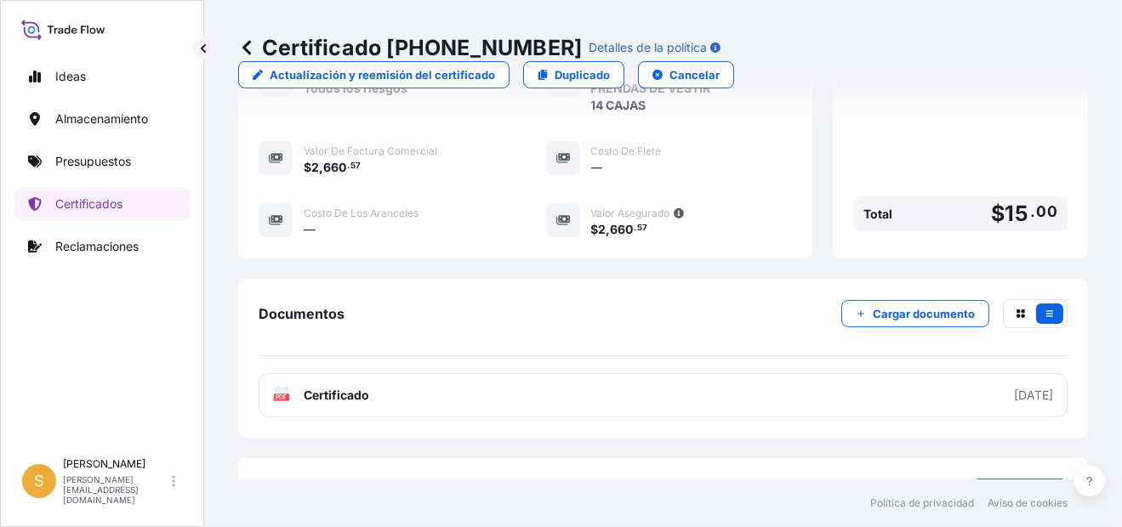
scroll to position [595, 0]
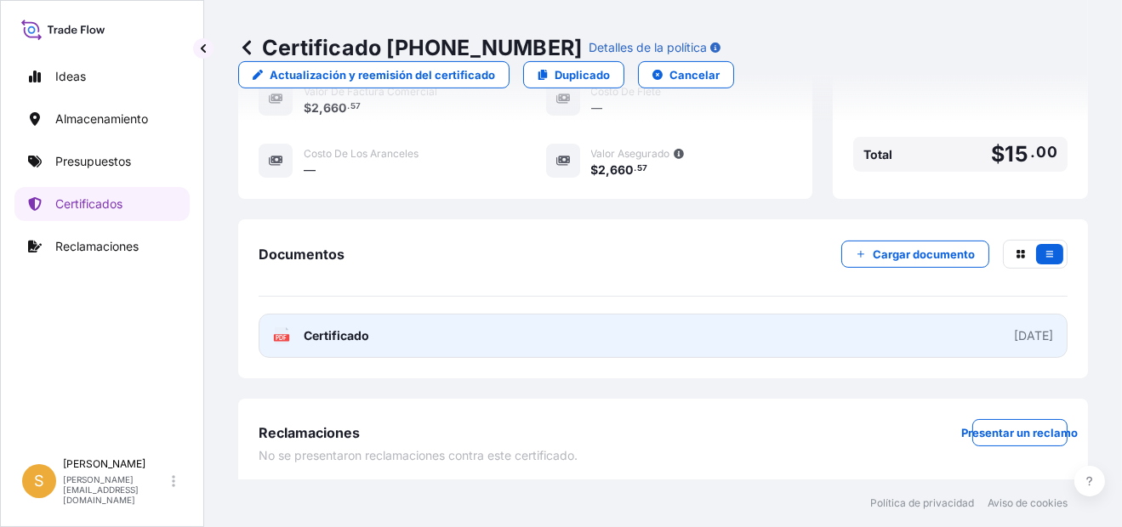
click at [470, 332] on link "PDF Certificado [DATE]" at bounding box center [663, 336] width 809 height 44
